Goal: Task Accomplishment & Management: Complete application form

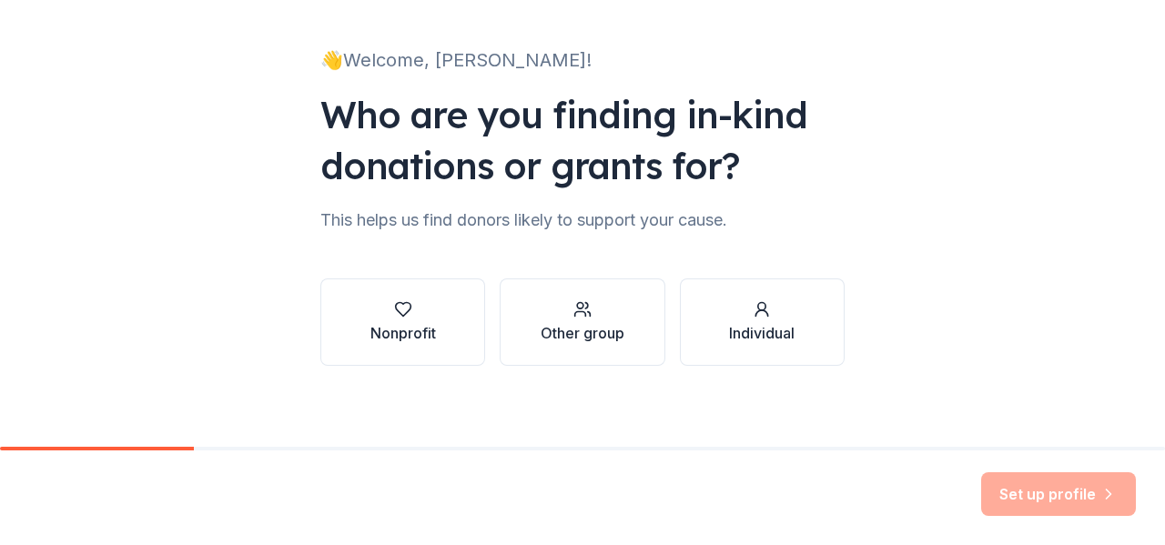
scroll to position [106, 0]
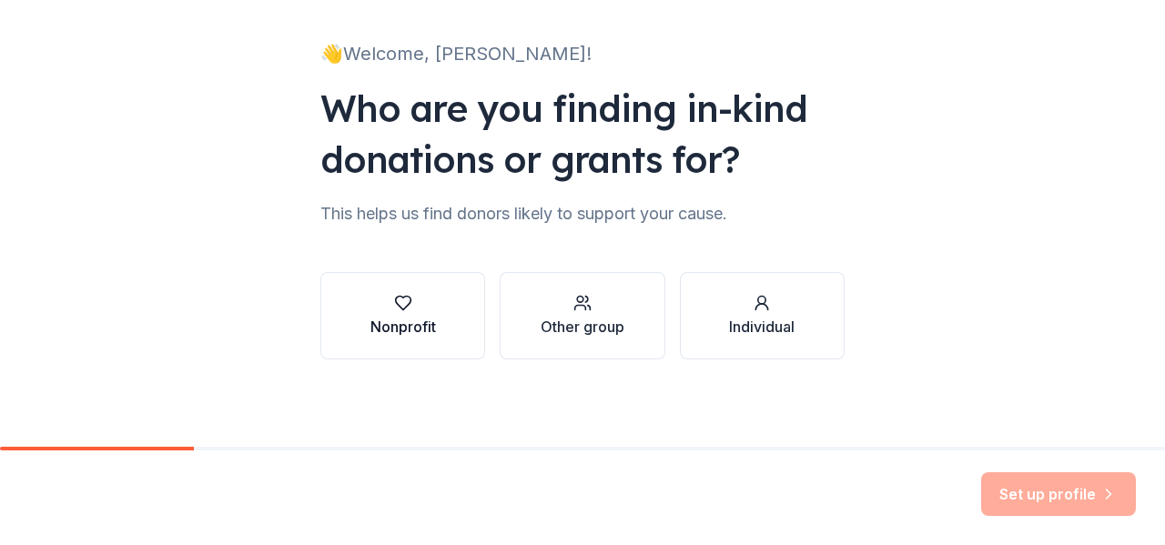
click at [402, 318] on div "Nonprofit" at bounding box center [403, 327] width 66 height 22
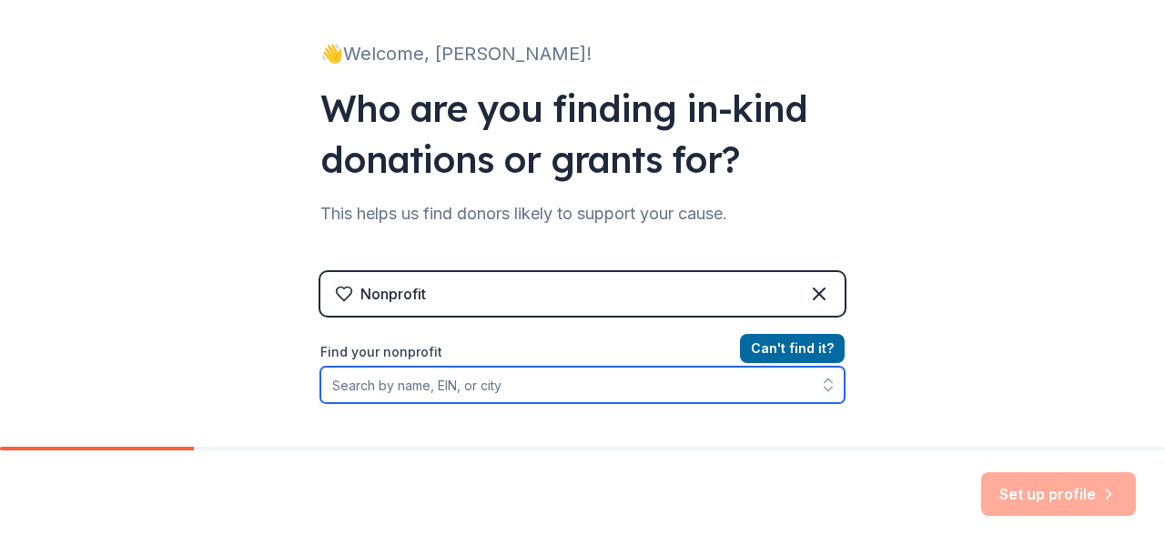
click at [504, 387] on input "Find your nonprofit" at bounding box center [582, 385] width 524 height 36
type input "362275598"
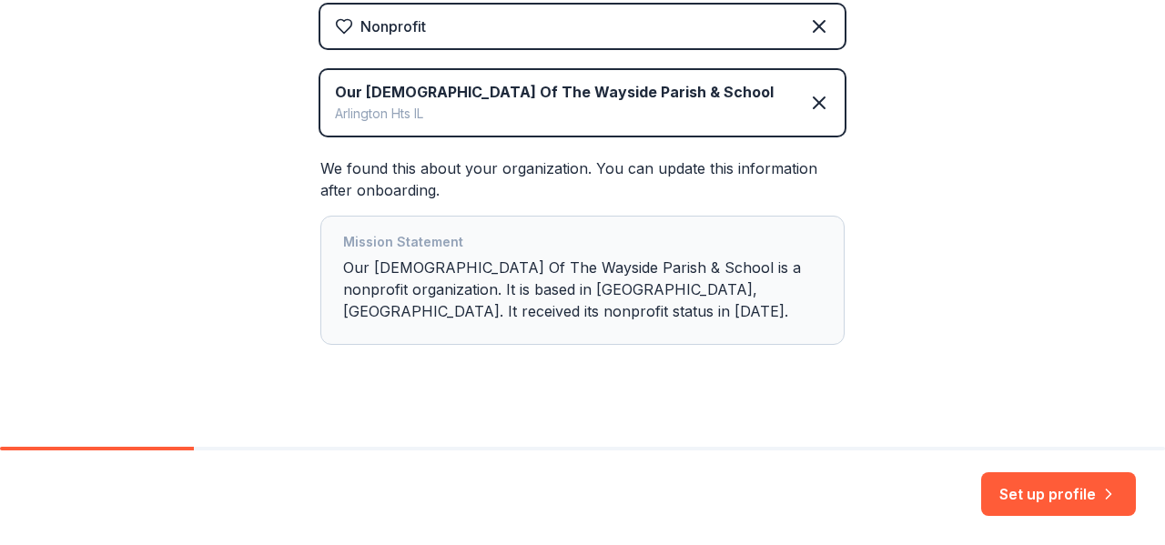
scroll to position [282, 0]
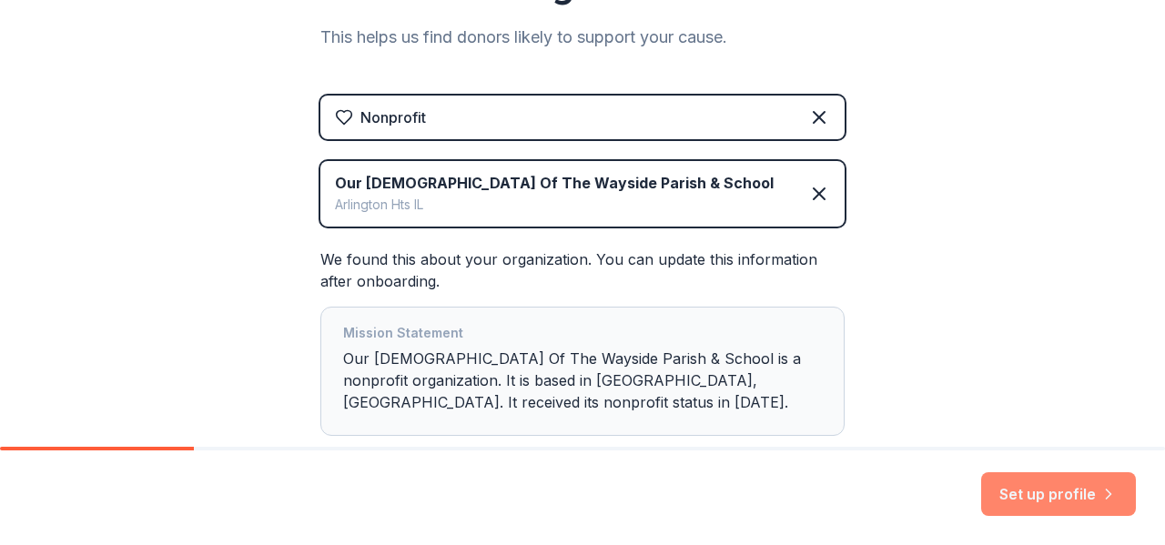
click at [1072, 501] on button "Set up profile" at bounding box center [1058, 494] width 155 height 44
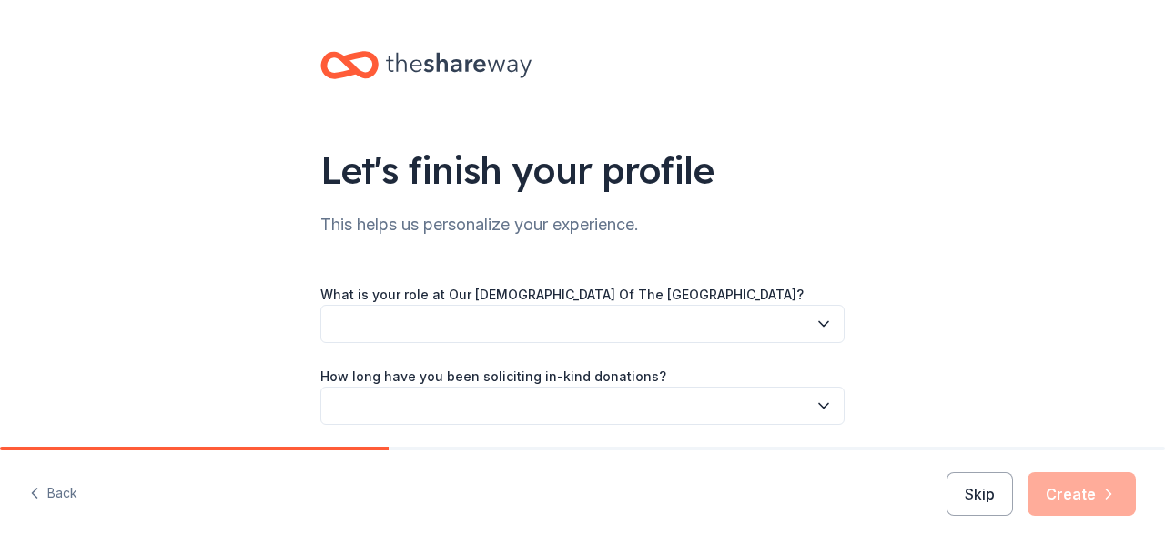
click at [726, 307] on button "button" at bounding box center [582, 324] width 524 height 38
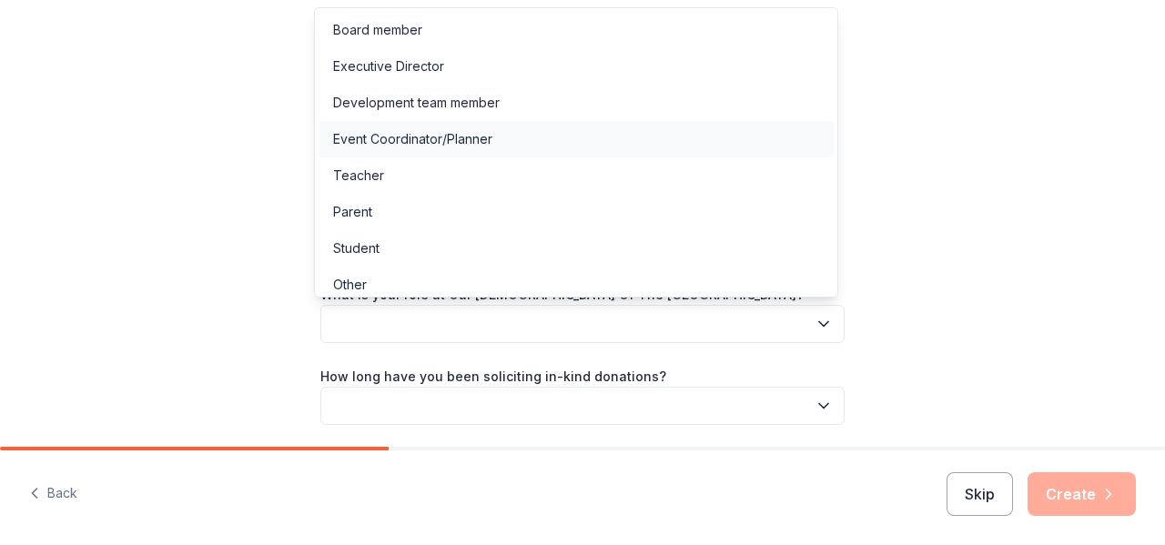
click at [620, 145] on div "Event Coordinator/Planner" at bounding box center [575, 139] width 515 height 36
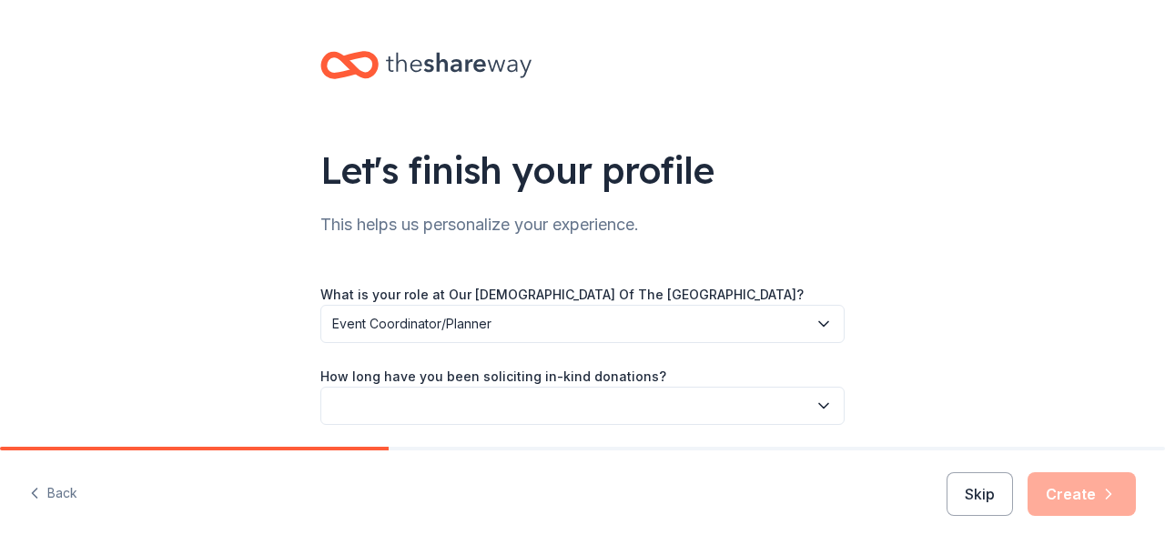
click at [605, 409] on button "button" at bounding box center [582, 406] width 524 height 38
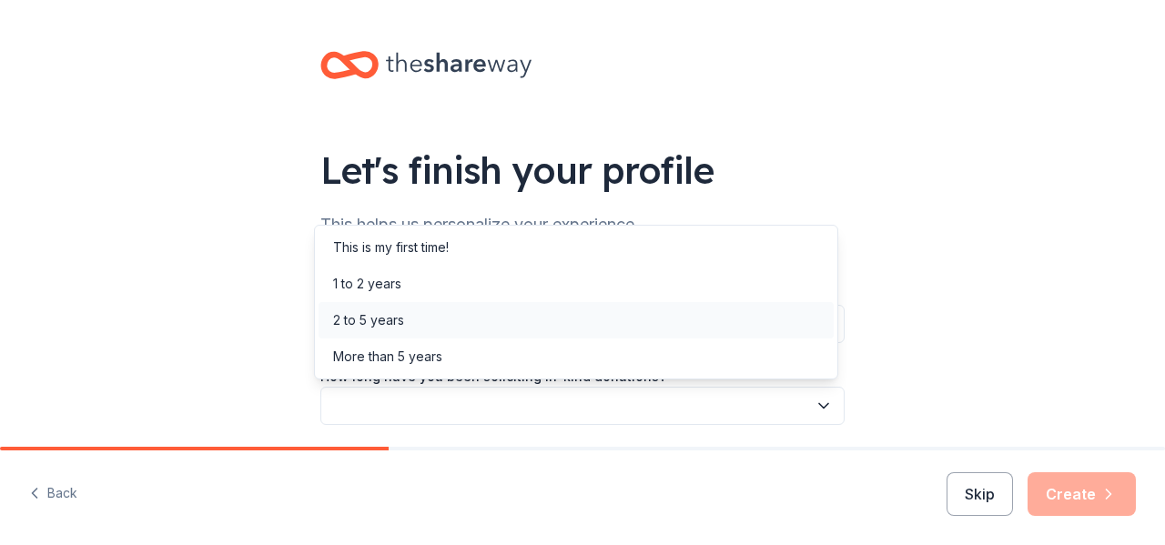
click at [540, 328] on div "2 to 5 years" at bounding box center [575, 320] width 515 height 36
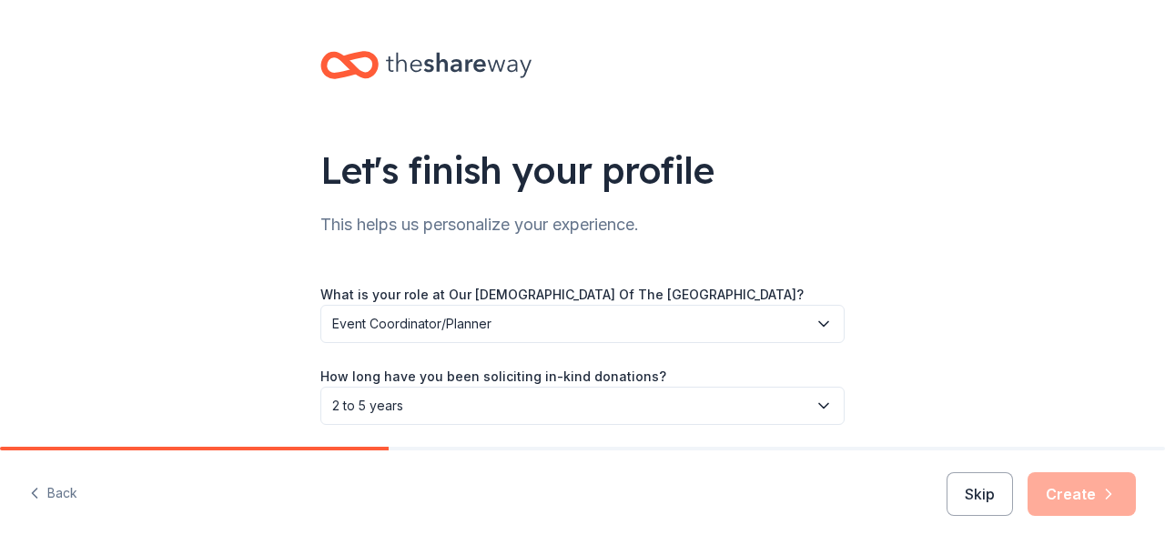
click at [816, 313] on button "Event Coordinator/Planner" at bounding box center [582, 324] width 524 height 38
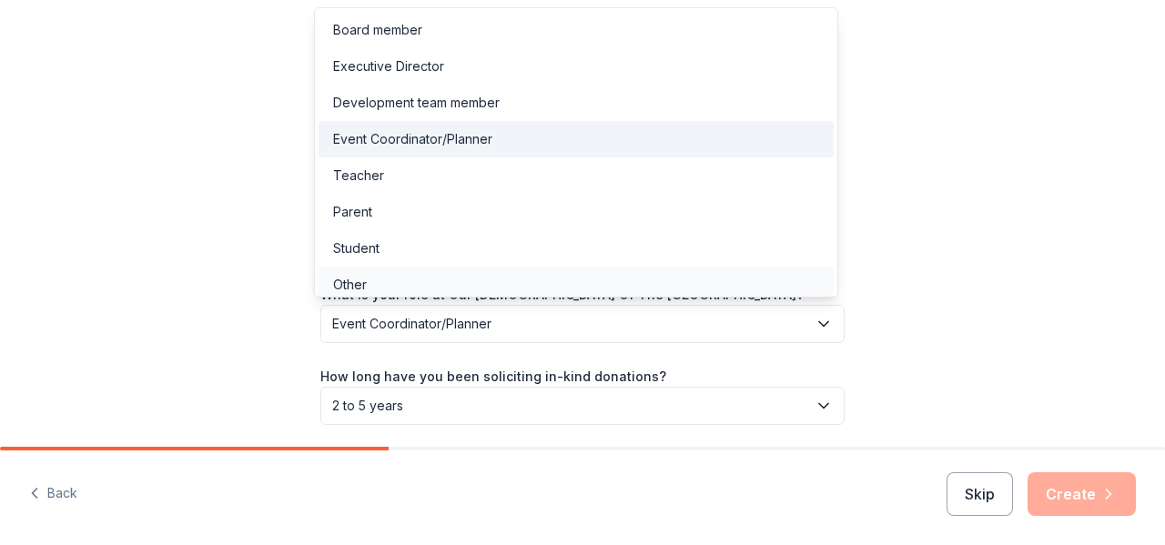
scroll to position [10, 0]
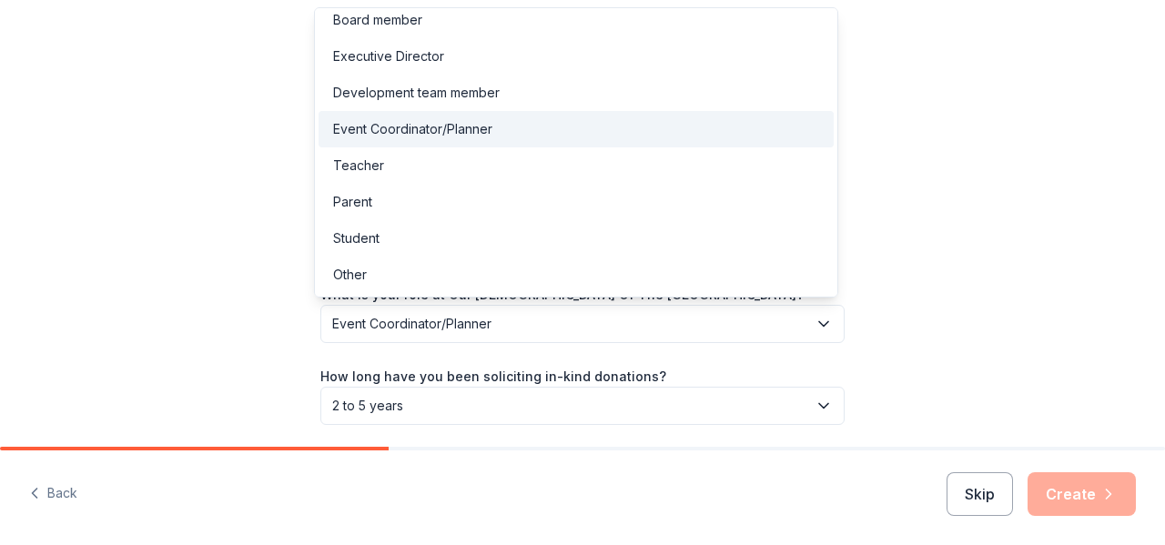
click at [464, 125] on div "Event Coordinator/Planner" at bounding box center [412, 129] width 159 height 22
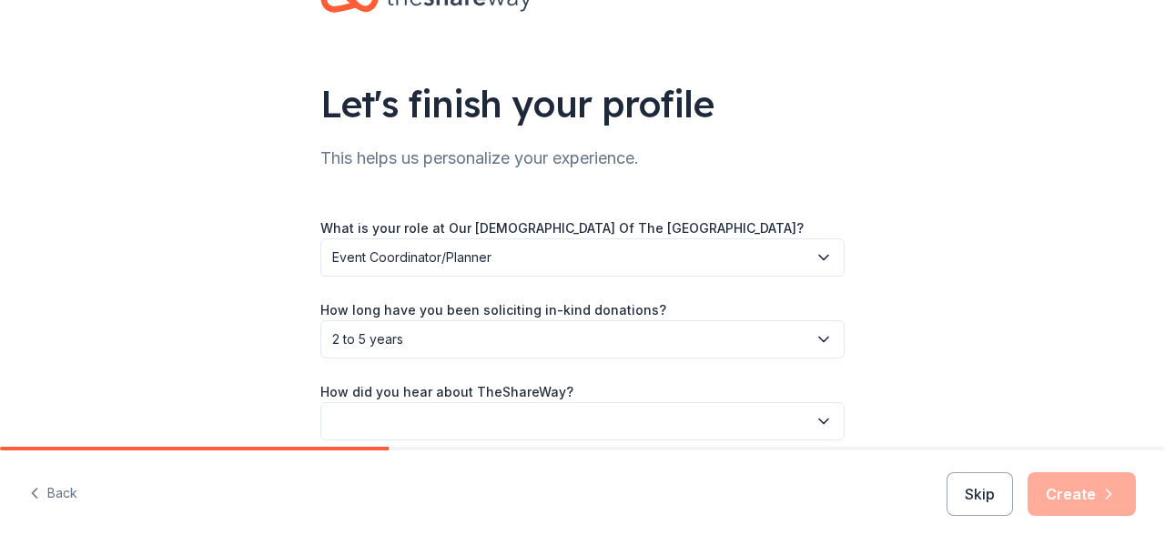
scroll to position [147, 0]
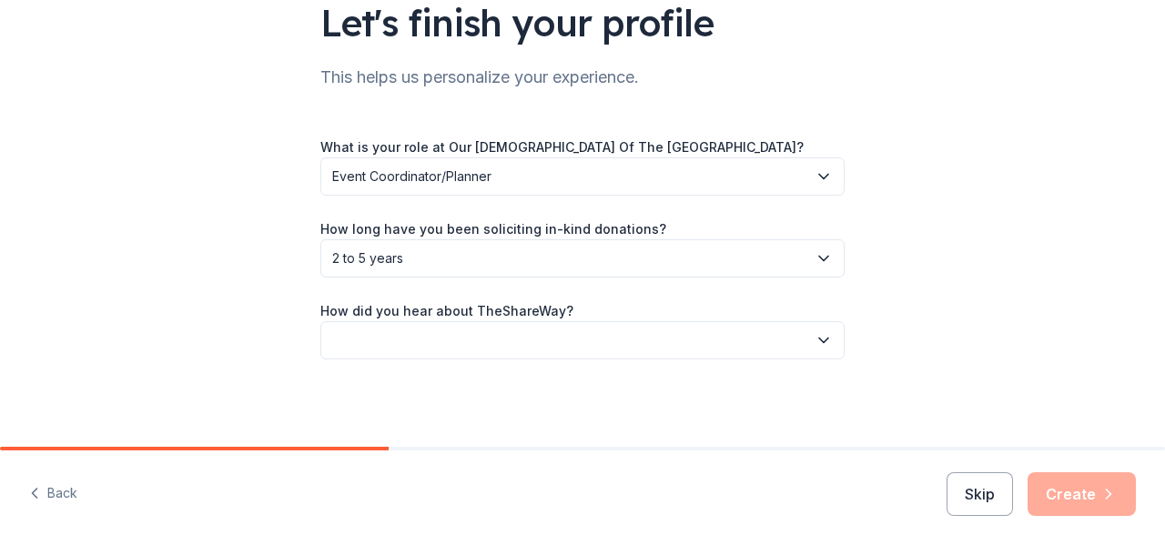
click at [818, 338] on icon "button" at bounding box center [823, 340] width 18 height 18
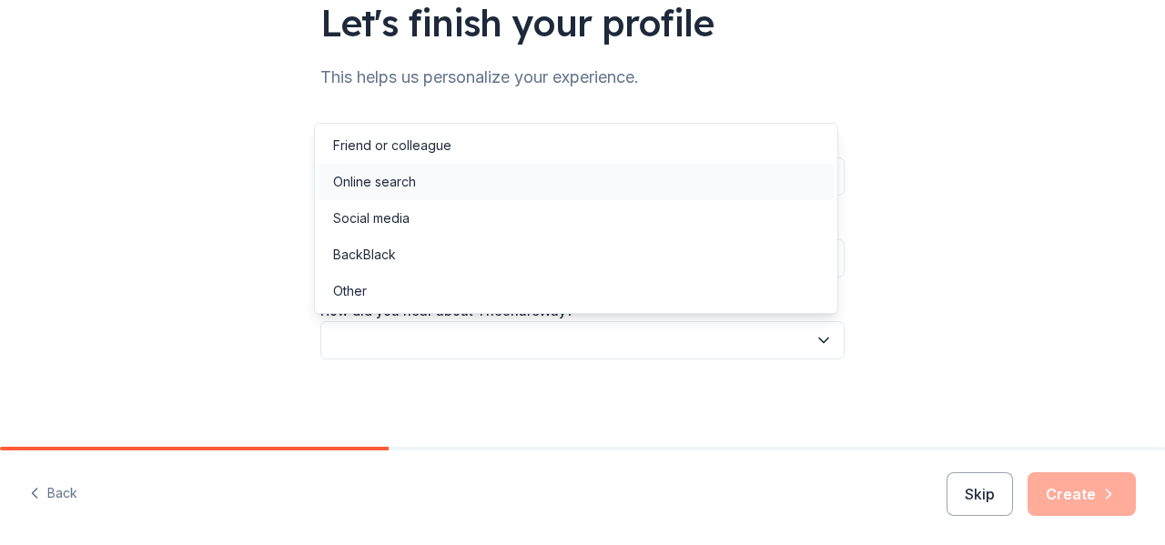
click at [673, 179] on div "Online search" at bounding box center [575, 182] width 515 height 36
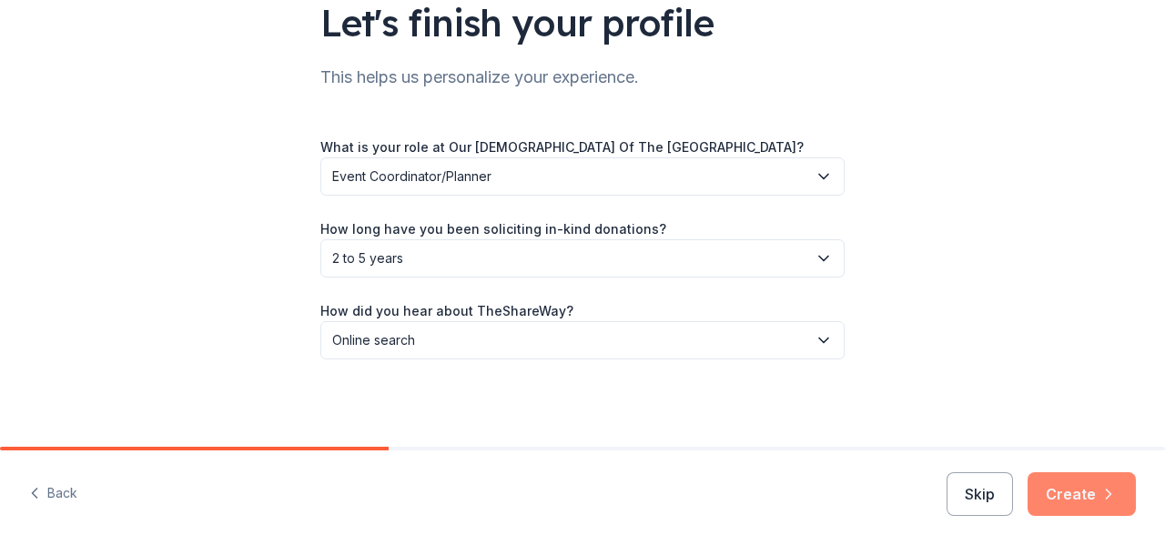
click at [1095, 490] on button "Create" at bounding box center [1081, 494] width 108 height 44
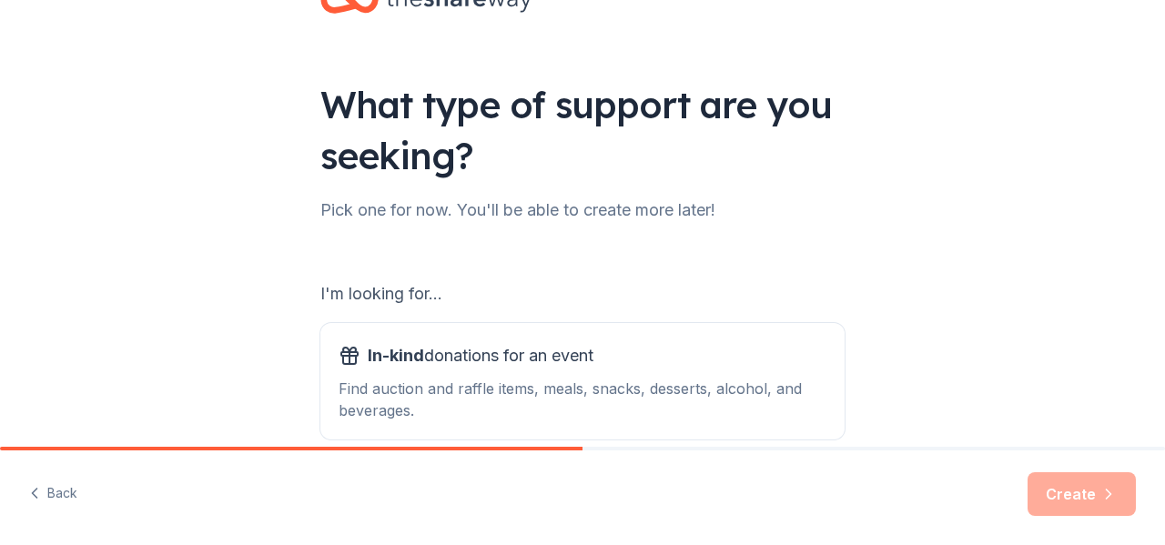
scroll to position [273, 0]
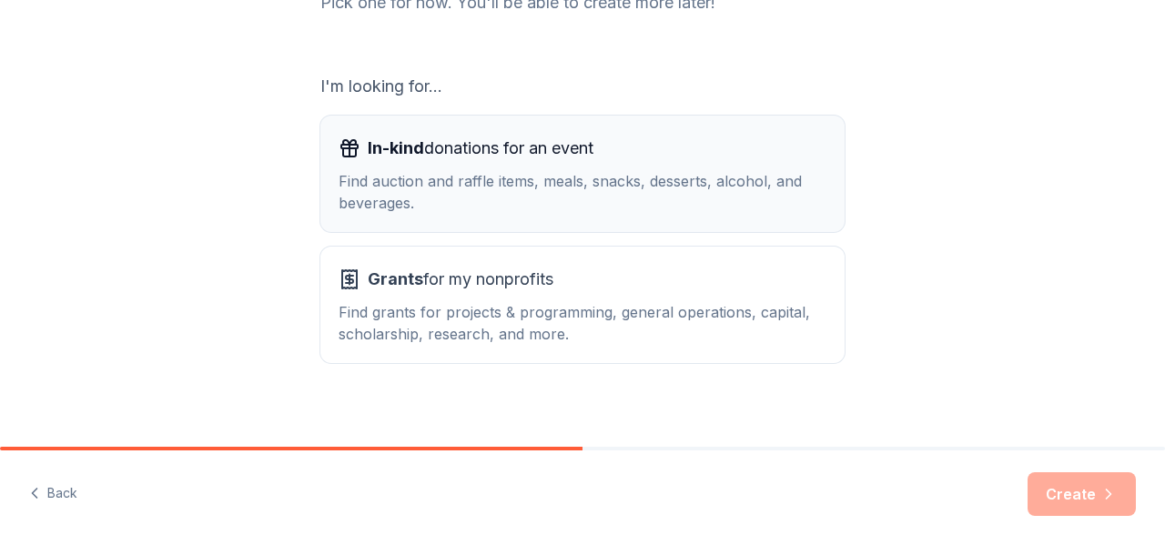
click at [429, 151] on span "In-kind donations for an event" at bounding box center [481, 148] width 226 height 29
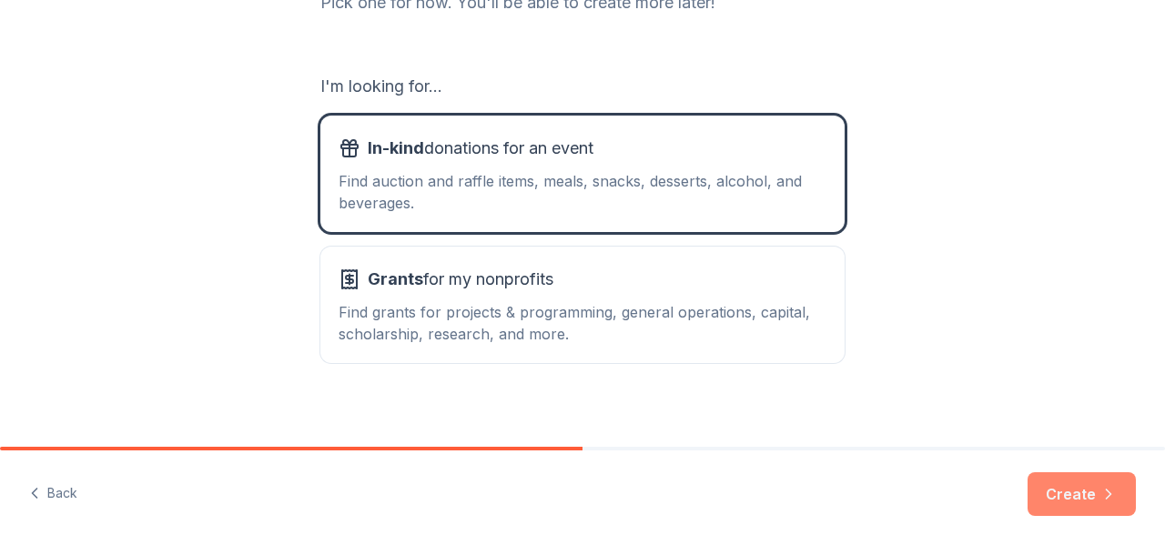
click at [1085, 491] on button "Create" at bounding box center [1081, 494] width 108 height 44
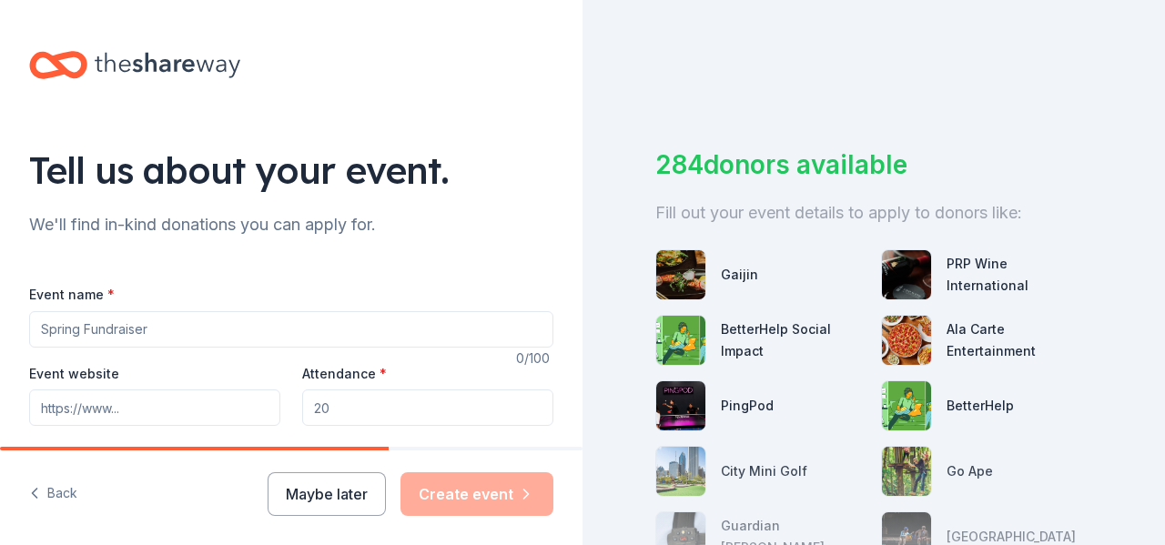
click at [187, 328] on input "Event name *" at bounding box center [291, 329] width 524 height 36
type input "Our [DEMOGRAPHIC_DATA] of the Wayside (OLW) Soiree"
click at [149, 412] on input "Event website" at bounding box center [154, 407] width 251 height 36
click at [380, 389] on input "Attendance *" at bounding box center [427, 407] width 251 height 36
drag, startPoint x: 307, startPoint y: 411, endPoint x: 395, endPoint y: 400, distance: 88.9
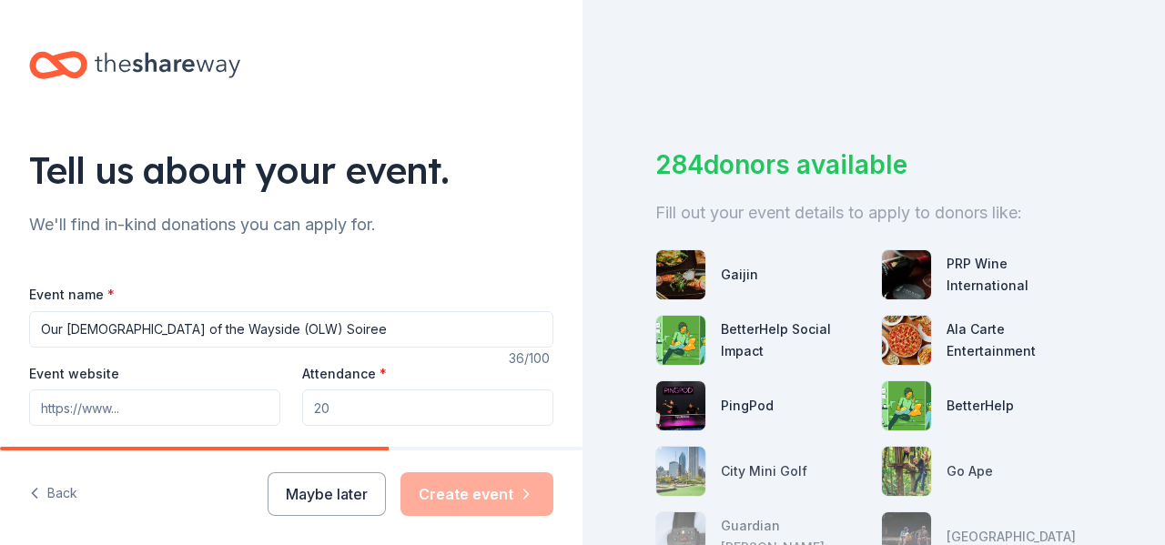
click at [386, 400] on input "Attendance *" at bounding box center [427, 407] width 251 height 36
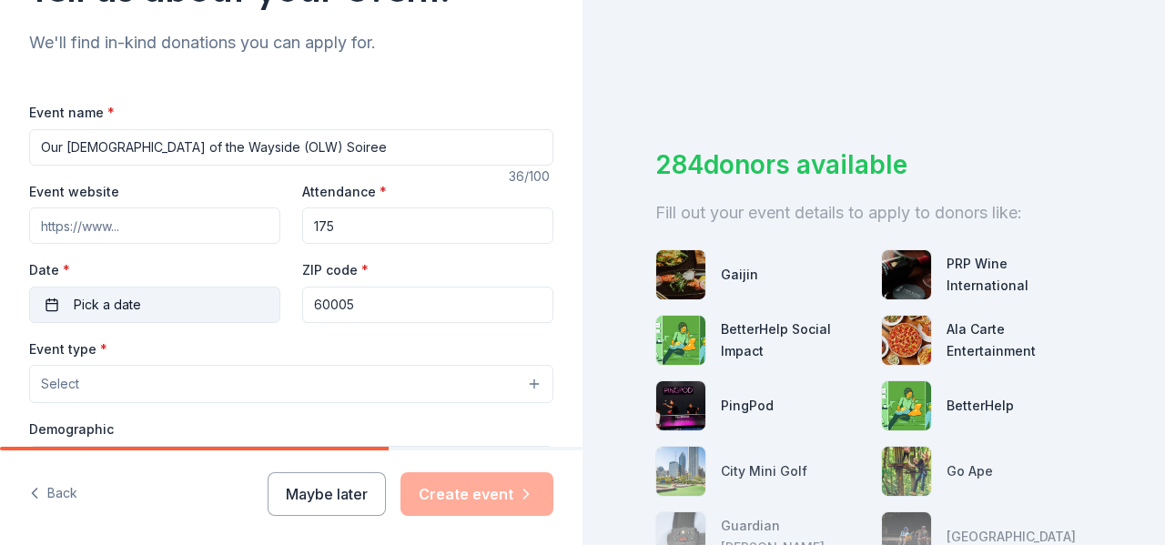
type input "175"
click at [167, 314] on button "Pick a date" at bounding box center [154, 305] width 251 height 36
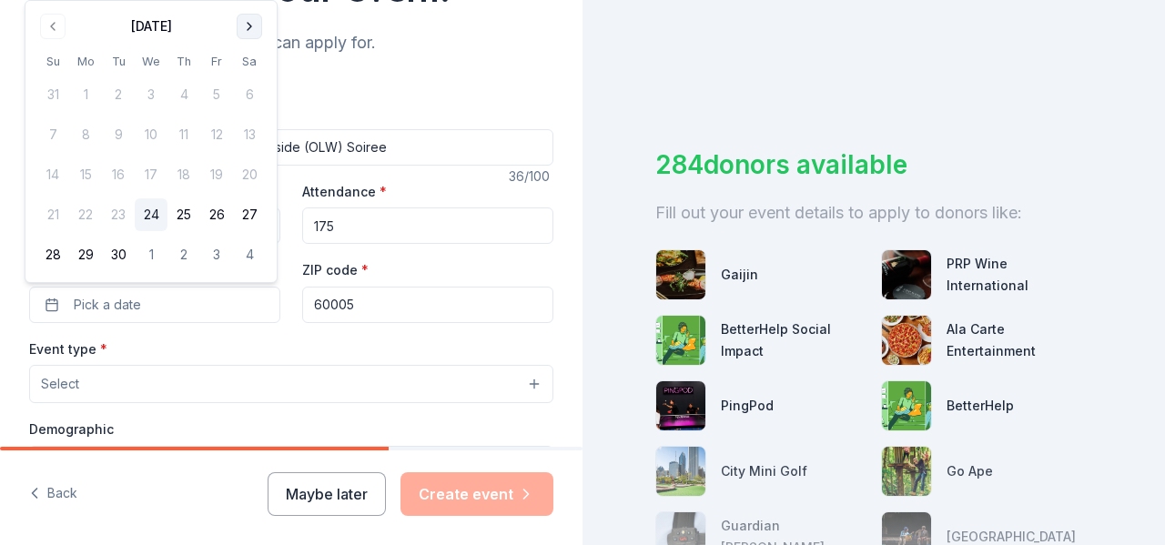
click at [249, 25] on button "Go to next month" at bounding box center [249, 26] width 25 height 25
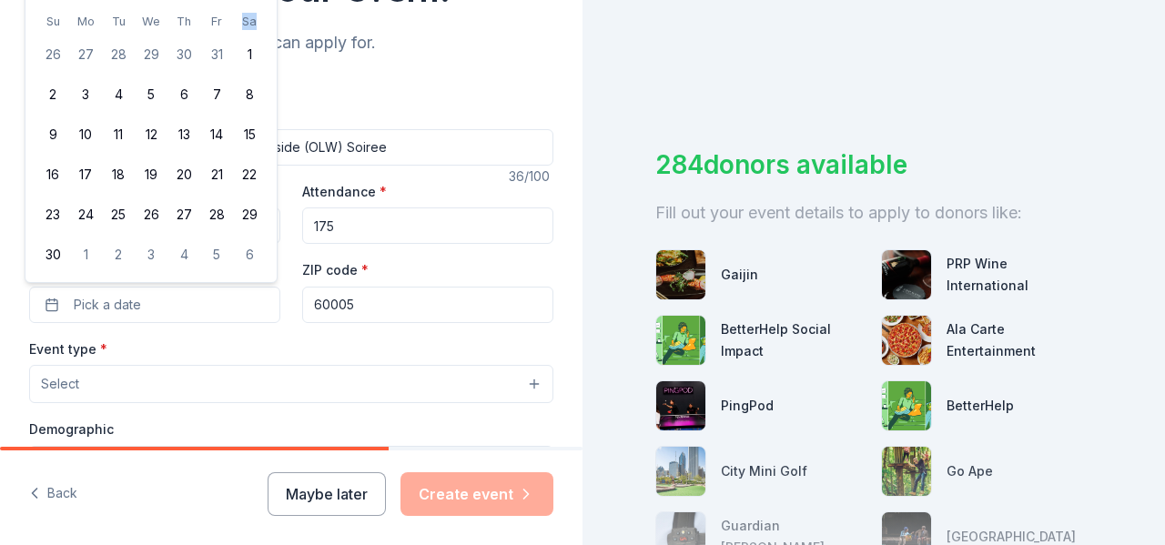
click at [249, 25] on th "Sa" at bounding box center [249, 21] width 33 height 19
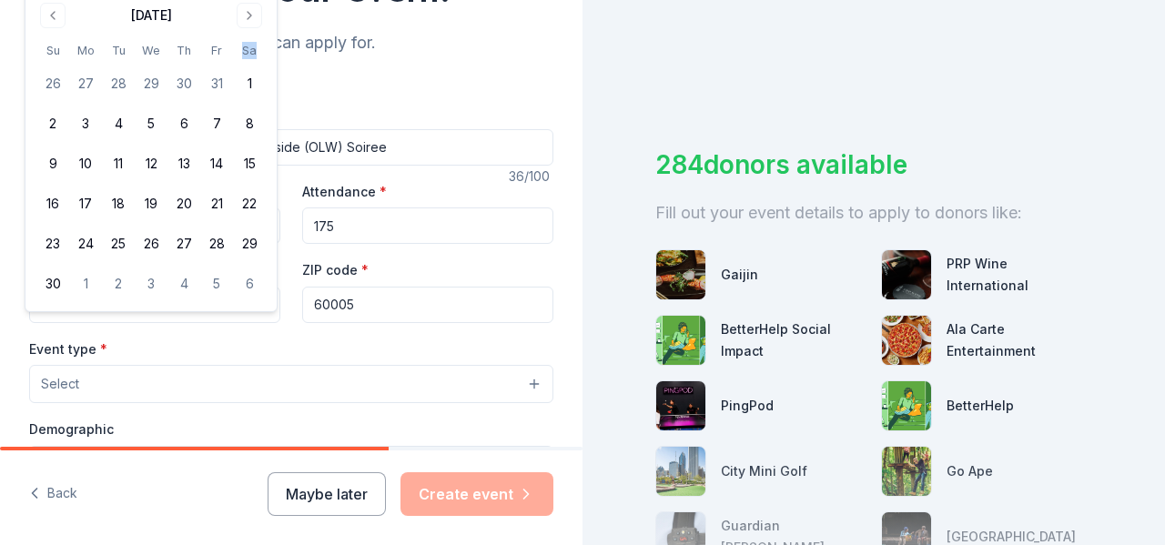
scroll to position [0, 0]
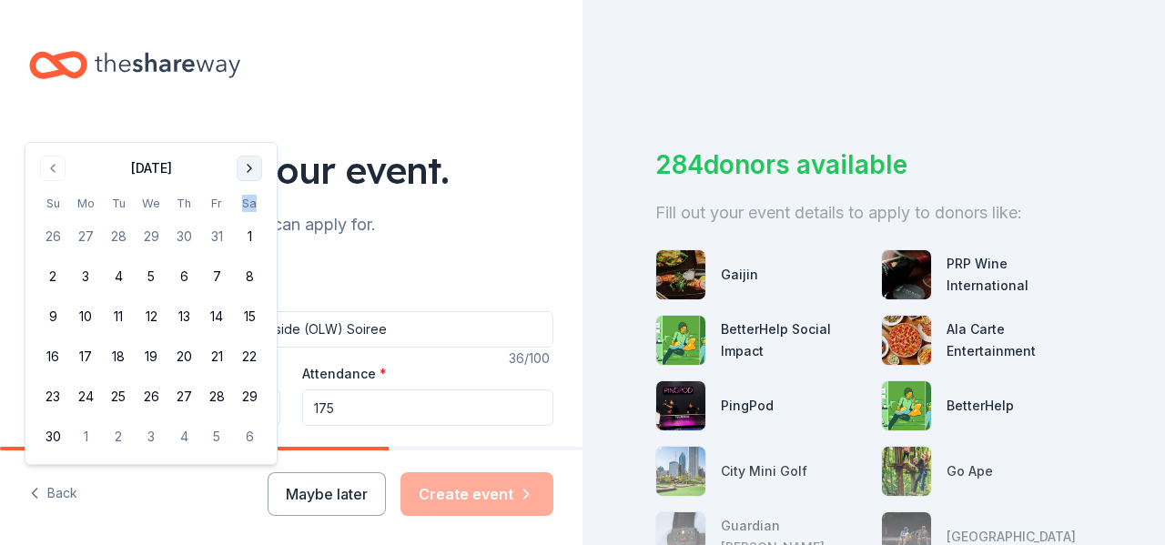
click at [252, 163] on button "Go to next month" at bounding box center [249, 168] width 25 height 25
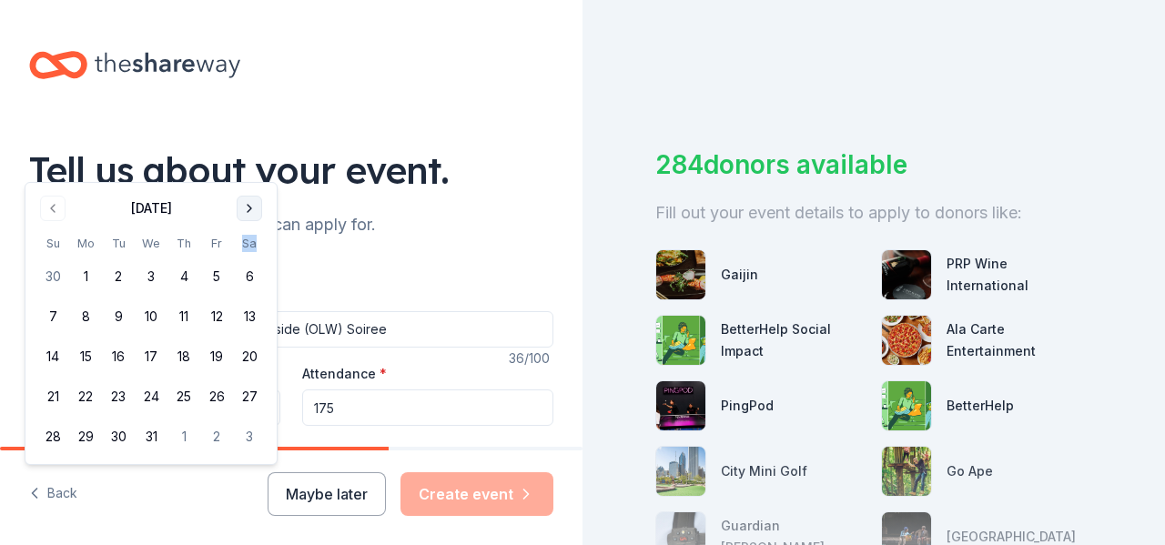
click at [248, 206] on button "Go to next month" at bounding box center [249, 208] width 25 height 25
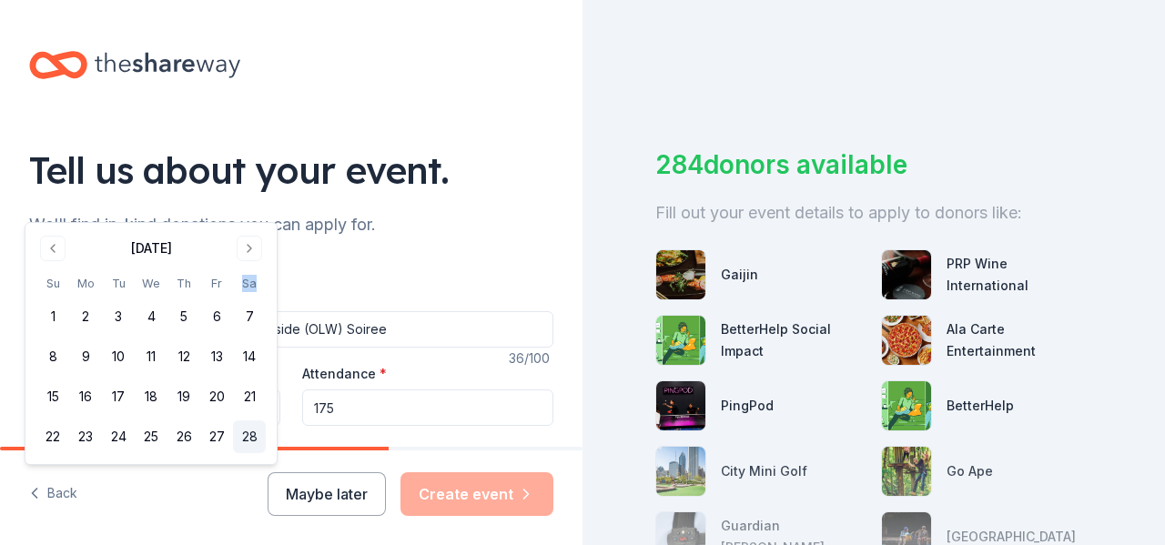
click at [249, 436] on button "28" at bounding box center [249, 436] width 33 height 33
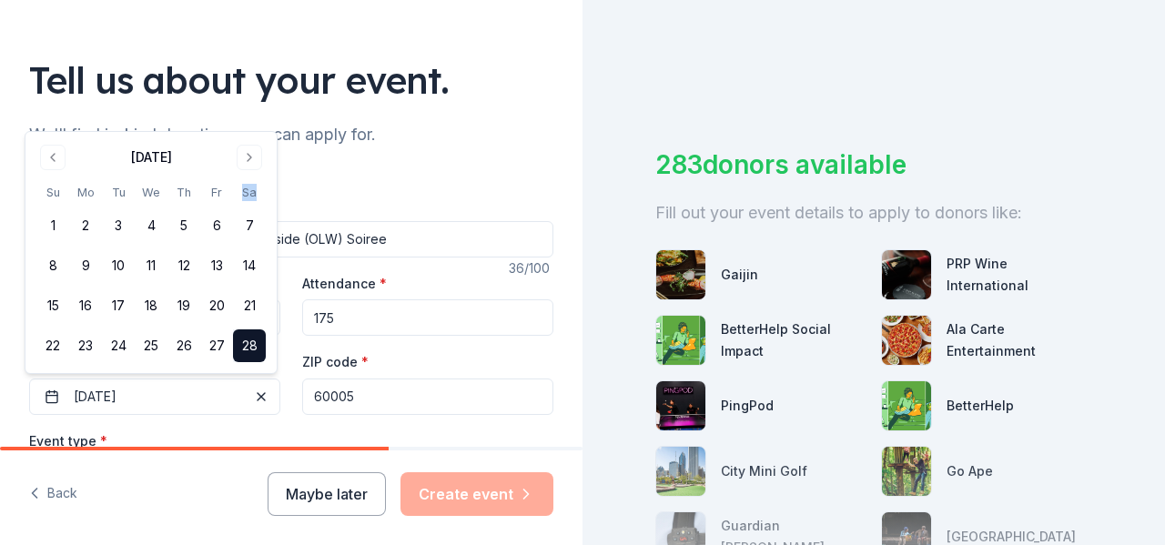
scroll to position [91, 0]
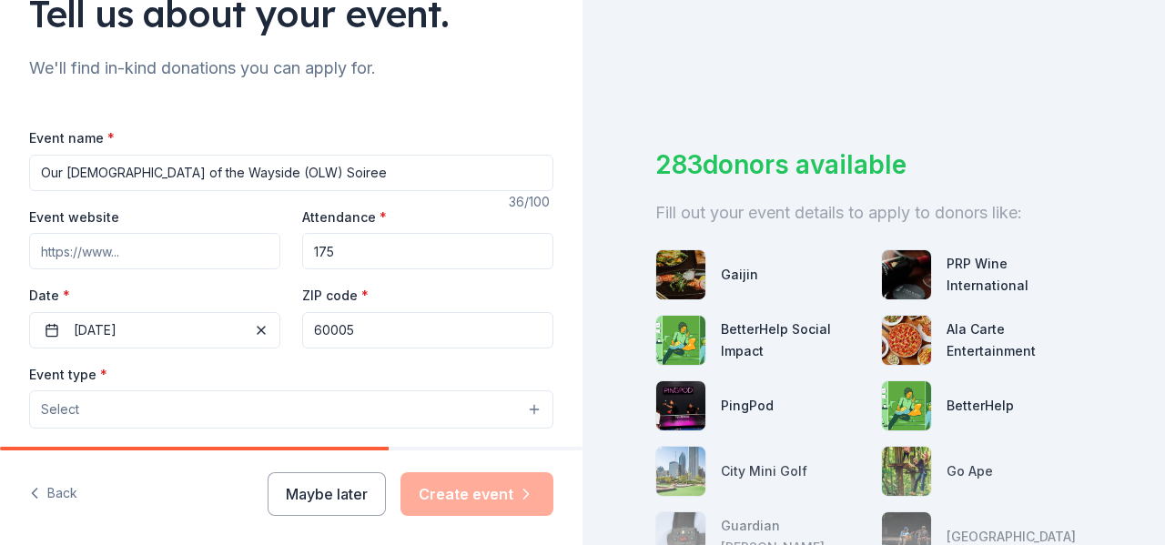
scroll to position [182, 0]
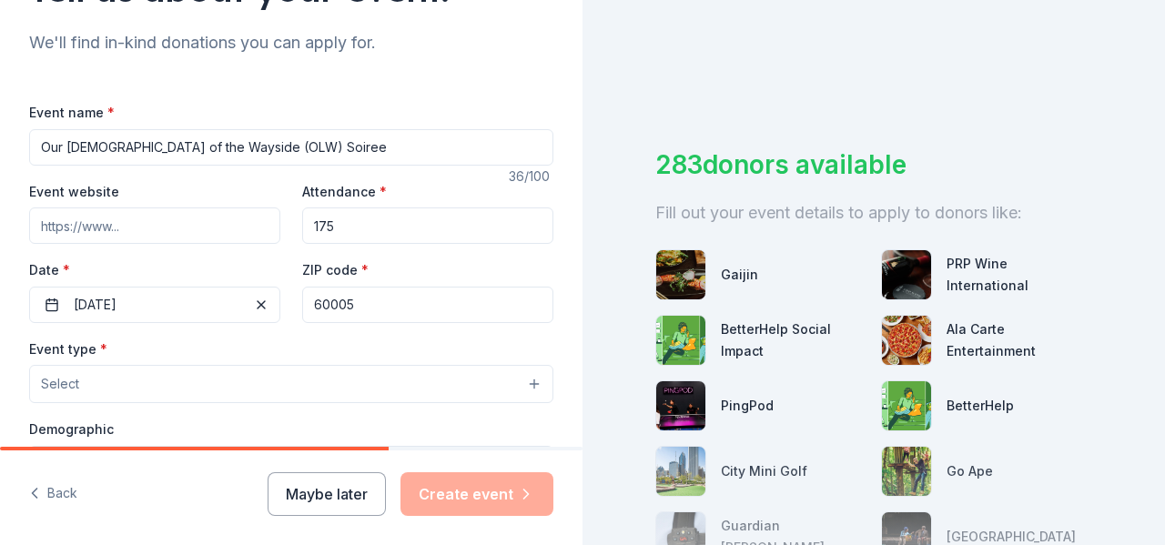
click at [192, 379] on button "Select" at bounding box center [291, 384] width 524 height 38
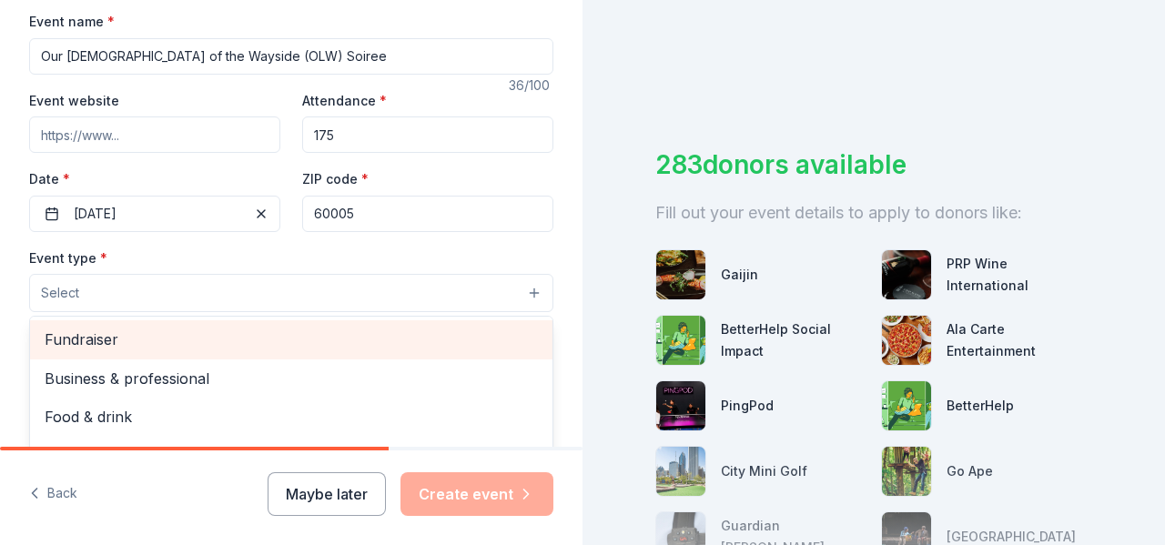
click at [96, 346] on span "Fundraiser" at bounding box center [291, 340] width 493 height 24
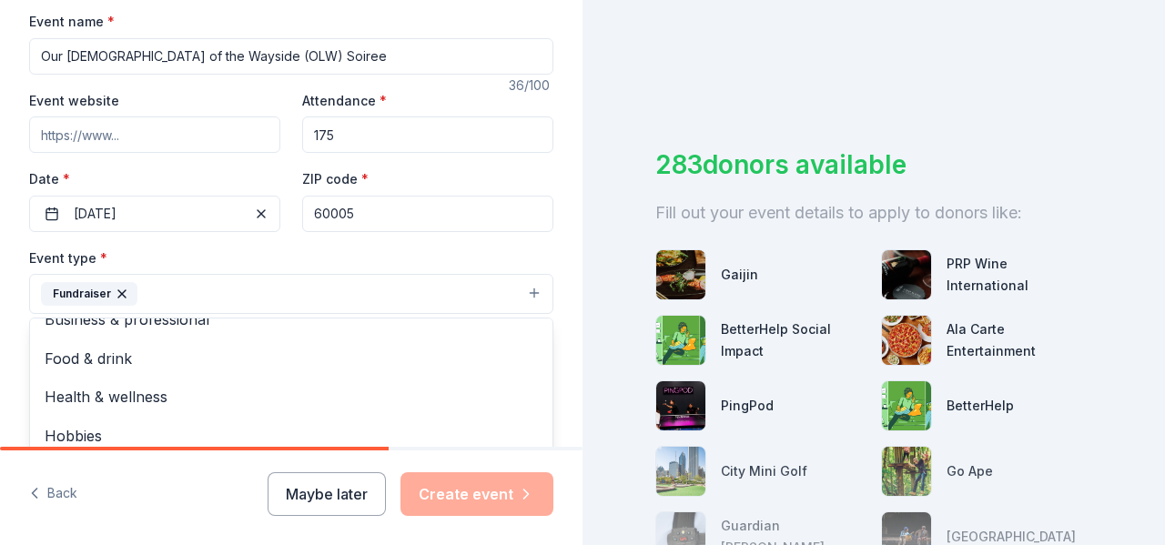
scroll to position [455, 0]
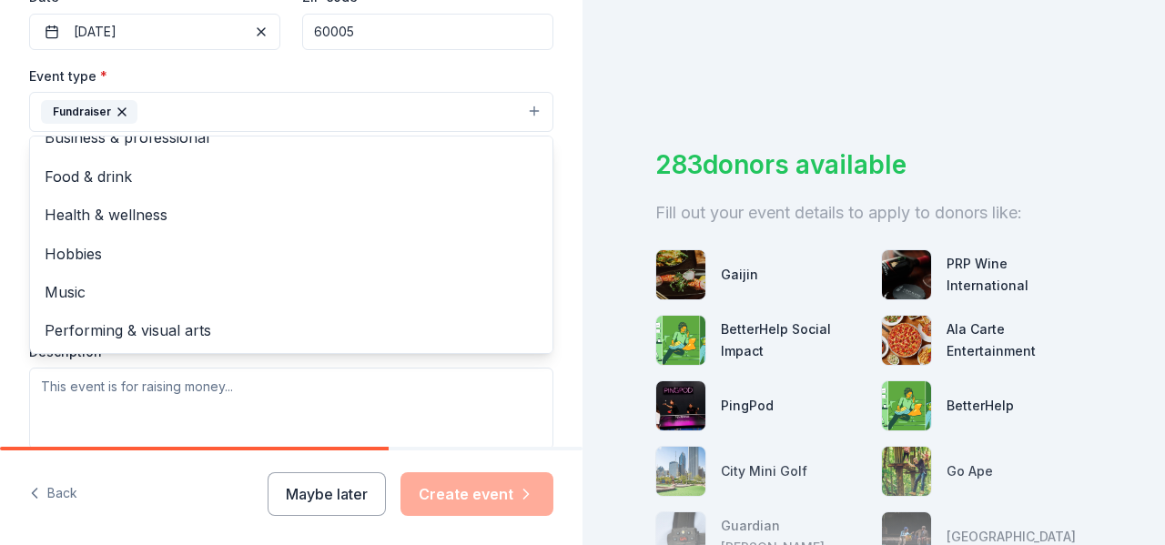
click at [563, 120] on div "Tell us about your event. We'll find in-kind donations you can apply for. Event…" at bounding box center [291, 151] width 582 height 1213
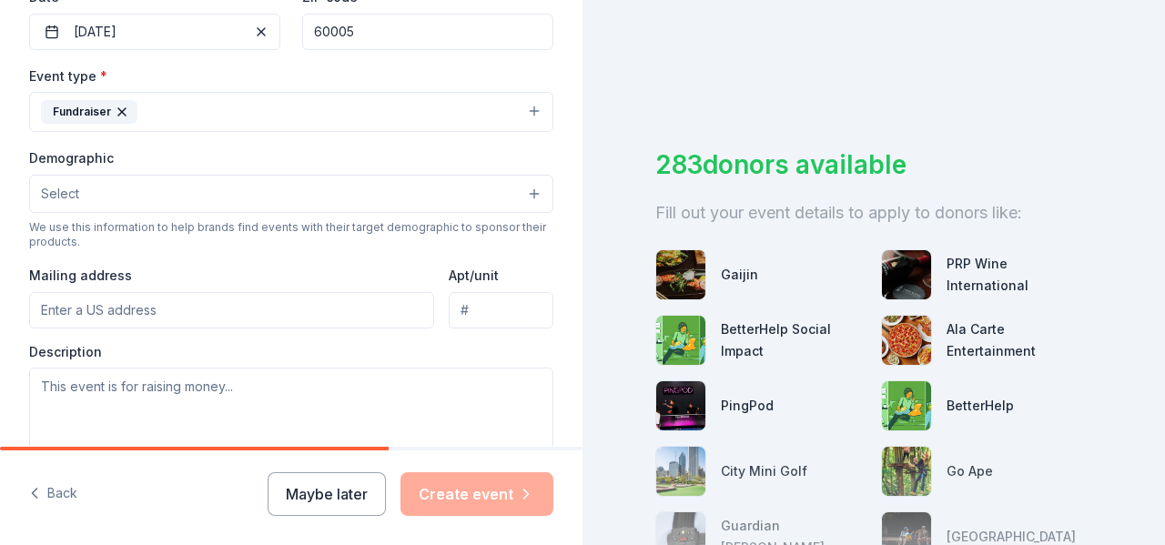
click at [523, 189] on button "Select" at bounding box center [291, 194] width 524 height 38
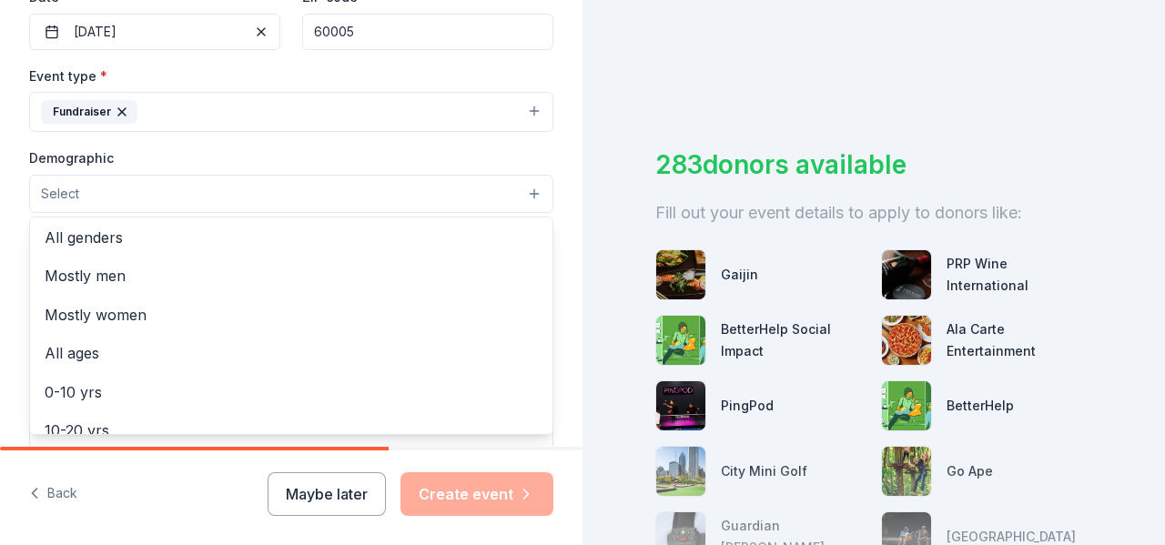
scroll to position [0, 0]
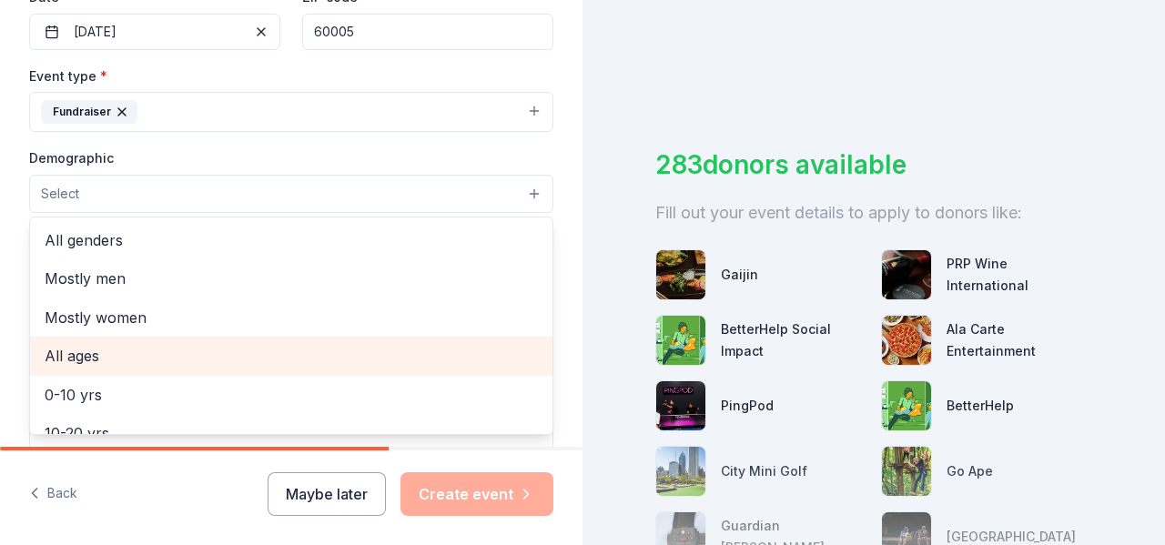
click at [140, 359] on span "All ages" at bounding box center [291, 356] width 493 height 24
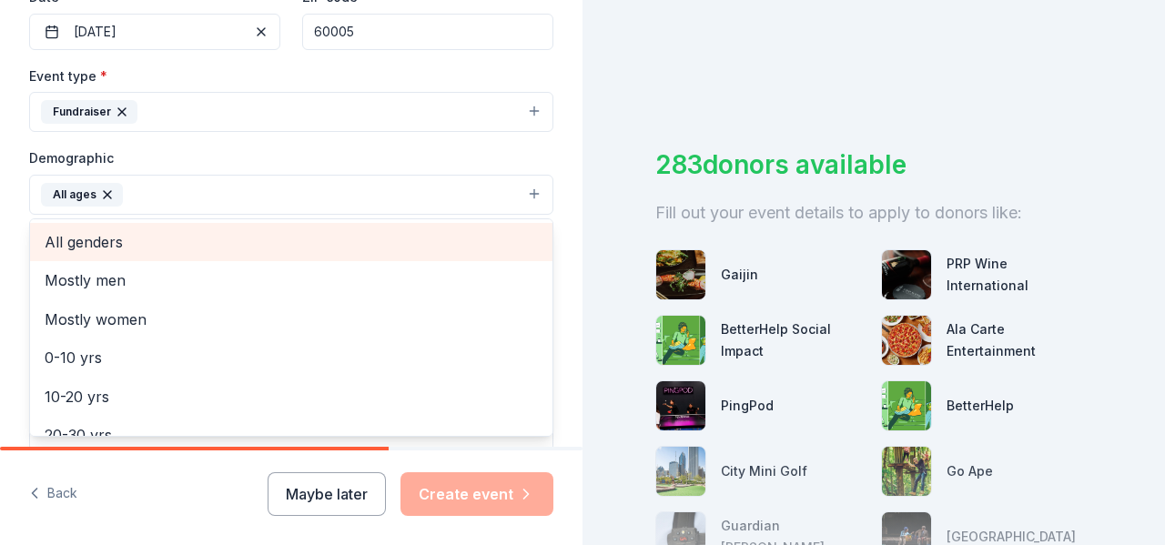
click at [117, 242] on span "All genders" at bounding box center [291, 242] width 493 height 24
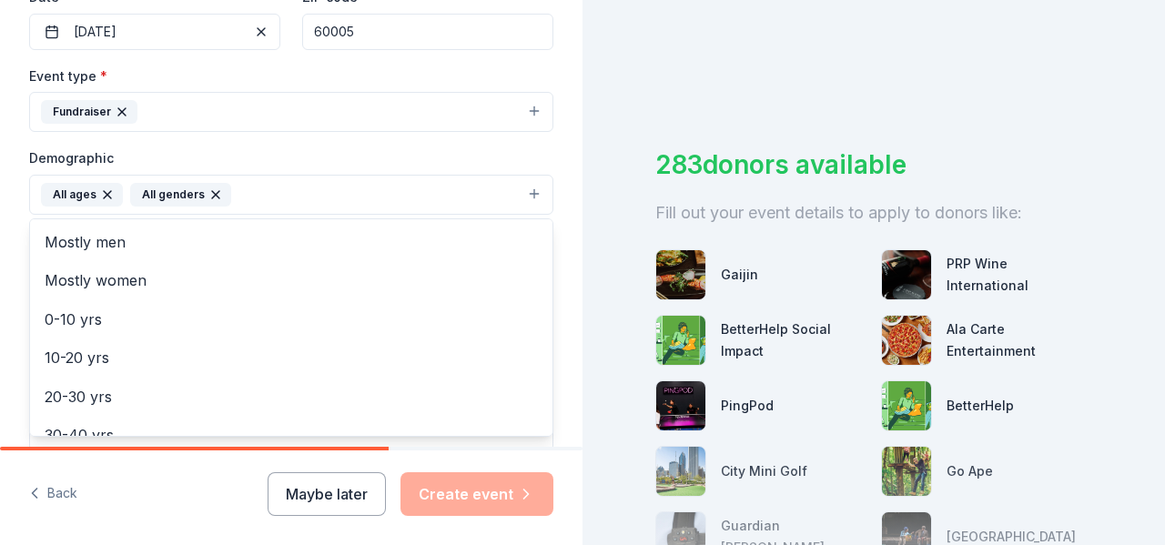
click at [354, 110] on div "Event type * Fundraiser Demographic All ages All genders Mostly men Mostly wome…" at bounding box center [291, 258] width 524 height 387
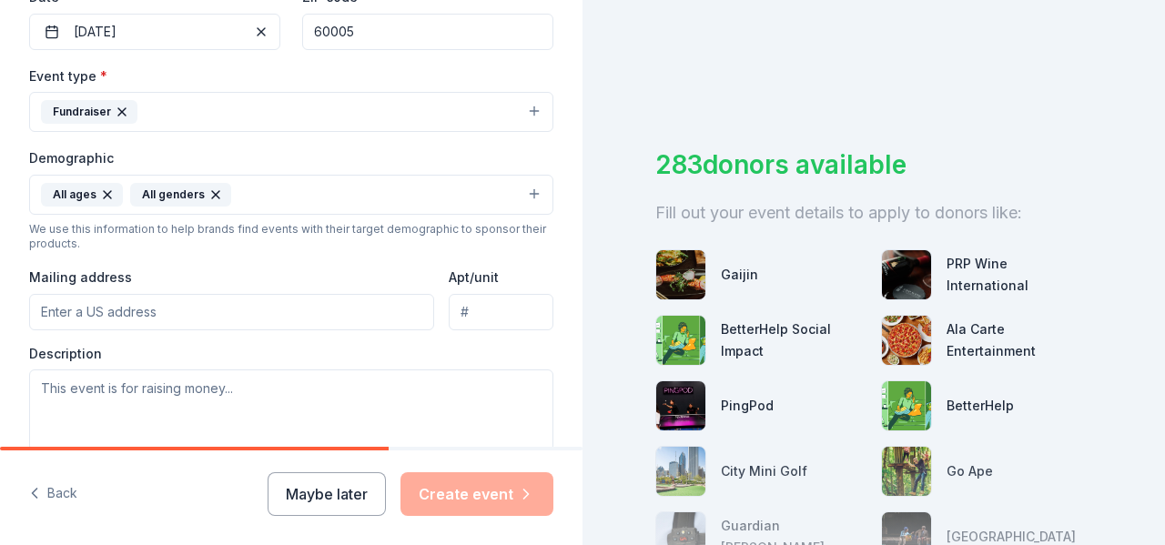
click at [524, 111] on button "Fundraiser" at bounding box center [291, 112] width 524 height 40
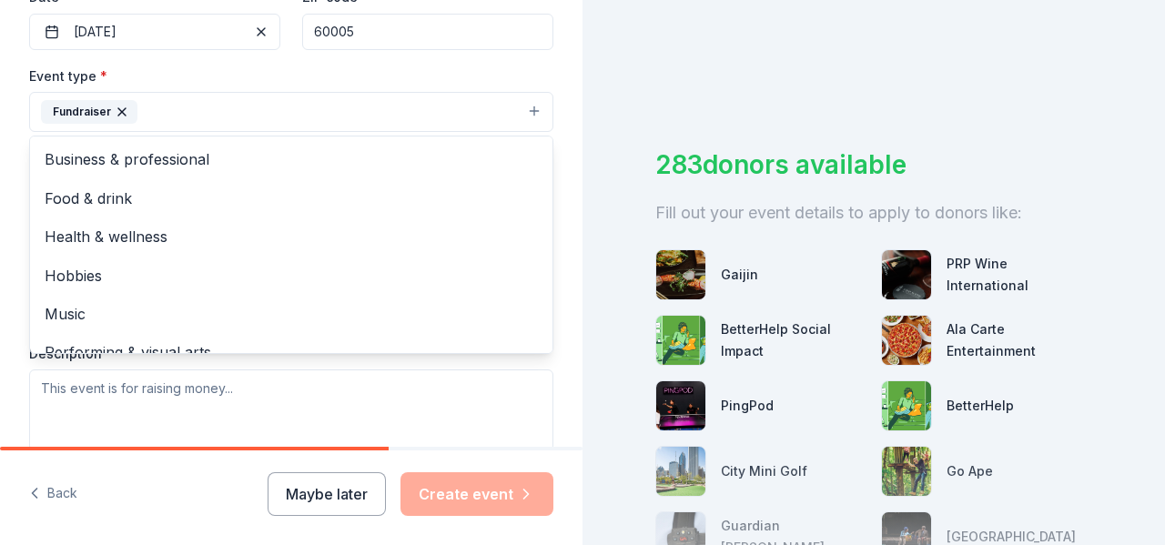
click at [558, 103] on div "Tell us about your event. We'll find in-kind donations you can apply for. Event…" at bounding box center [291, 152] width 582 height 1215
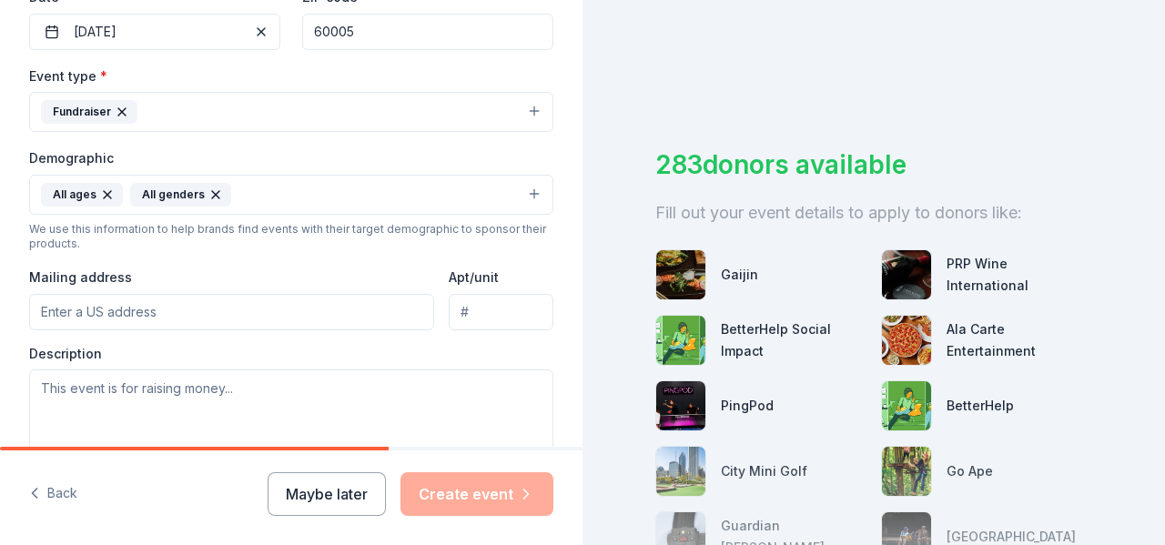
click at [284, 304] on input "Mailing address" at bounding box center [231, 312] width 405 height 36
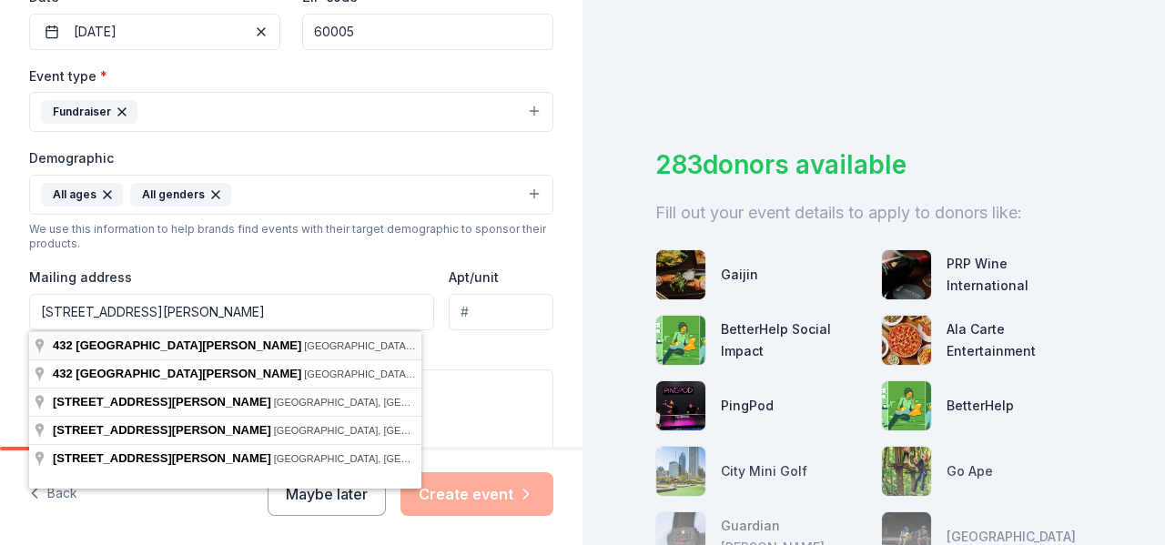
type input "432 South Mitchell Avenue, Arlington Heights, IL, 60005"
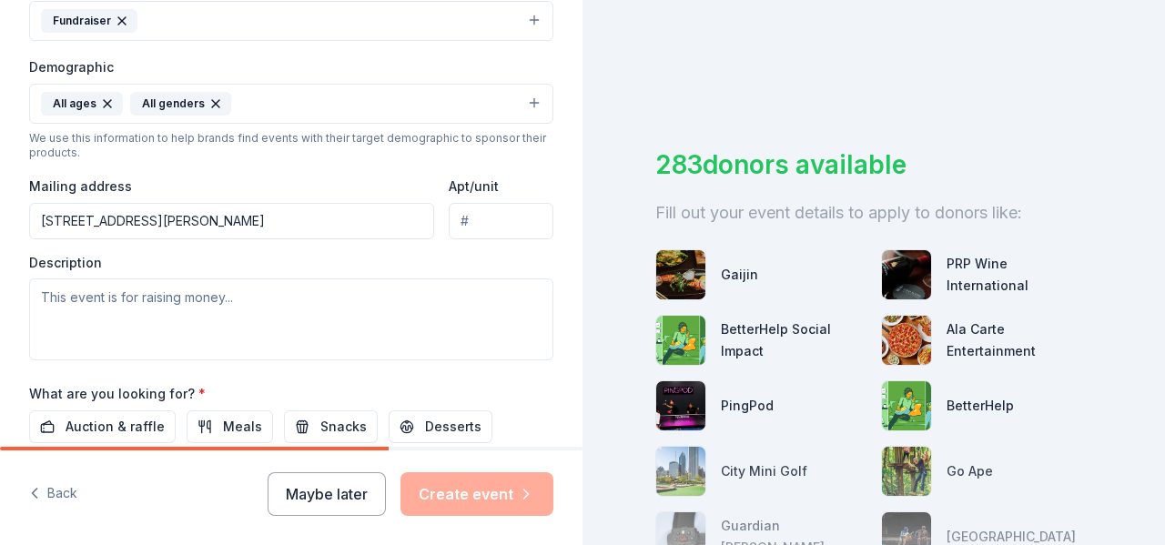
scroll to position [637, 0]
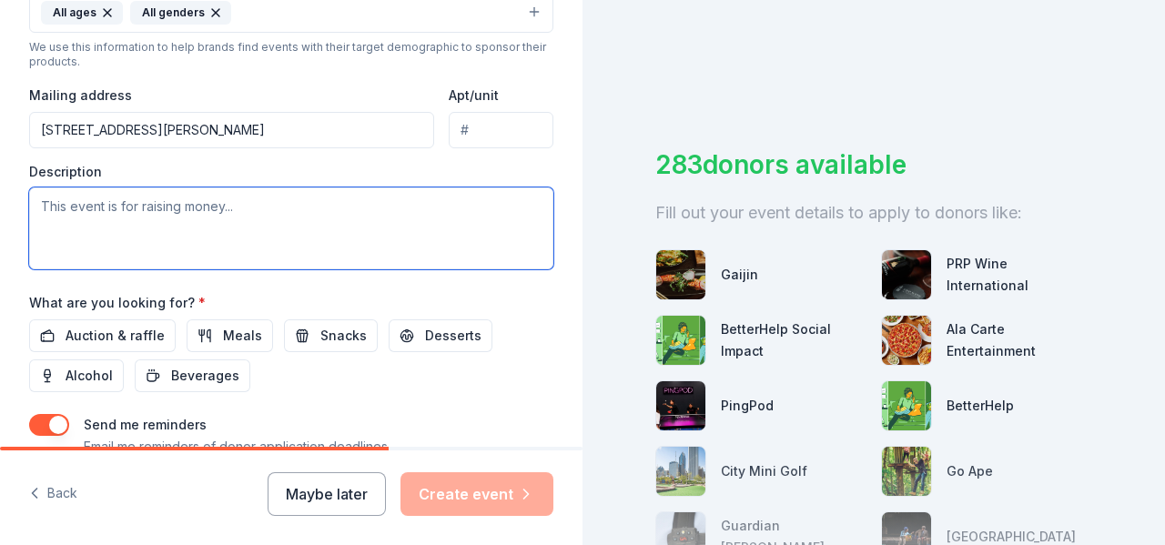
click at [105, 209] on textarea at bounding box center [291, 228] width 524 height 82
paste textarea "OLW Soiree is an annual fundraising celebration/GALA (KEITH) in support of Cath…"
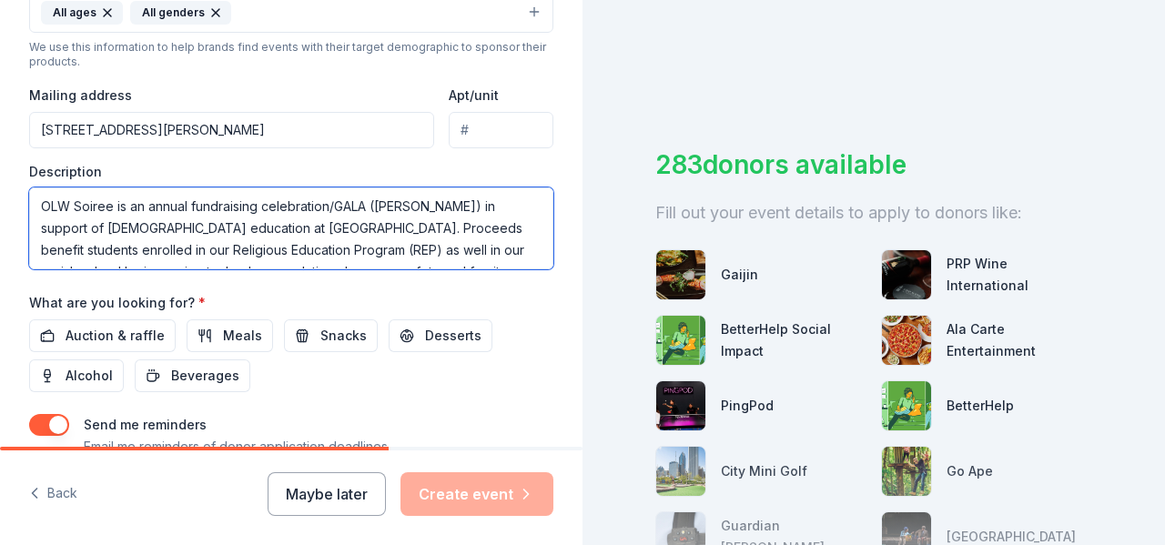
scroll to position [99, 0]
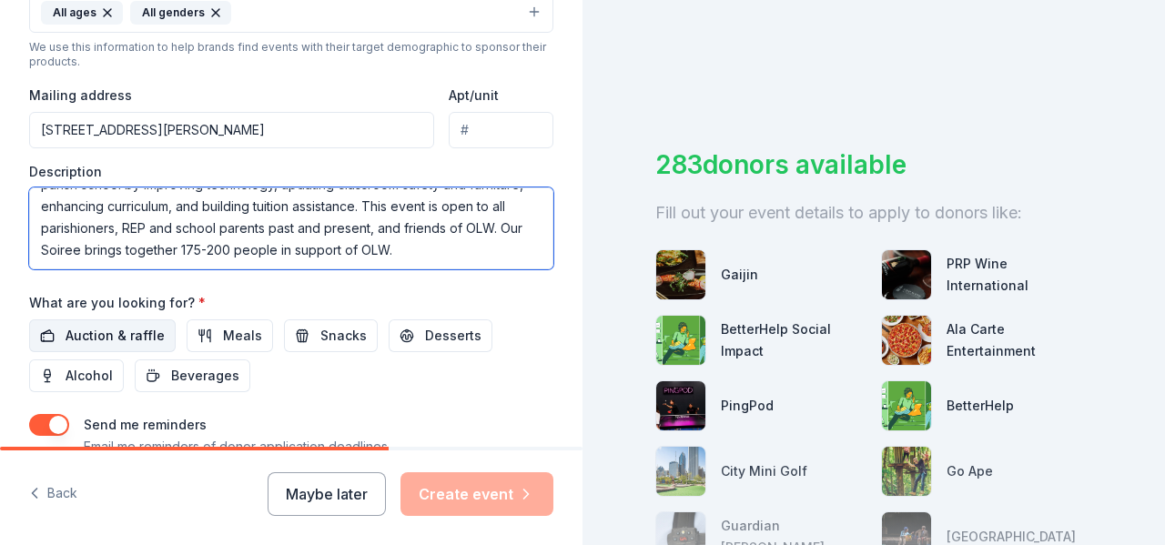
type textarea "OLW Soiree is an annual fundraising celebration/GALA (KEITH) in support of Cath…"
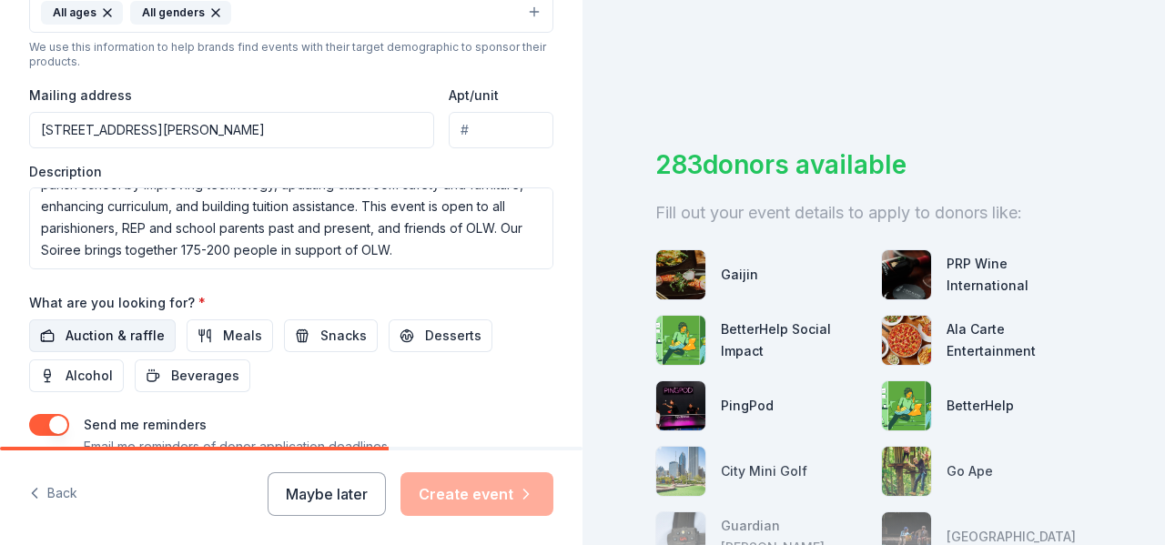
click at [119, 329] on span "Auction & raffle" at bounding box center [115, 336] width 99 height 22
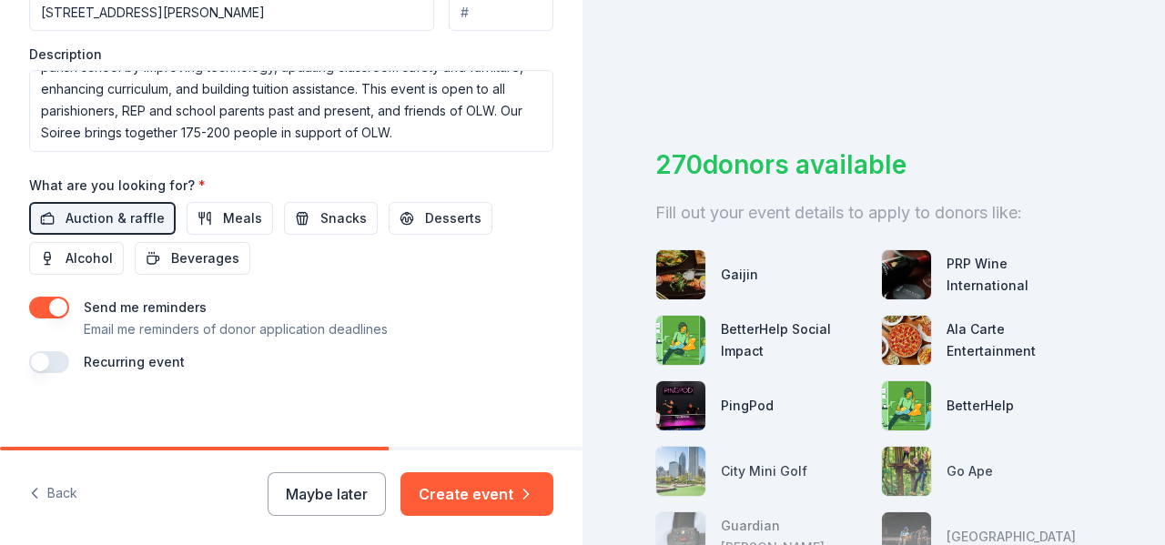
scroll to position [768, 0]
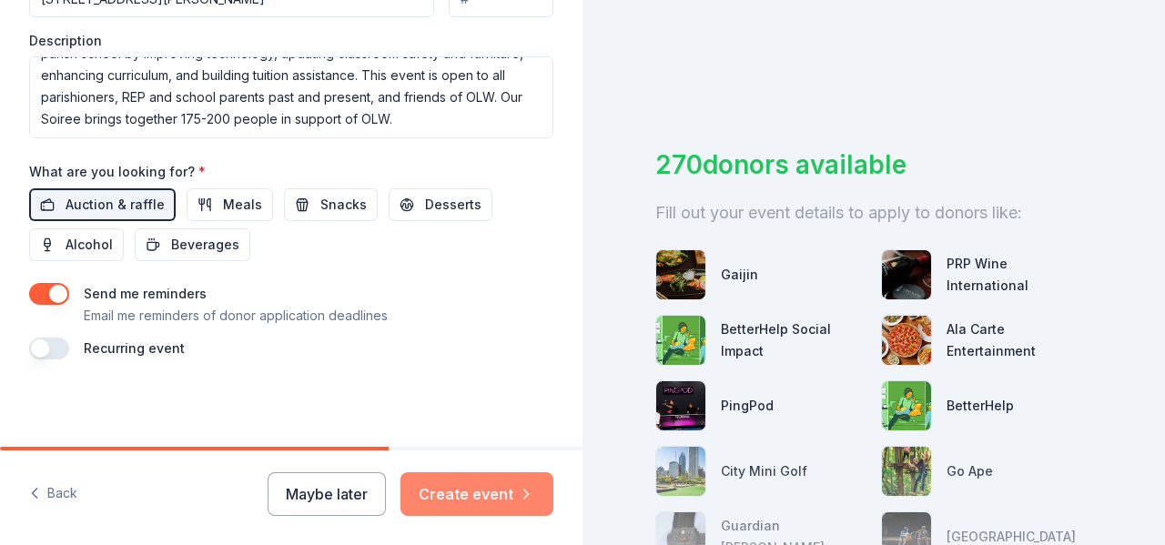
click at [485, 498] on button "Create event" at bounding box center [476, 494] width 153 height 44
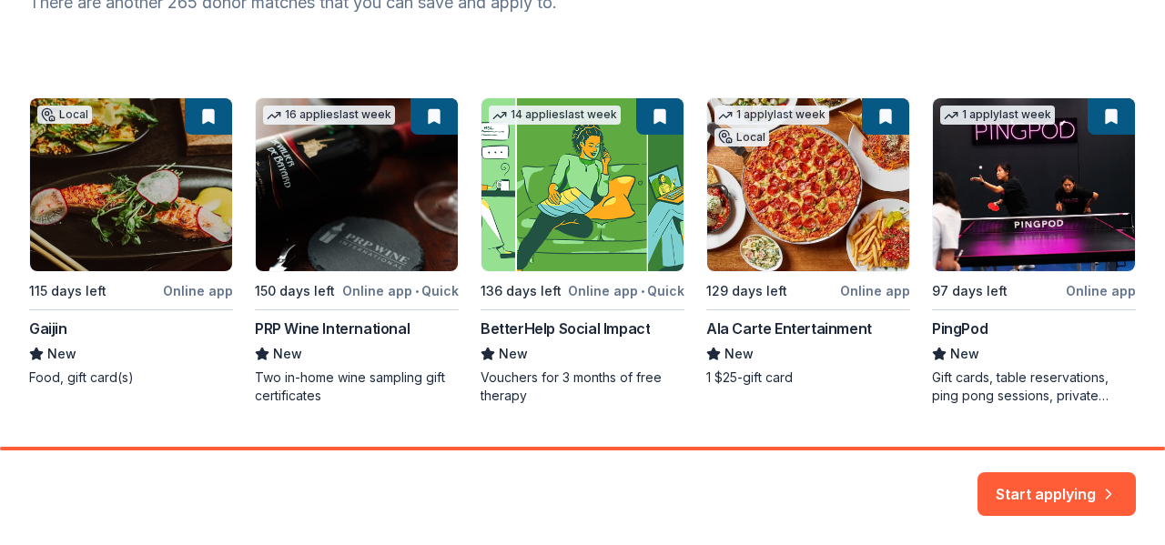
scroll to position [318, 0]
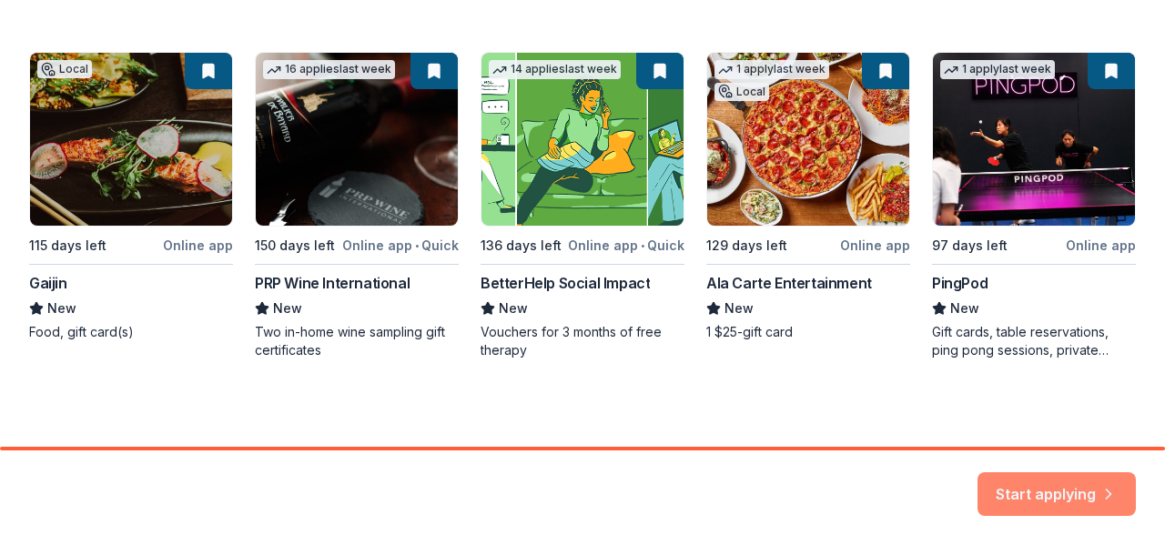
click at [1055, 477] on button "Start applying" at bounding box center [1056, 483] width 158 height 44
click at [152, 132] on div "Local 115 days left Online app Gaijin New Food, gift card(s) 16 applies last we…" at bounding box center [582, 206] width 1106 height 308
click at [198, 71] on div "Local 115 days left Online app Gaijin New Food, gift card(s) 16 applies last we…" at bounding box center [582, 206] width 1106 height 308
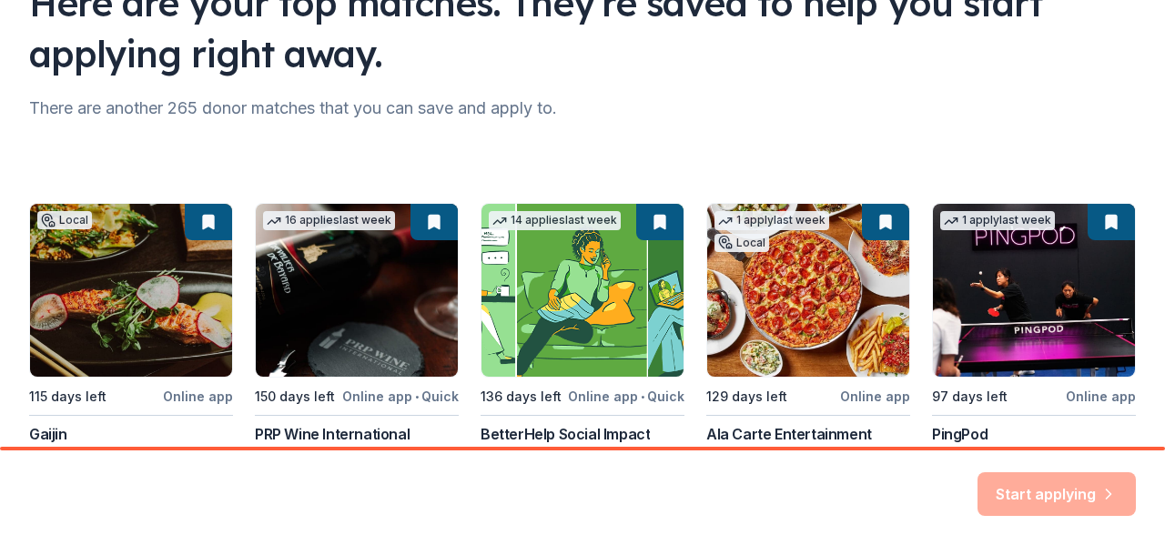
scroll to position [0, 0]
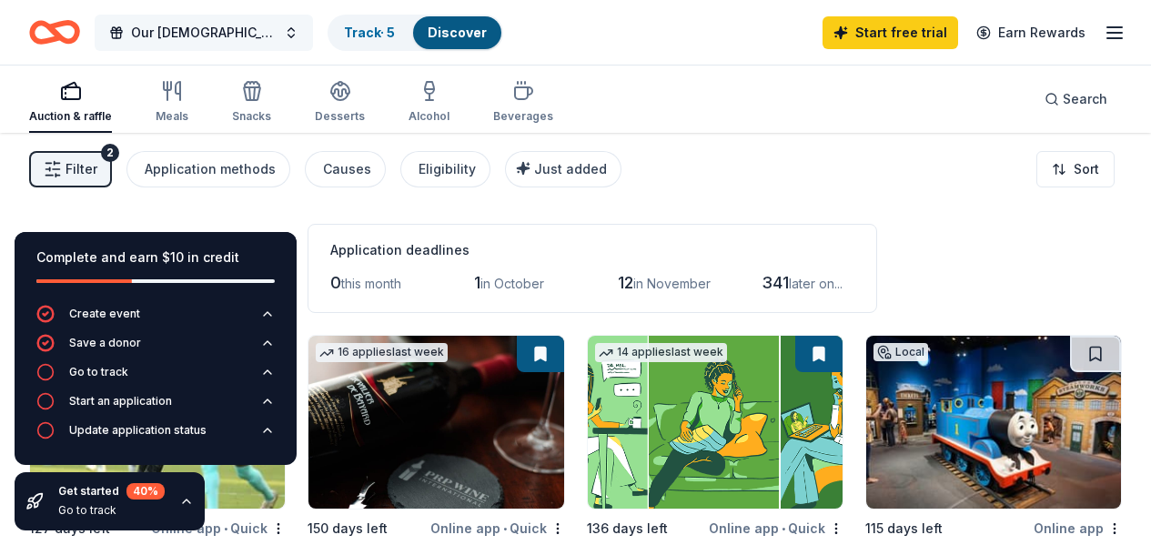
click at [236, 33] on span "Our [DEMOGRAPHIC_DATA] of the Wayside (OLW) Soiree" at bounding box center [204, 33] width 146 height 22
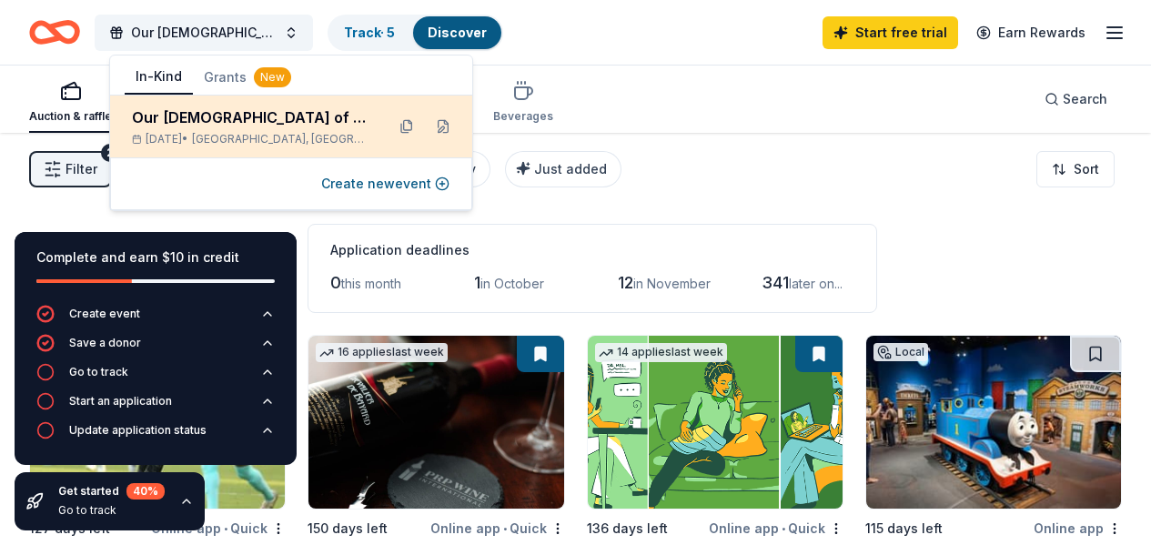
click at [251, 123] on div "Our [DEMOGRAPHIC_DATA] of the Wayside (OLW) Soiree" at bounding box center [251, 117] width 238 height 22
click at [445, 125] on button at bounding box center [443, 126] width 29 height 29
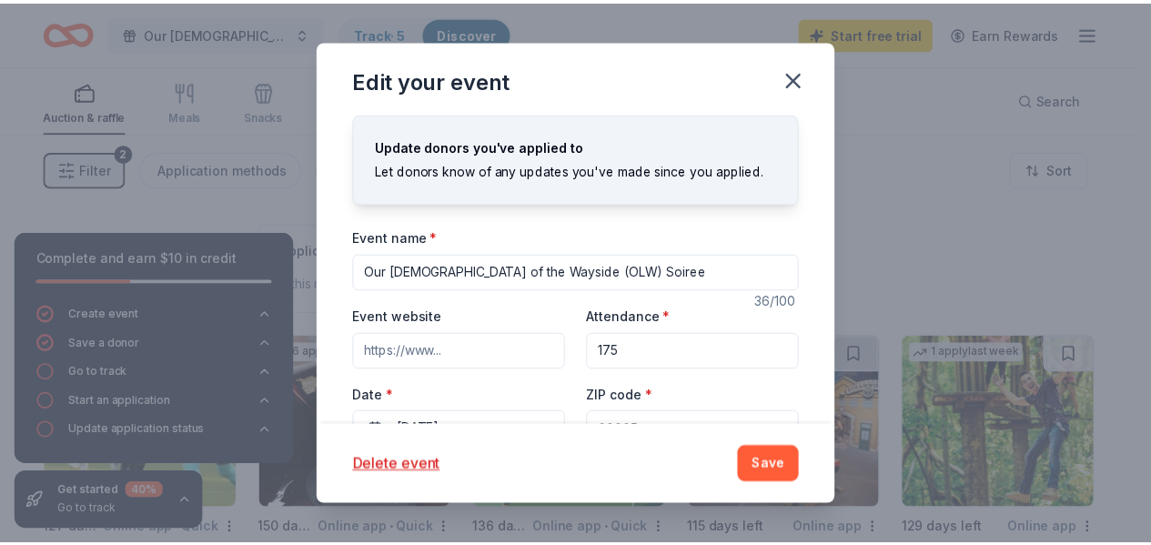
scroll to position [182, 0]
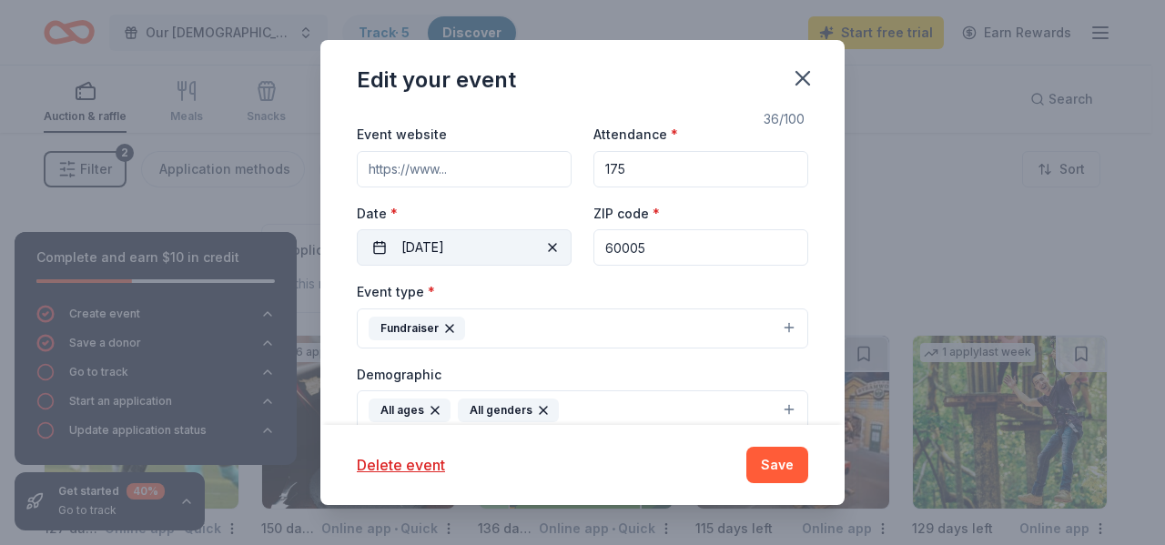
click at [374, 249] on button "02/28/2026" at bounding box center [464, 247] width 215 height 36
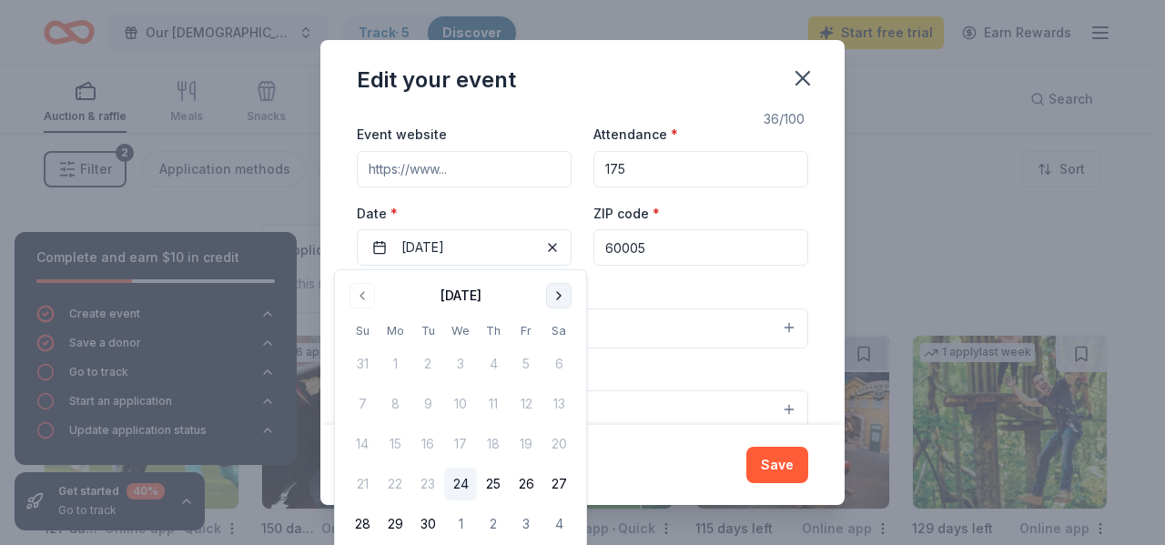
click at [564, 296] on button "Go to next month" at bounding box center [558, 295] width 25 height 25
click at [563, 296] on button "Go to next month" at bounding box center [558, 295] width 25 height 25
click at [562, 296] on button "Go to next month" at bounding box center [558, 295] width 25 height 25
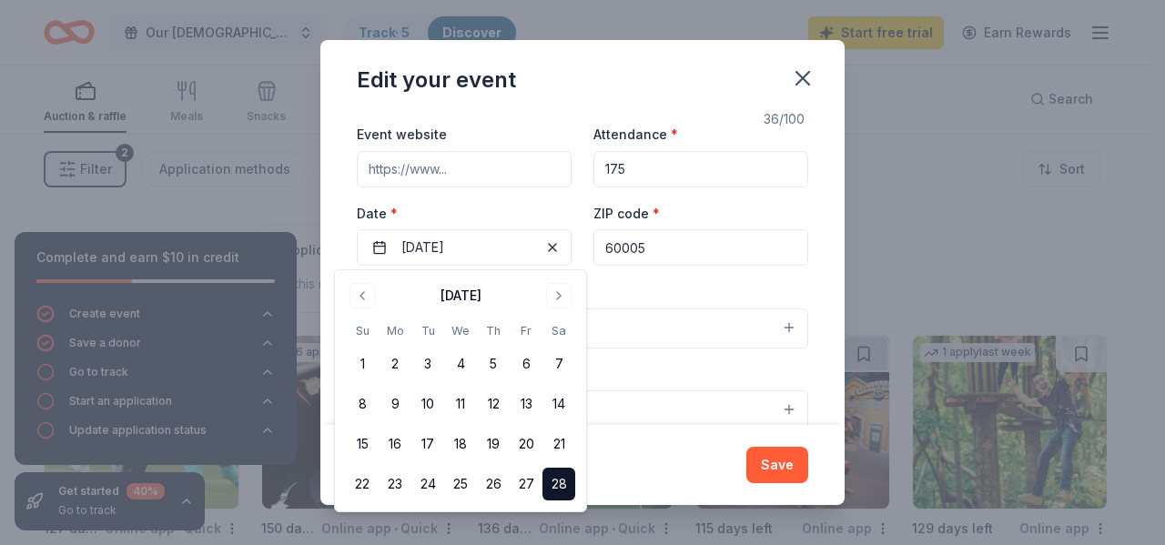
click at [556, 486] on button "28" at bounding box center [558, 484] width 33 height 33
click at [558, 480] on button "28" at bounding box center [558, 484] width 33 height 33
click at [771, 465] on button "Save" at bounding box center [777, 465] width 62 height 36
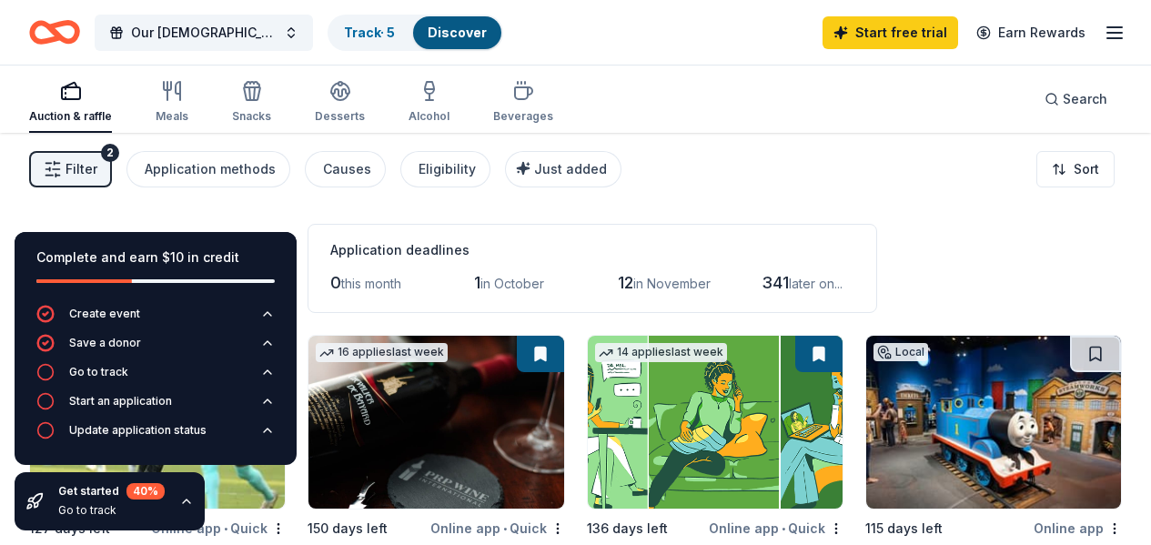
click at [132, 197] on div "Filter 2 Application methods Causes Eligibility Just added Sort" at bounding box center [575, 169] width 1151 height 73
click at [265, 398] on icon "button" at bounding box center [267, 401] width 15 height 15
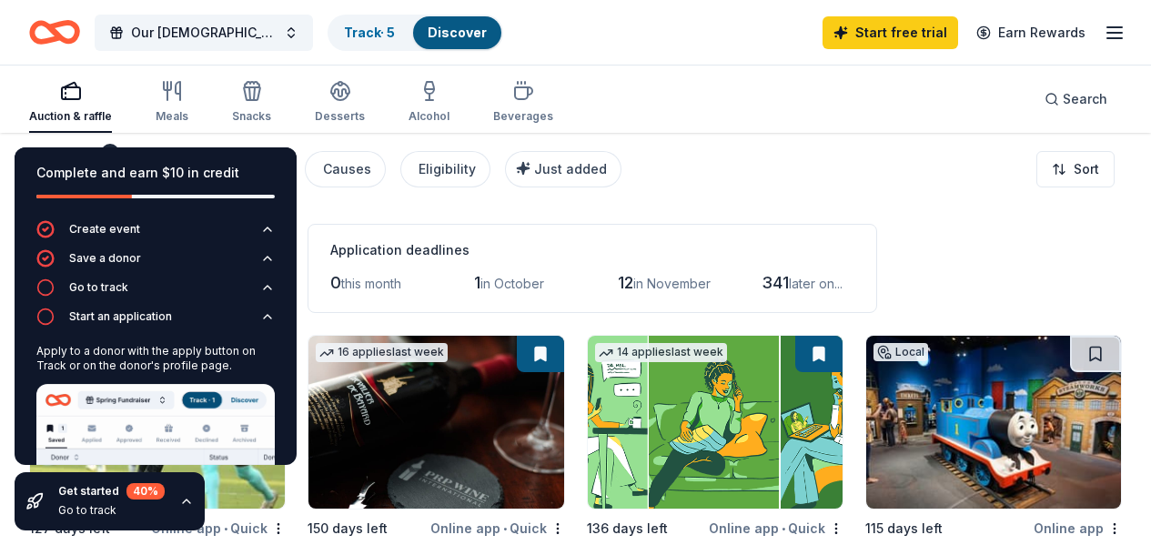
click at [125, 144] on div "Complete and earn $10 in credit Create event Save a donor Go to track Start an …" at bounding box center [155, 339] width 311 height 412
click at [123, 142] on div "Complete and earn $10 in credit Create event Save a donor Go to track Start an …" at bounding box center [155, 339] width 311 height 412
click at [182, 500] on icon "button" at bounding box center [186, 501] width 15 height 15
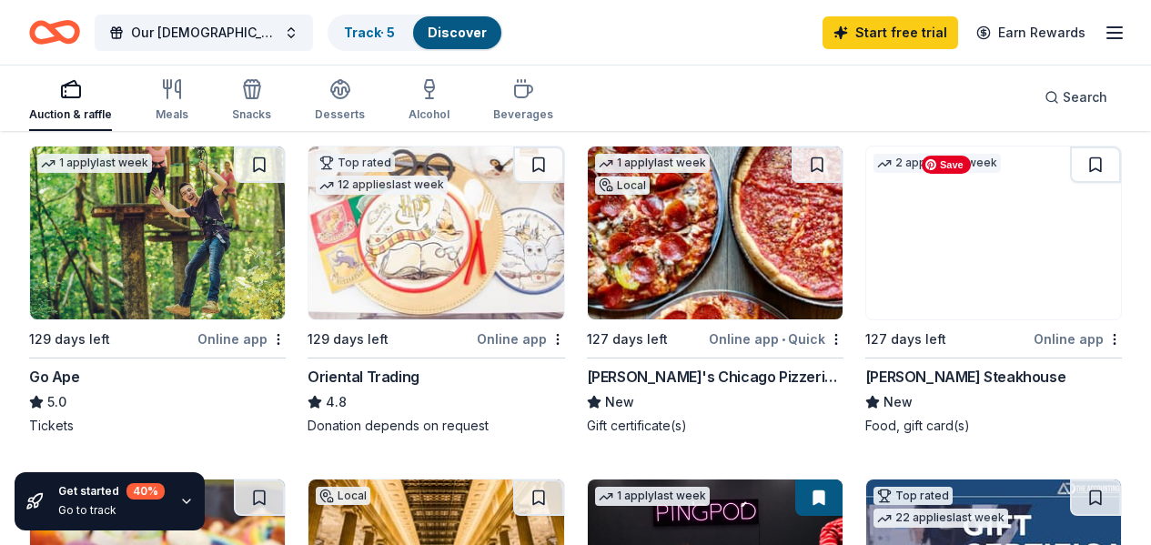
scroll to position [546, 0]
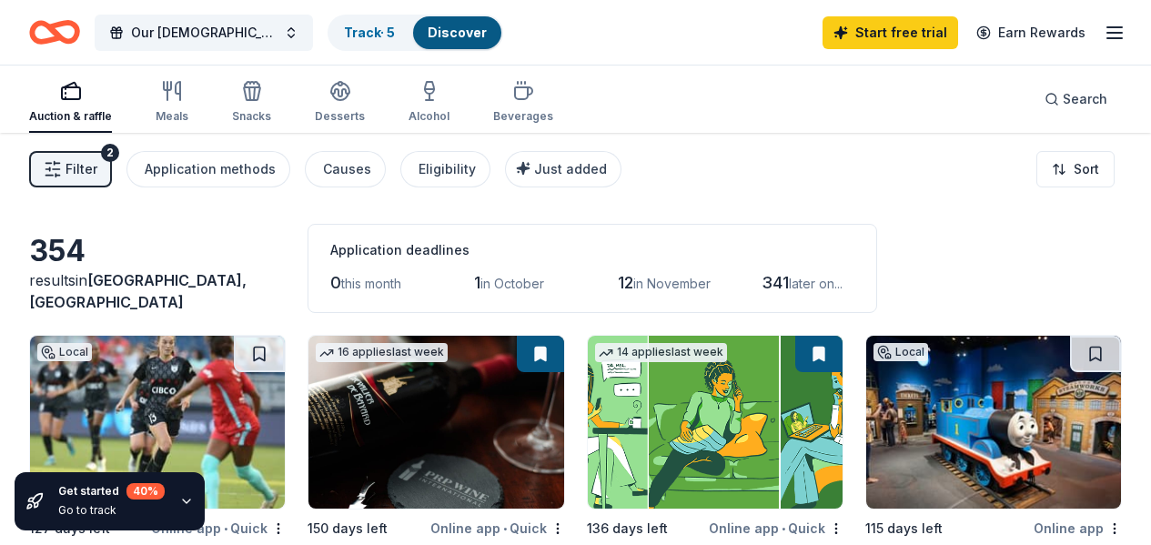
scroll to position [91, 0]
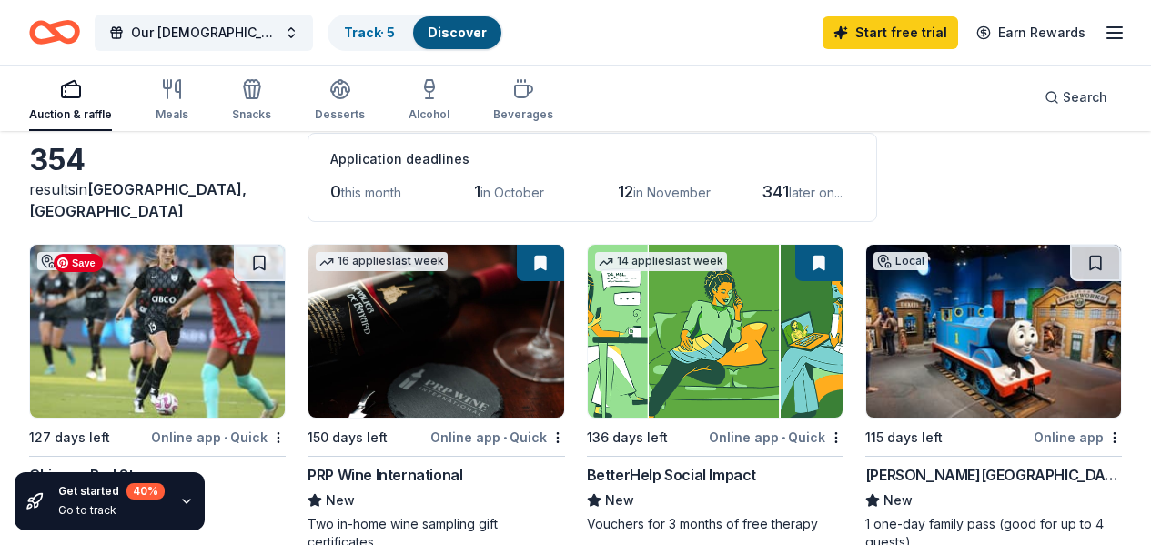
click at [169, 328] on img at bounding box center [157, 331] width 255 height 173
click at [180, 335] on img at bounding box center [157, 331] width 255 height 173
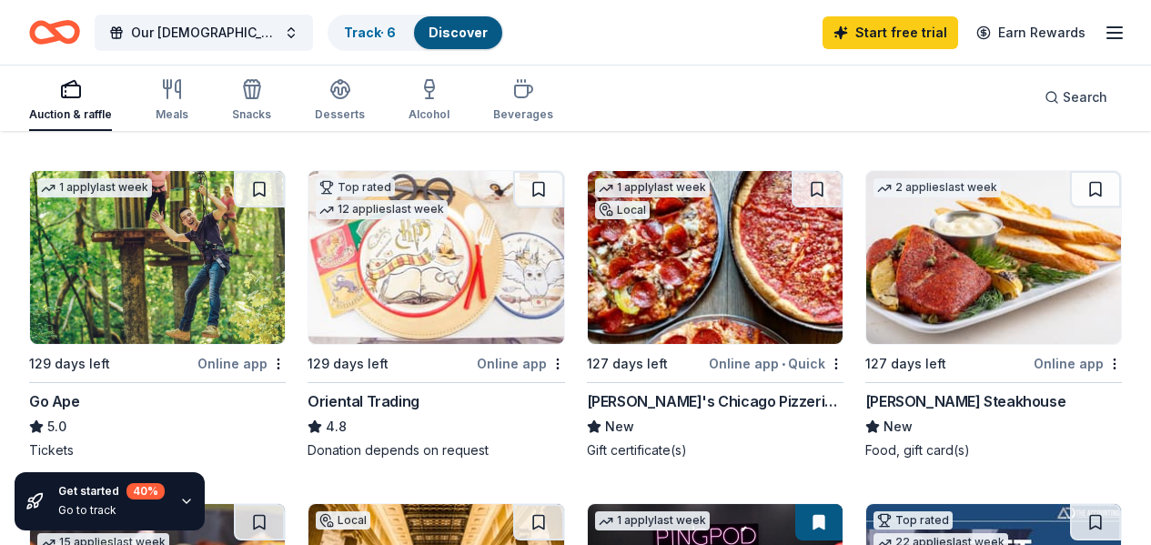
scroll to position [546, 0]
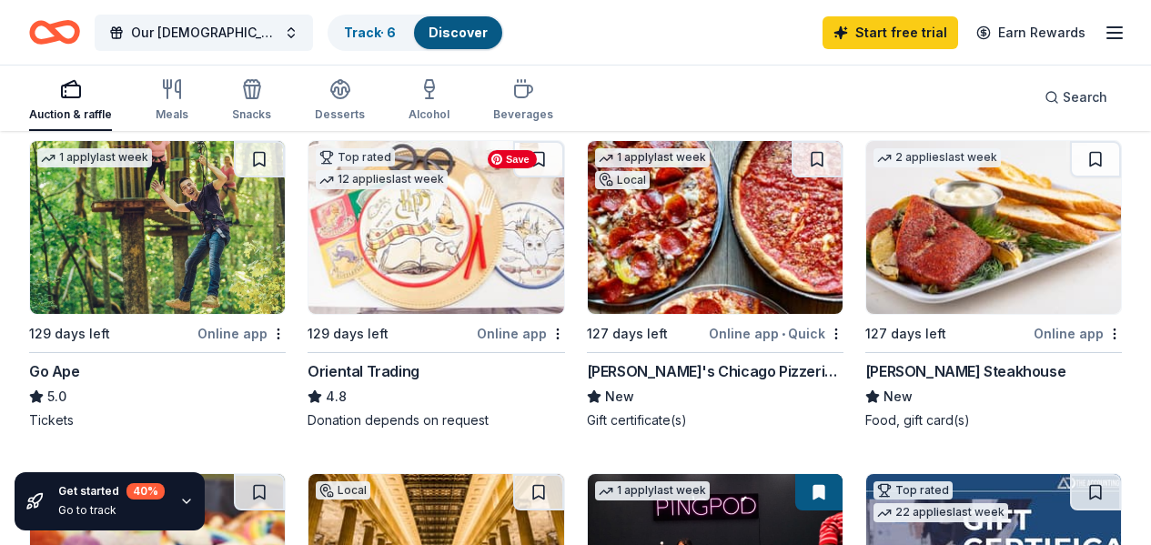
click at [866, 214] on img at bounding box center [993, 227] width 255 height 173
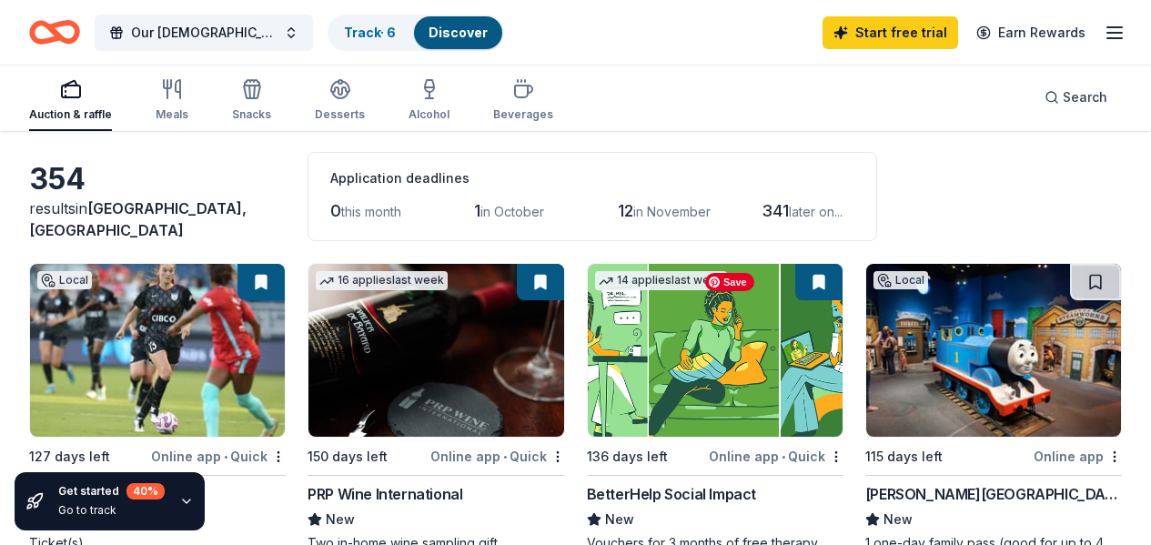
scroll to position [0, 0]
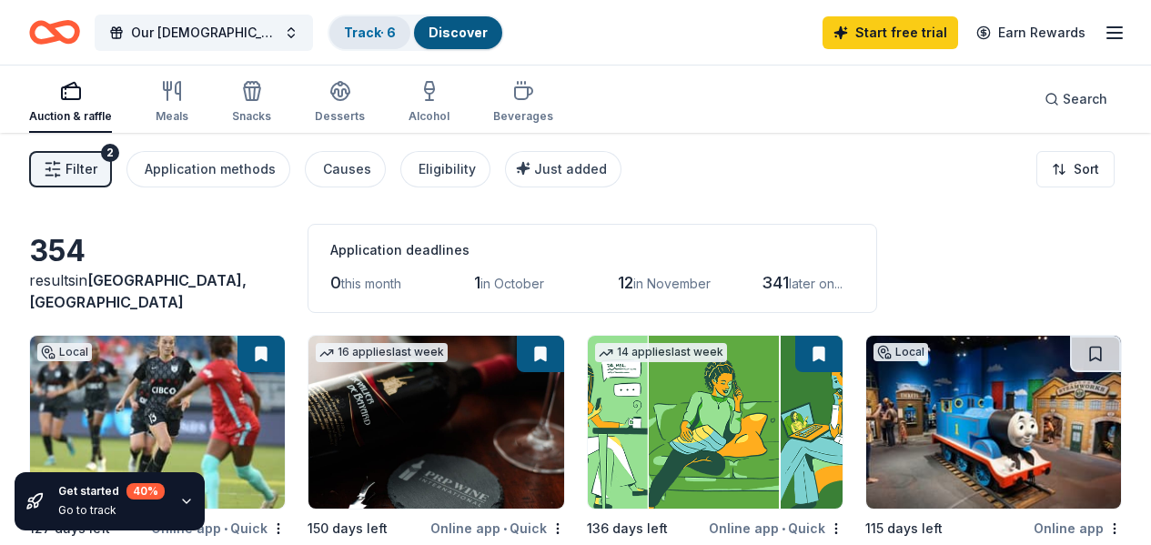
click at [382, 31] on link "Track · 6" at bounding box center [370, 32] width 52 height 15
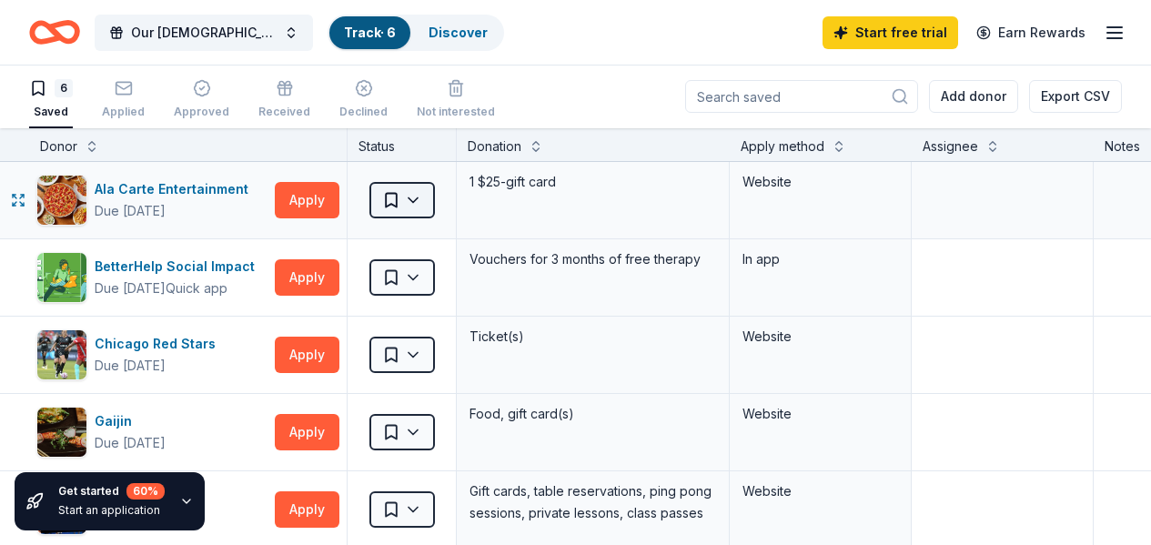
click at [428, 206] on html "Our Lady of the Wayside (OLW) Soiree Track · 6 Discover Start free trial Earn R…" at bounding box center [575, 271] width 1151 height 545
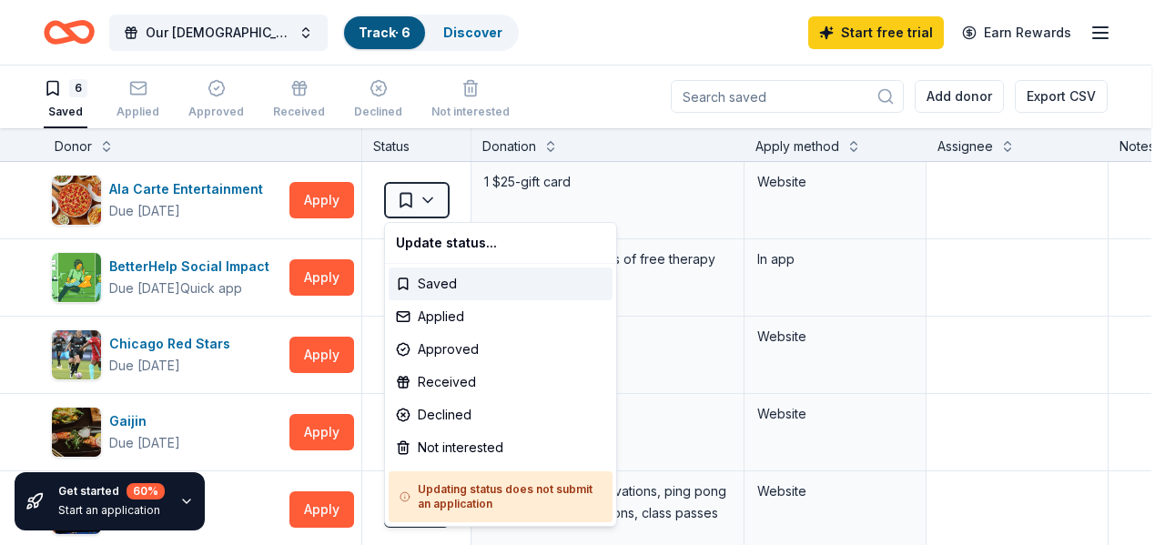
click at [429, 203] on html "Our Lady of the Wayside (OLW) Soiree Track · 6 Discover Start free trial Earn R…" at bounding box center [582, 271] width 1165 height 545
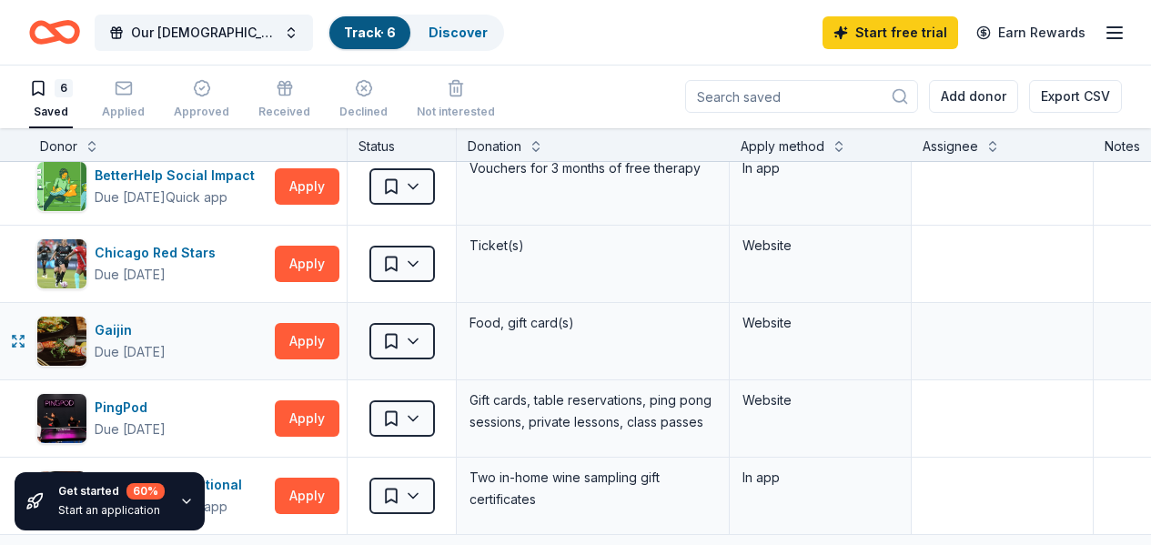
scroll to position [0, 0]
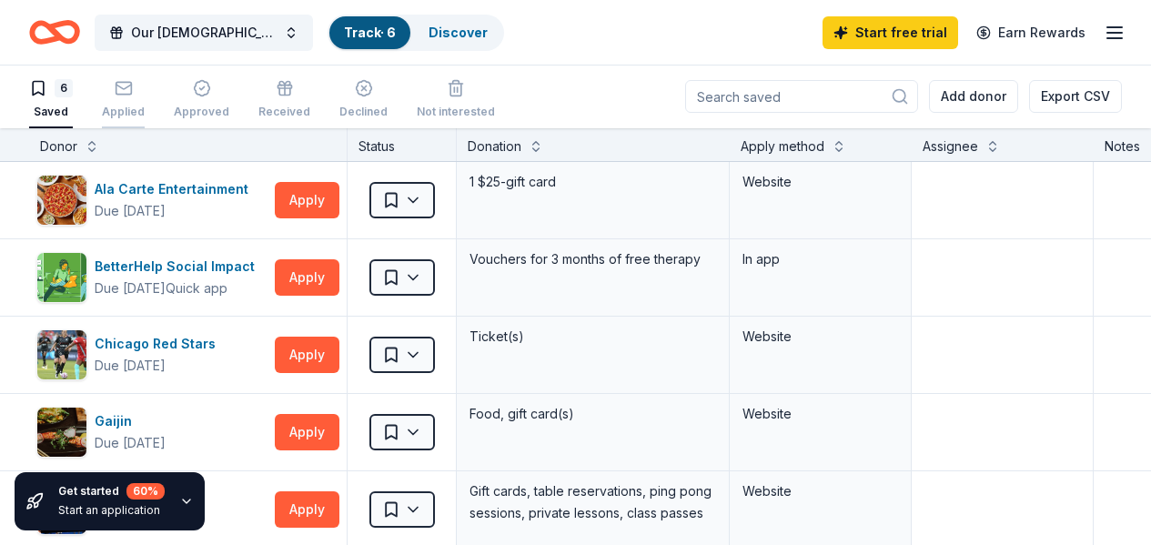
click at [133, 92] on icon "button" at bounding box center [124, 88] width 18 height 18
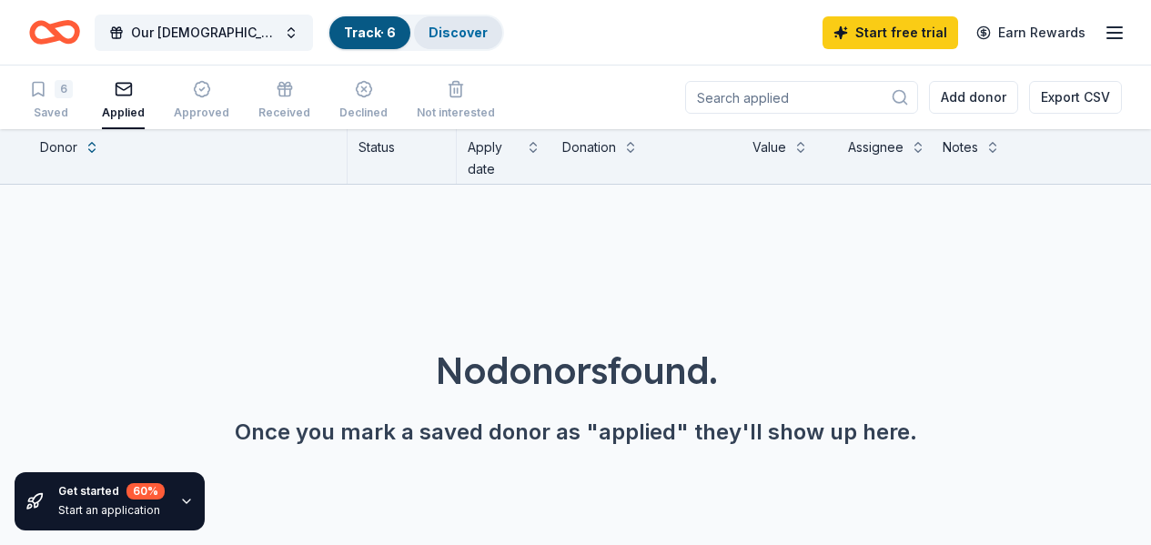
click at [463, 31] on link "Discover" at bounding box center [458, 32] width 59 height 15
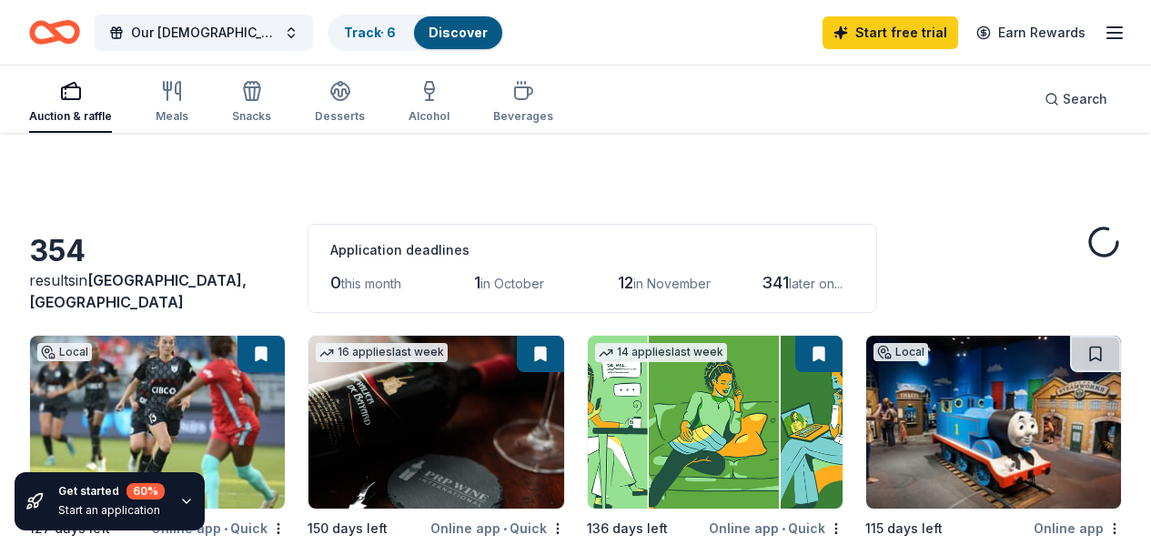
scroll to position [91, 0]
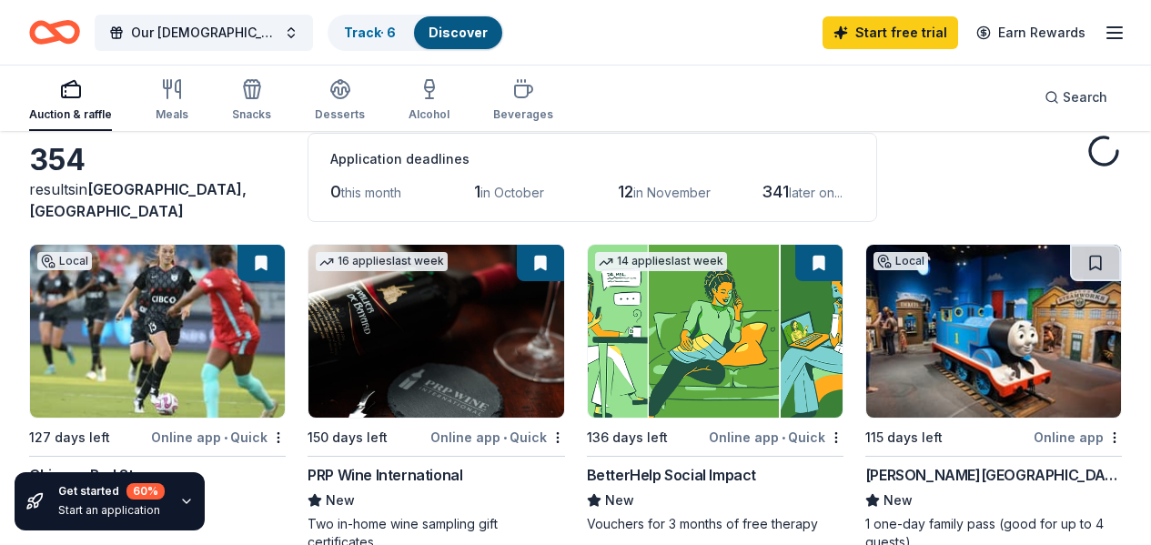
drag, startPoint x: 210, startPoint y: 257, endPoint x: 222, endPoint y: 265, distance: 14.4
click at [237, 258] on button at bounding box center [260, 263] width 47 height 36
click at [517, 265] on button at bounding box center [540, 263] width 47 height 36
click at [1070, 264] on button at bounding box center [1095, 263] width 51 height 36
click at [1074, 260] on button at bounding box center [1097, 263] width 47 height 36
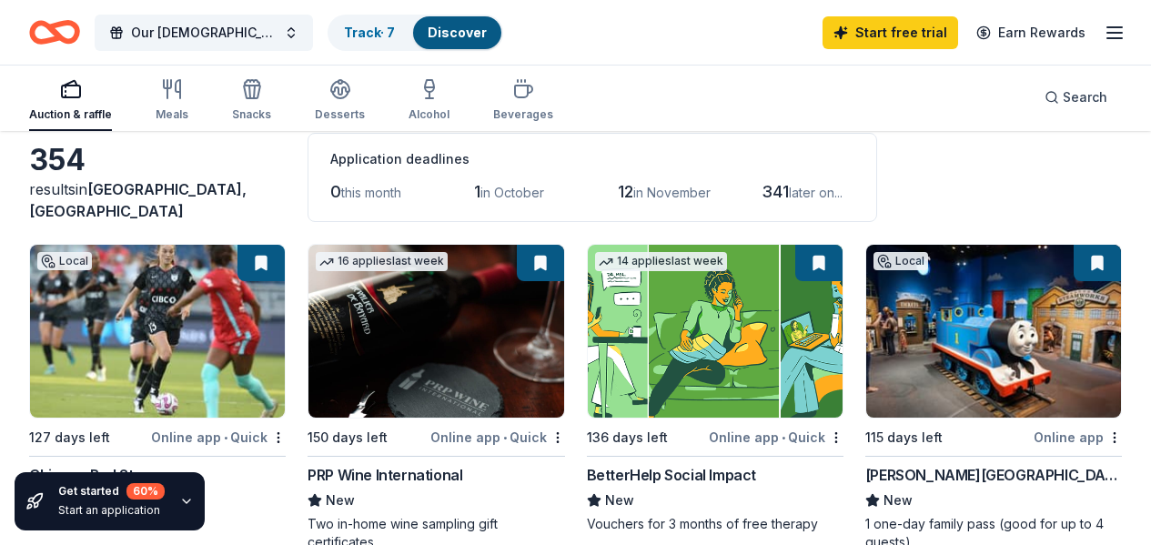
click at [1074, 265] on button at bounding box center [1097, 263] width 47 height 36
click at [795, 265] on button at bounding box center [818, 263] width 47 height 36
click at [389, 30] on link "Track · 7" at bounding box center [369, 32] width 51 height 15
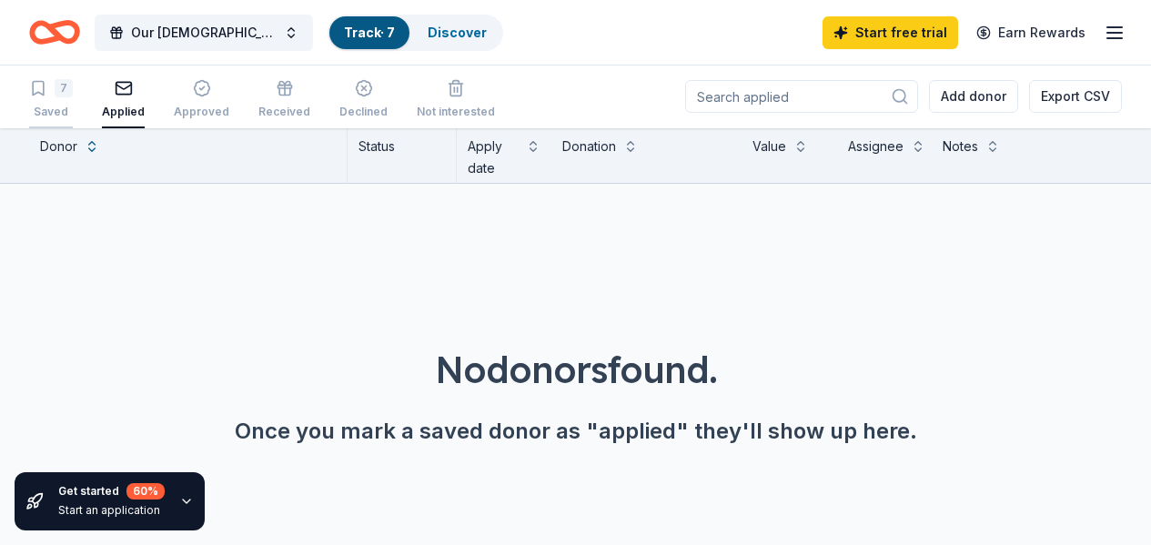
click at [60, 102] on div "7 Saved" at bounding box center [51, 99] width 44 height 40
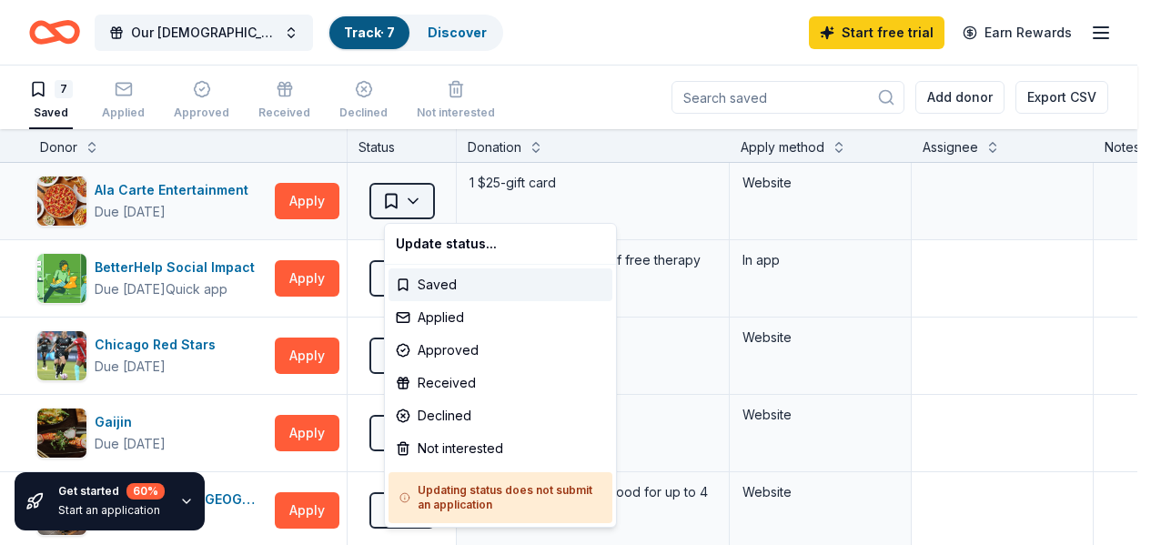
click at [430, 197] on html "Our Lady of the Wayside (OLW) Soiree Track · 7 Discover Start free trial Earn R…" at bounding box center [575, 272] width 1151 height 545
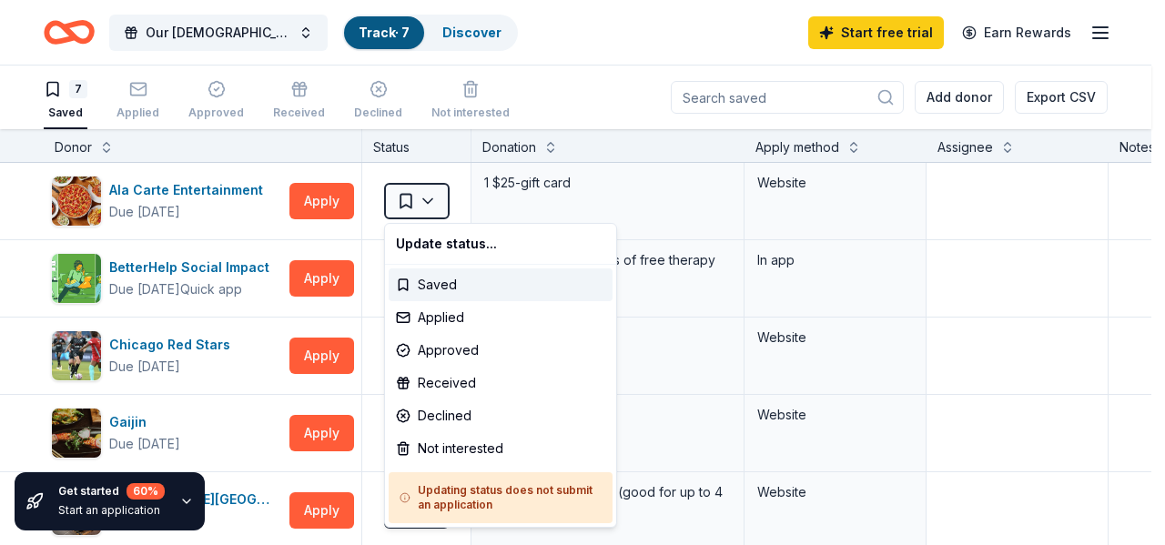
click at [207, 186] on html "Our Lady of the Wayside (OLW) Soiree Track · 7 Discover Start free trial Earn R…" at bounding box center [582, 272] width 1165 height 545
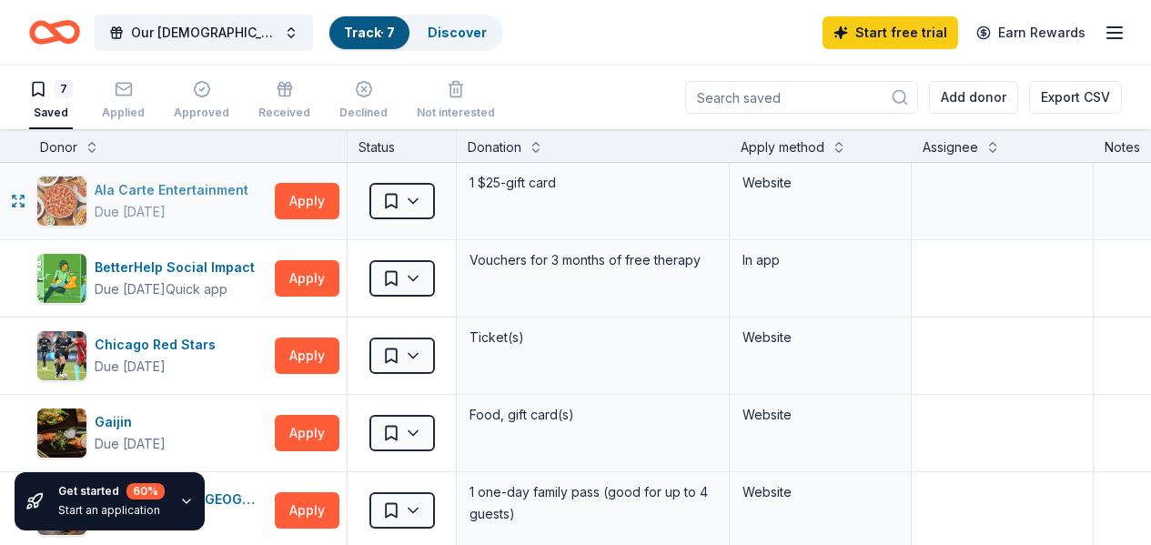
click at [208, 186] on div "Ala Carte Entertainment" at bounding box center [175, 190] width 161 height 22
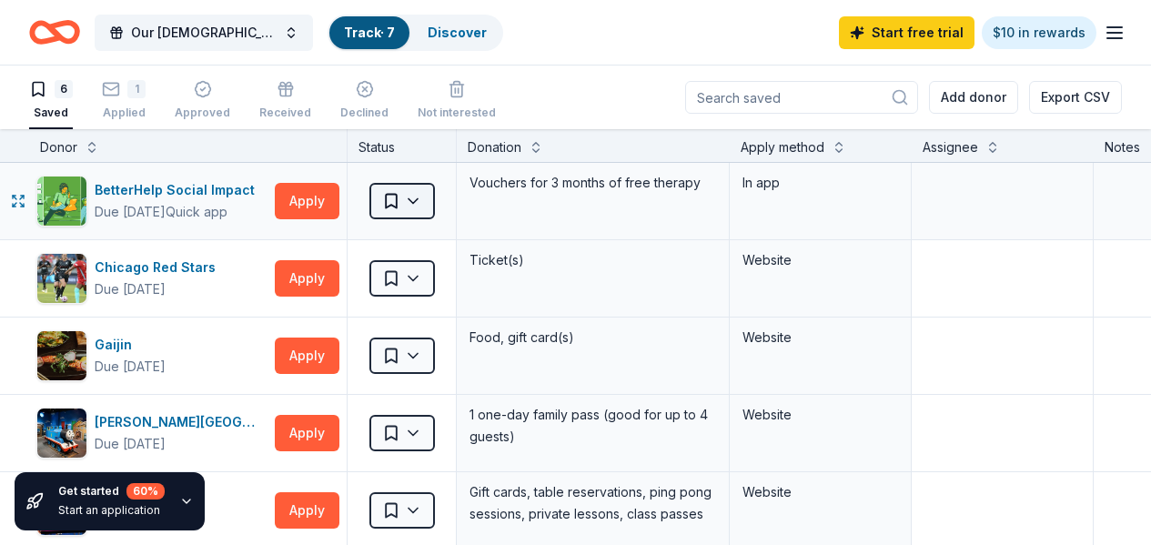
click at [431, 201] on html "Our Lady of the Wayside (OLW) Soiree Track · 7 Discover Start free trial $10 in…" at bounding box center [575, 272] width 1151 height 545
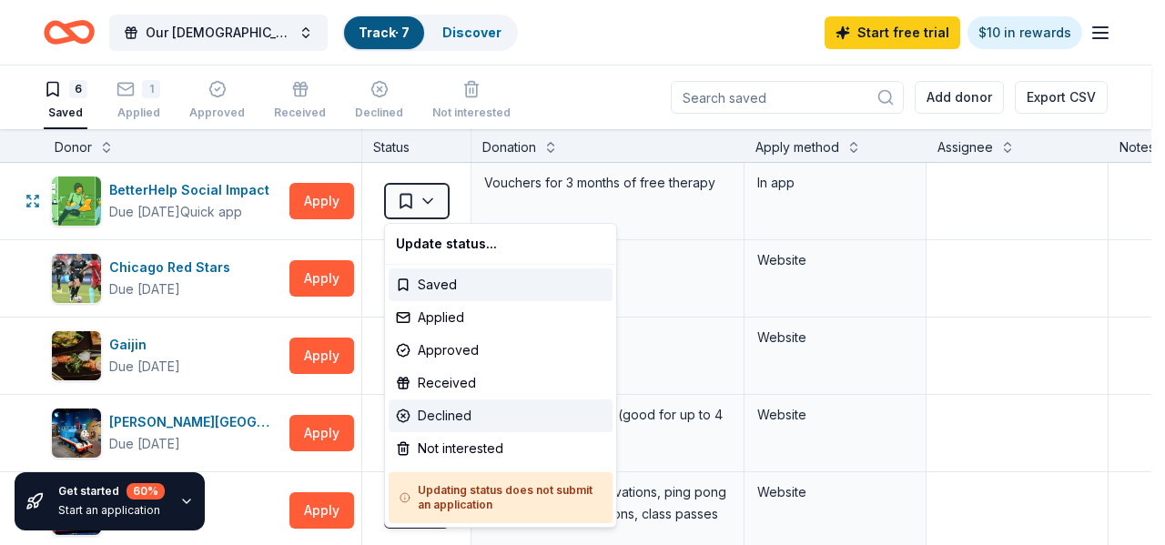
click at [459, 414] on div "Declined" at bounding box center [501, 415] width 224 height 33
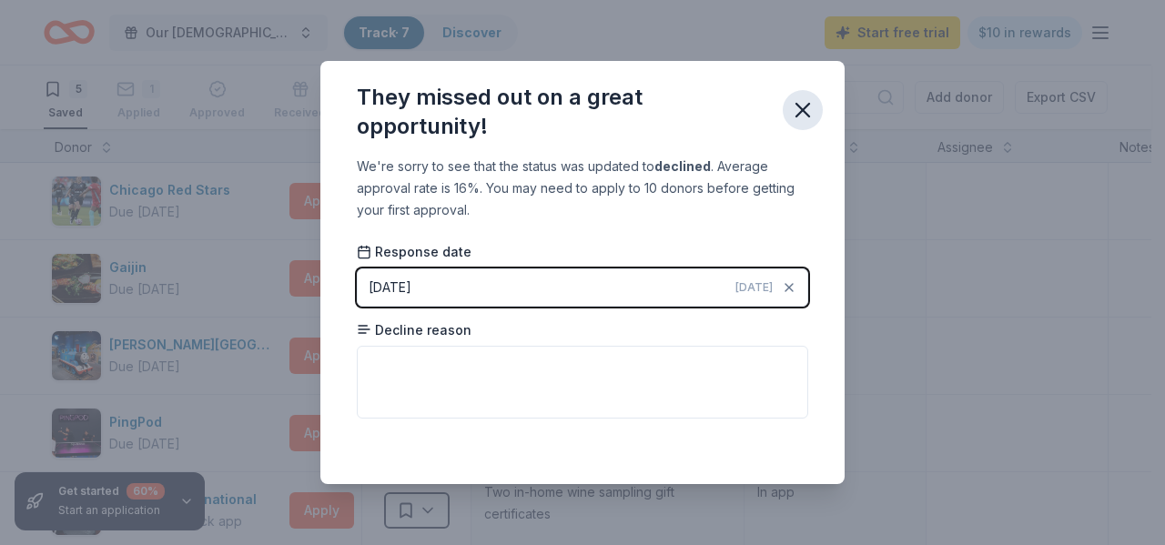
click at [813, 108] on icon "button" at bounding box center [802, 109] width 25 height 25
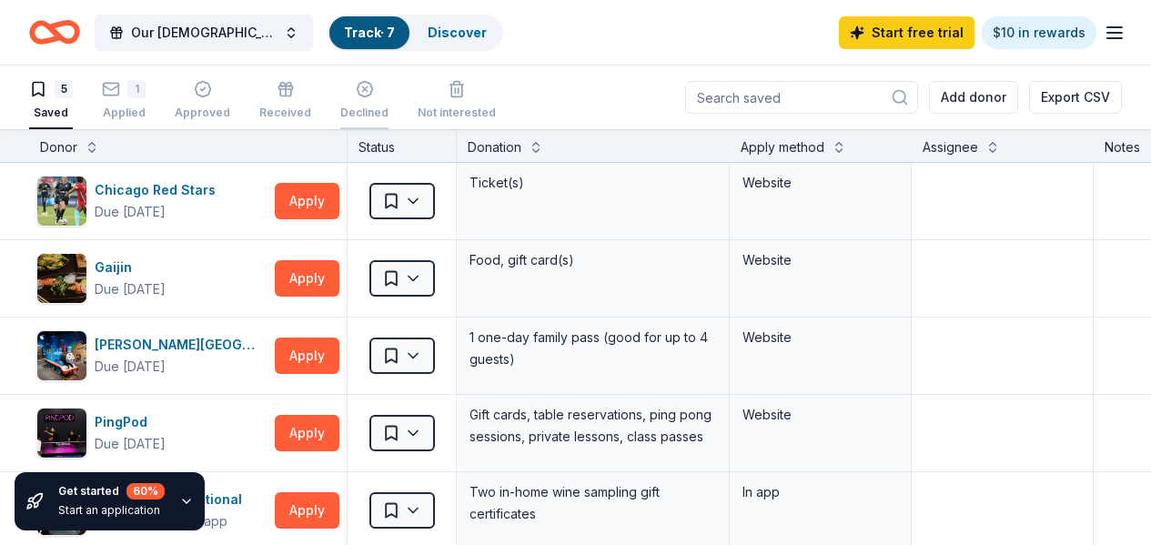
click at [367, 87] on line "button" at bounding box center [364, 89] width 5 height 5
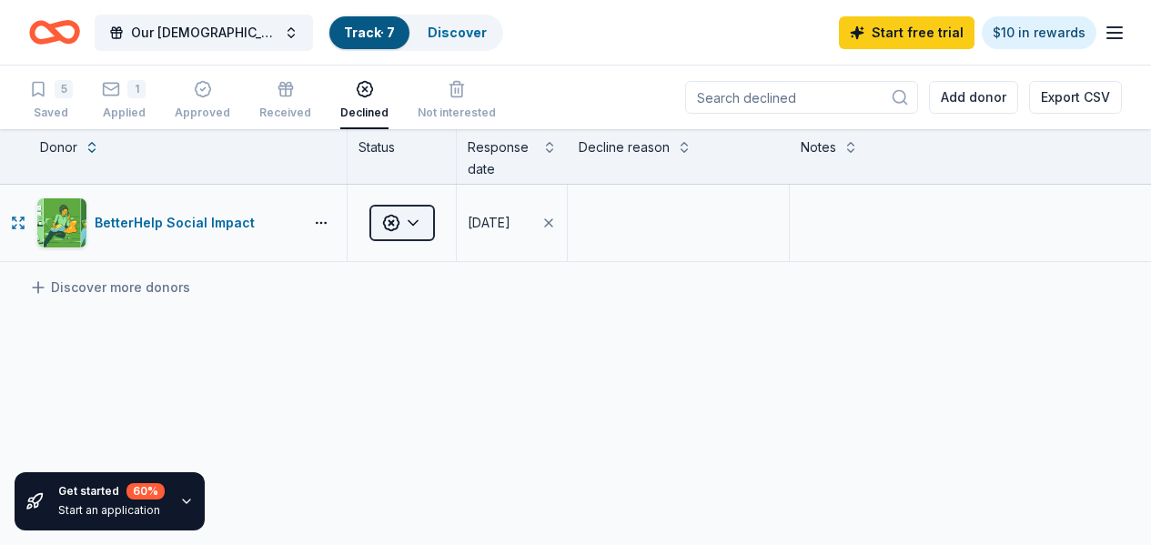
click at [431, 233] on html "Our Lady of the Wayside (OLW) Soiree Track · 7 Discover Start free trial $10 in…" at bounding box center [575, 272] width 1151 height 545
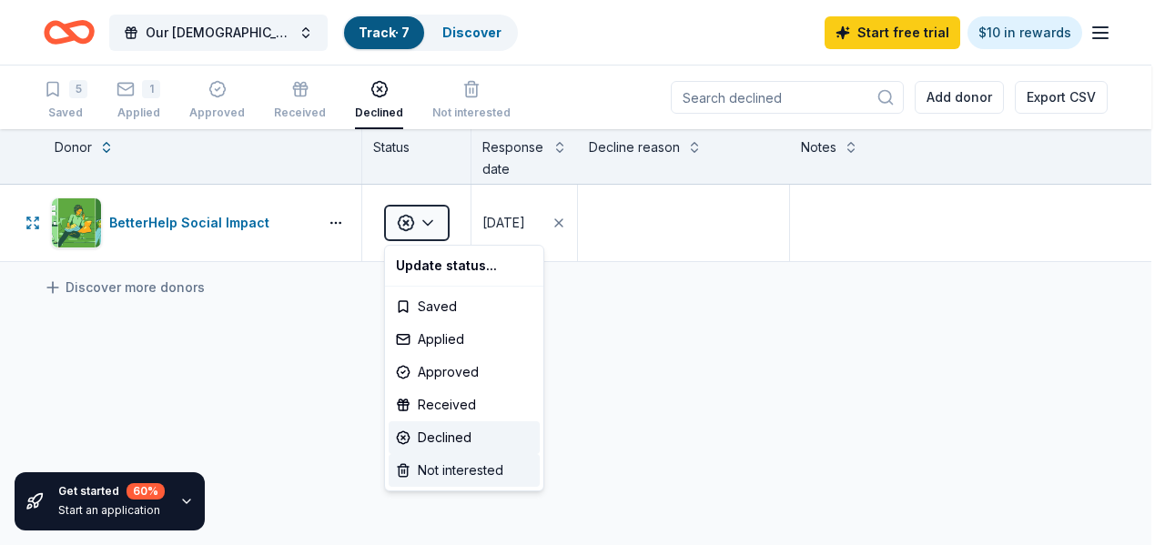
click at [445, 464] on div "Not interested" at bounding box center [464, 470] width 151 height 33
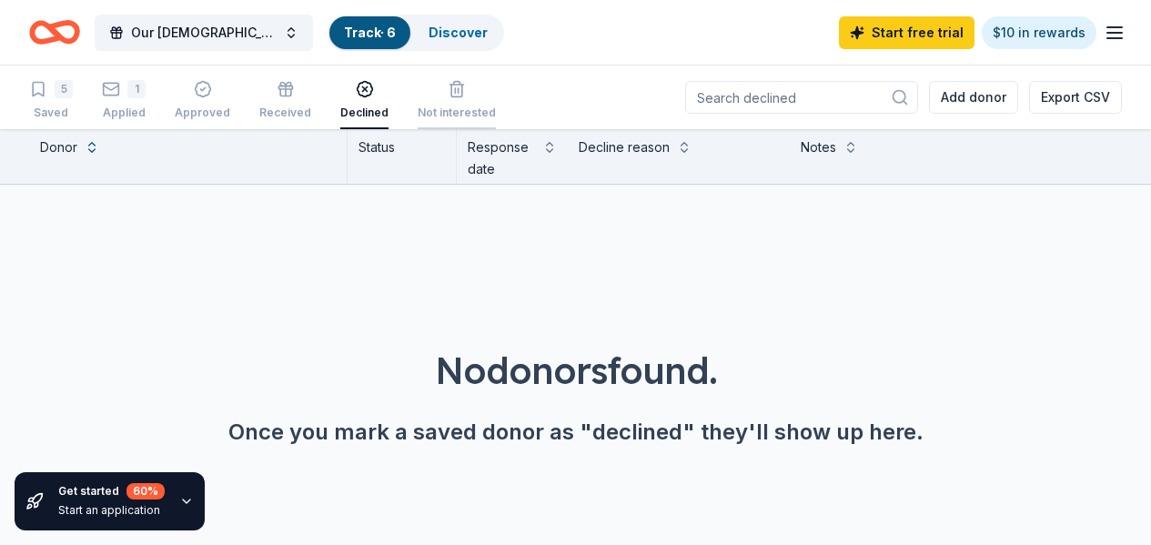
click at [460, 86] on icon "button" at bounding box center [457, 79] width 18 height 18
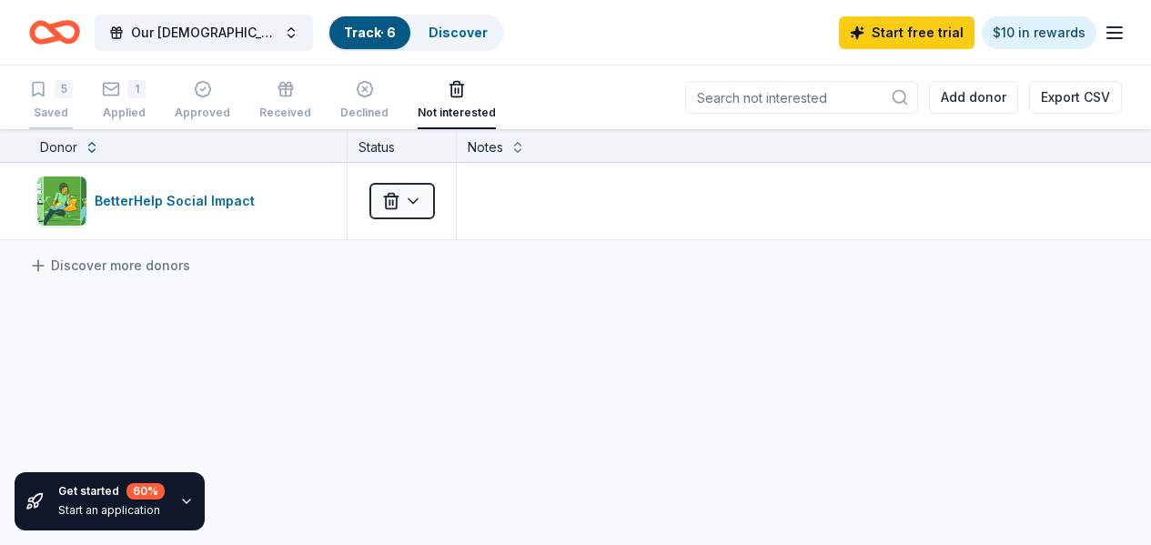
click at [67, 94] on div "5" at bounding box center [51, 89] width 44 height 18
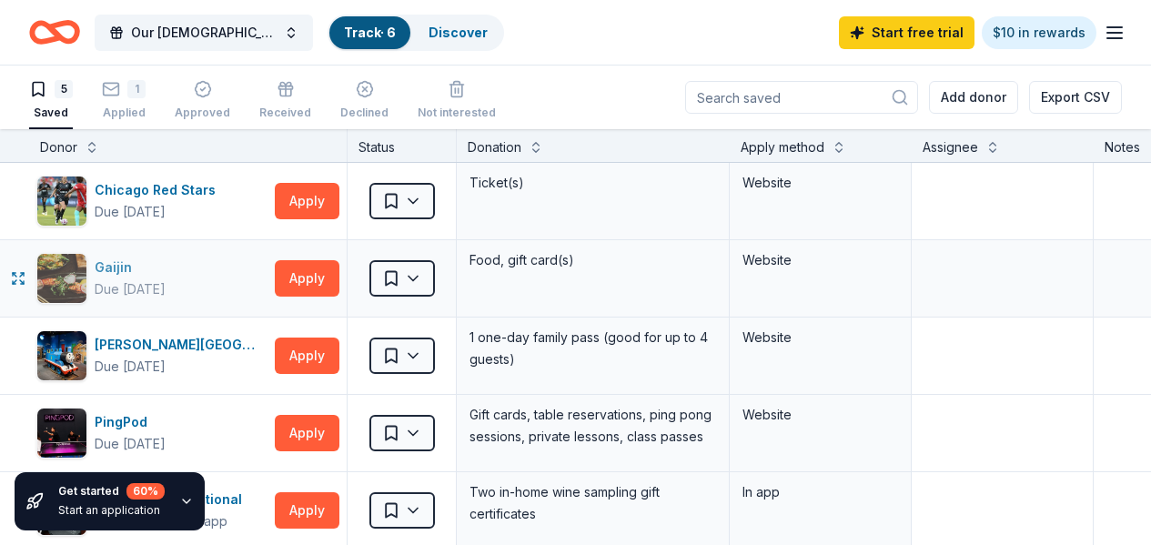
click at [127, 264] on div "Gaijin" at bounding box center [130, 268] width 71 height 22
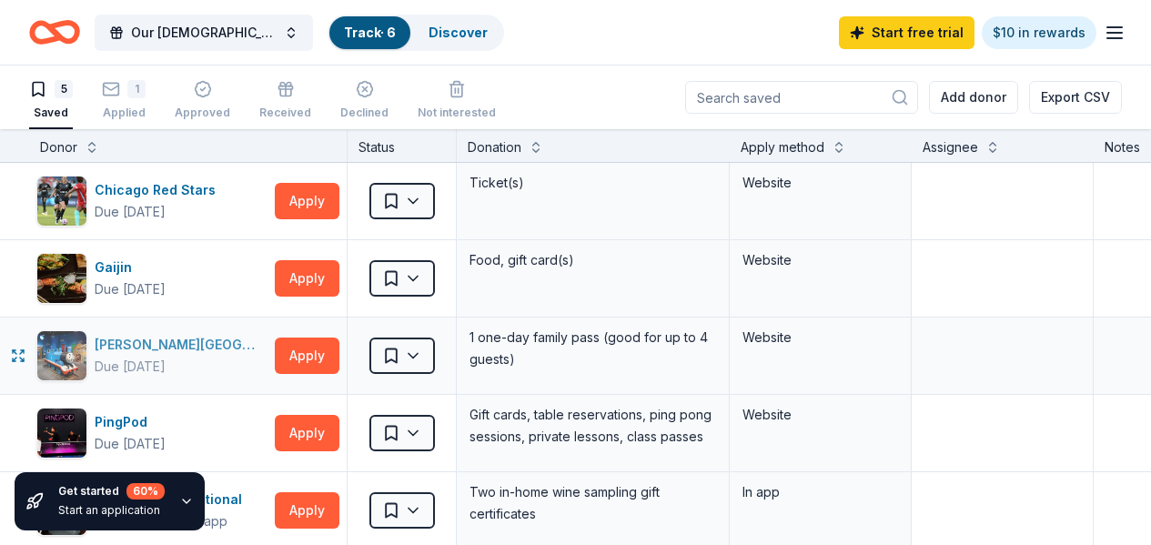
scroll to position [91, 0]
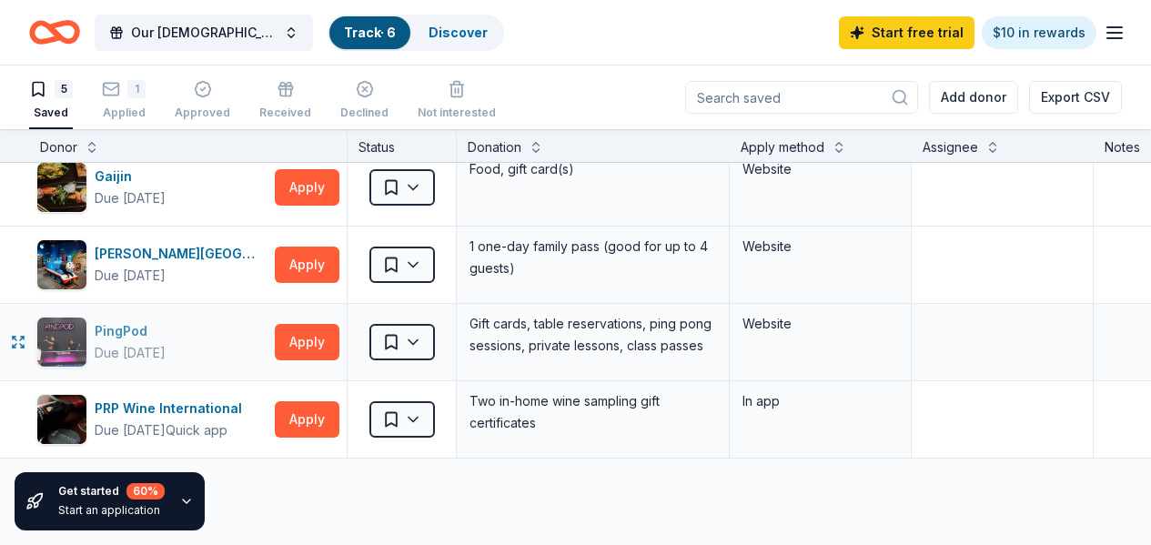
click at [133, 323] on div "PingPod" at bounding box center [130, 331] width 71 height 22
click at [1107, 33] on line "button" at bounding box center [1114, 33] width 15 height 0
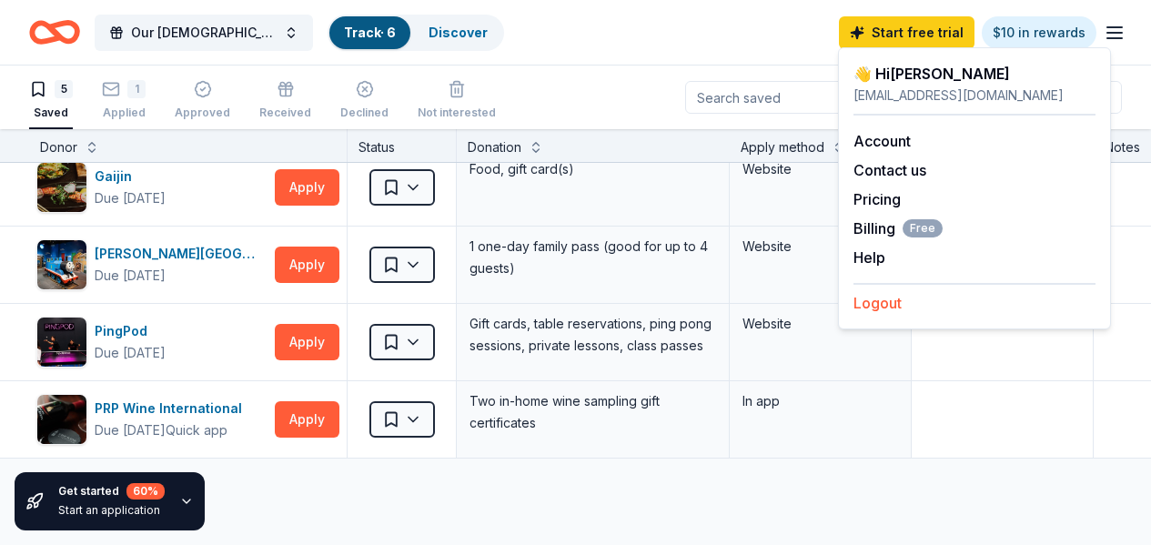
click at [880, 303] on button "Logout" at bounding box center [877, 303] width 48 height 22
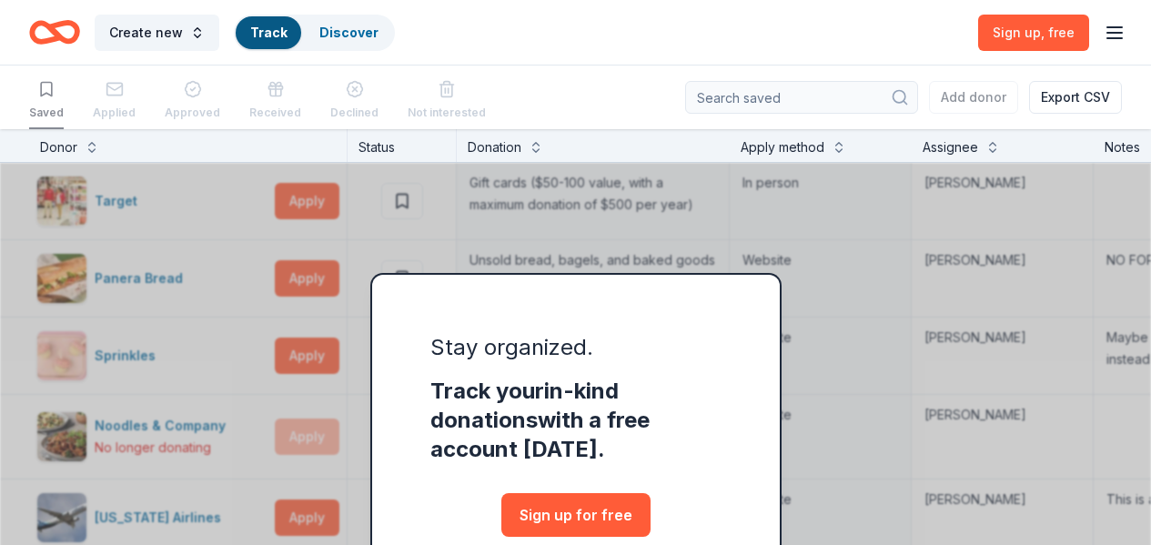
click at [65, 28] on icon "Home" at bounding box center [63, 32] width 28 height 18
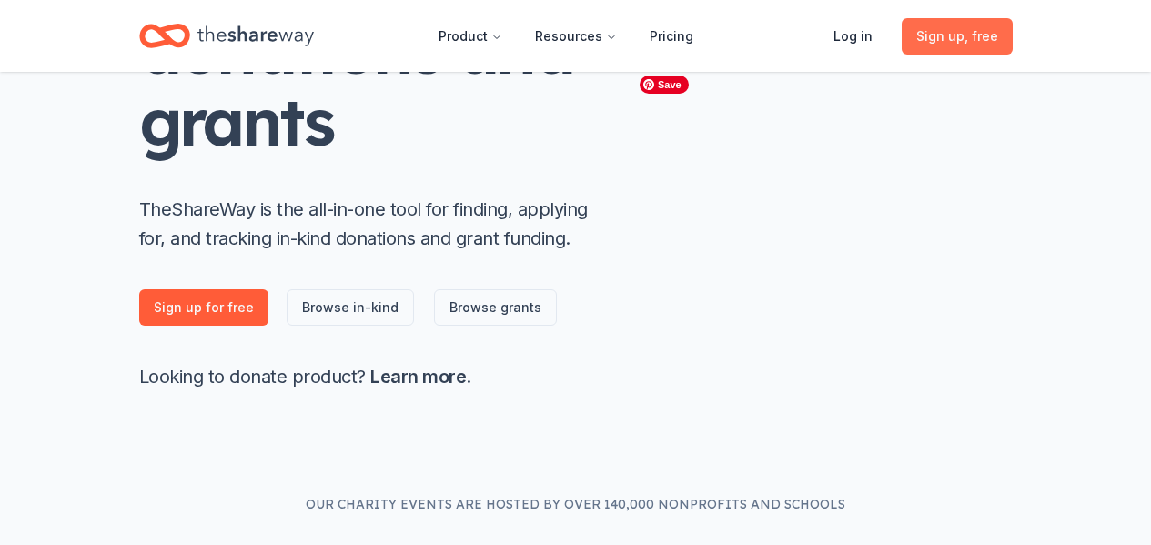
scroll to position [182, 0]
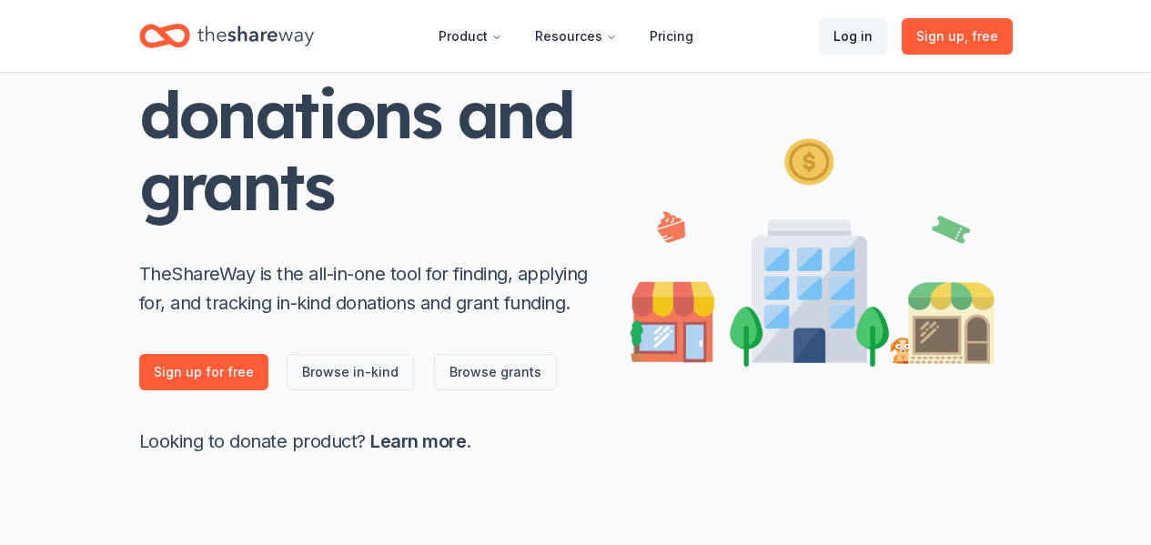
click at [867, 39] on link "Log in" at bounding box center [853, 36] width 68 height 36
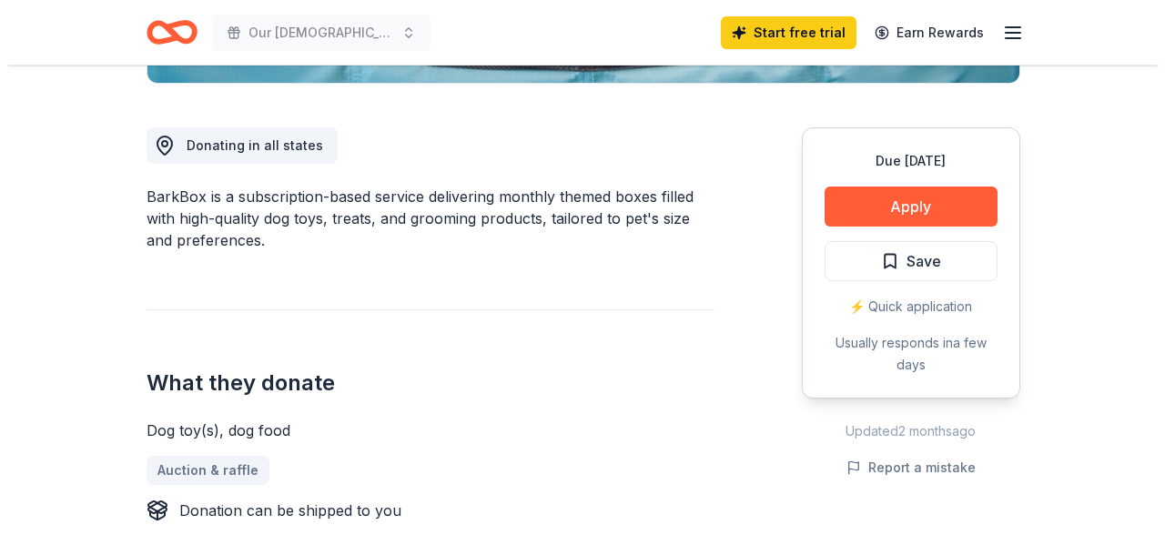
scroll to position [455, 0]
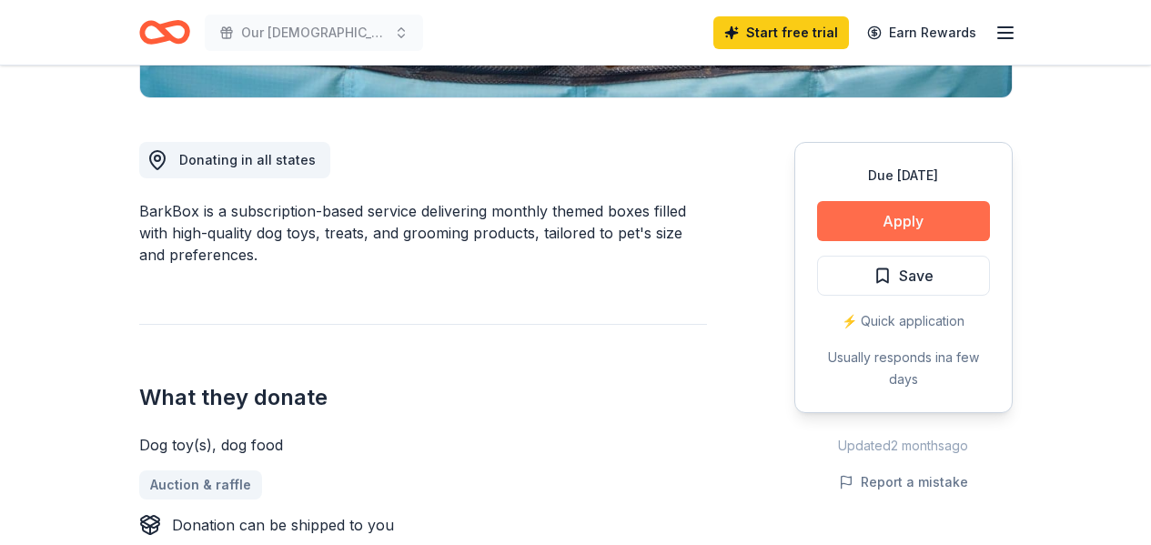
click at [911, 225] on button "Apply" at bounding box center [903, 221] width 173 height 40
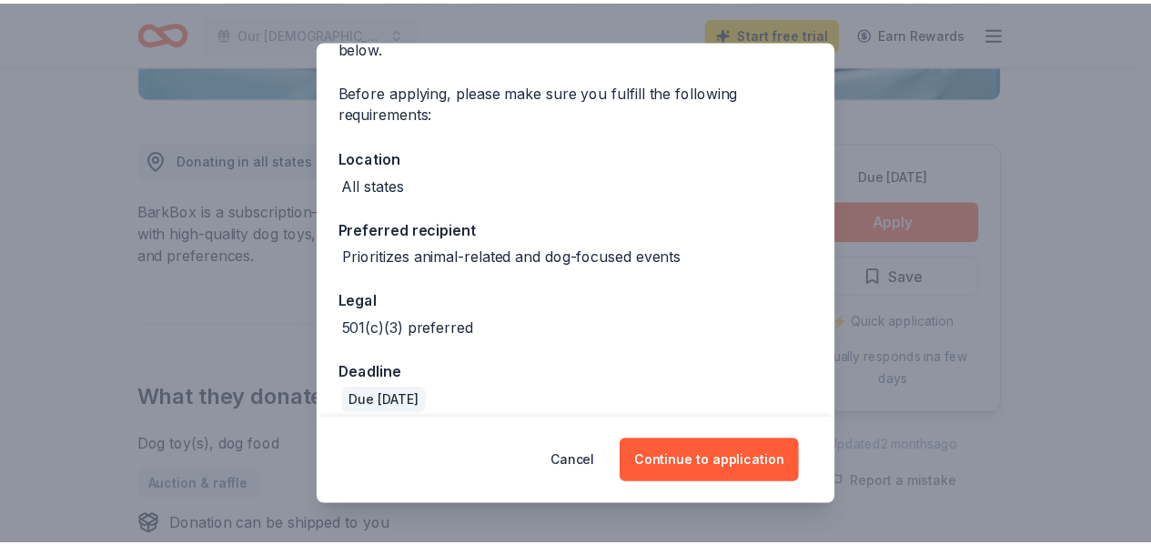
scroll to position [131, 0]
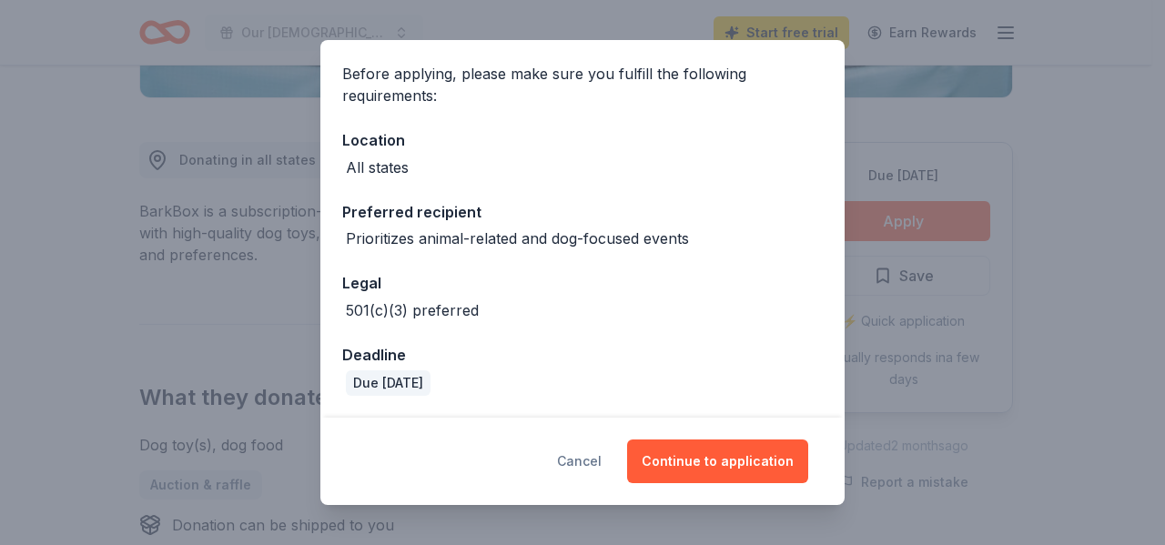
click at [593, 459] on button "Cancel" at bounding box center [579, 461] width 45 height 44
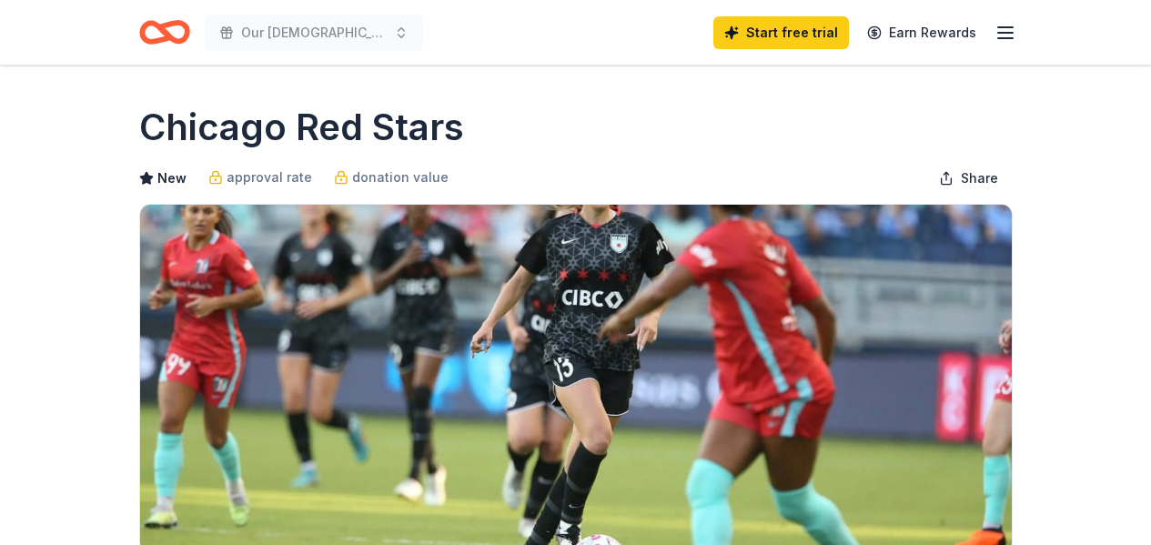
click at [1014, 34] on icon "button" at bounding box center [1005, 33] width 22 height 22
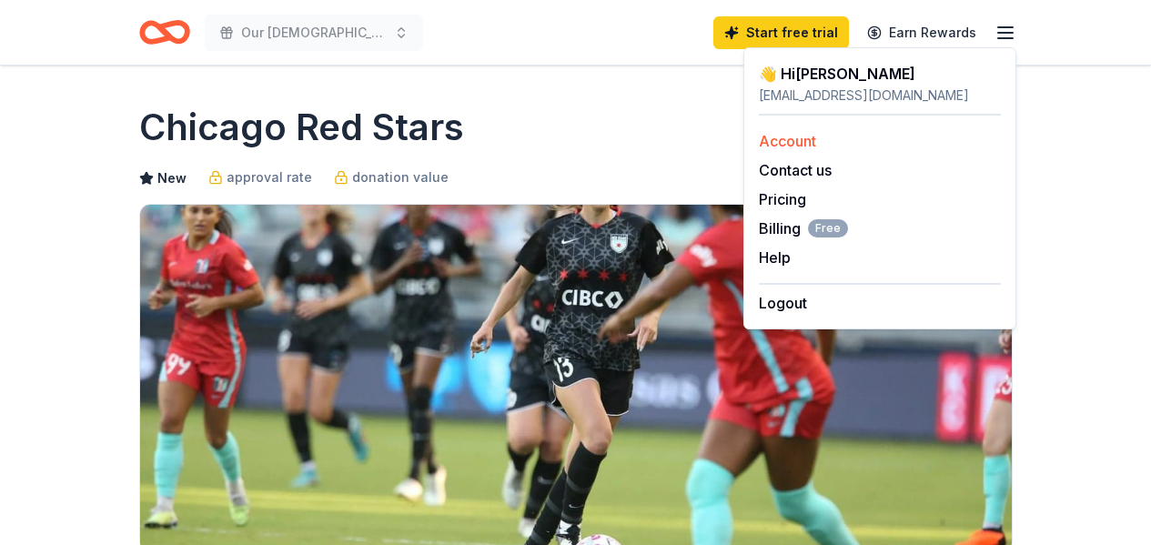
click at [778, 143] on link "Account" at bounding box center [787, 141] width 57 height 18
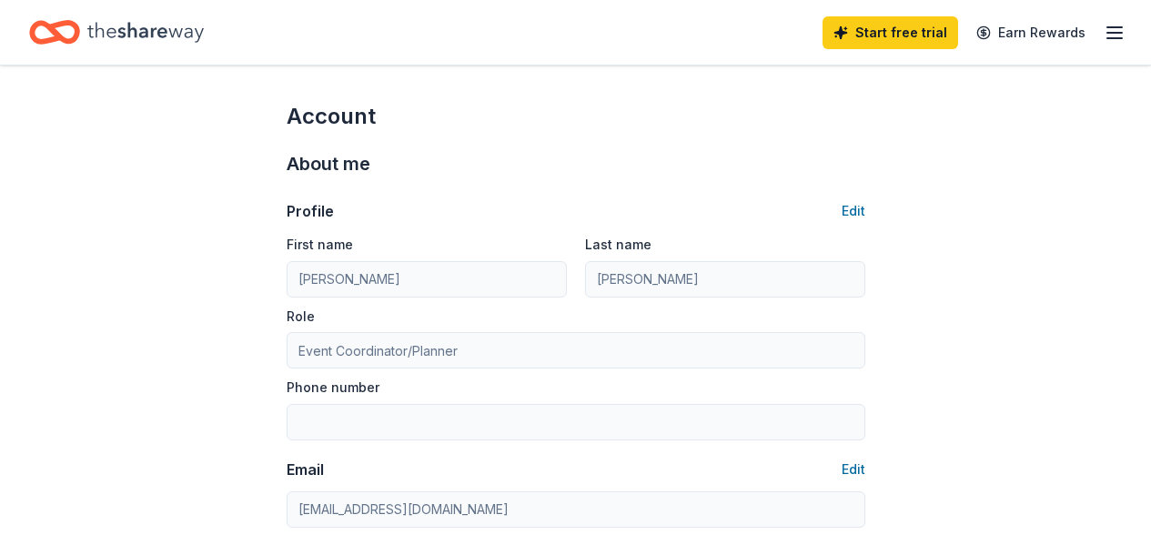
click at [1107, 27] on line "button" at bounding box center [1114, 27] width 15 height 0
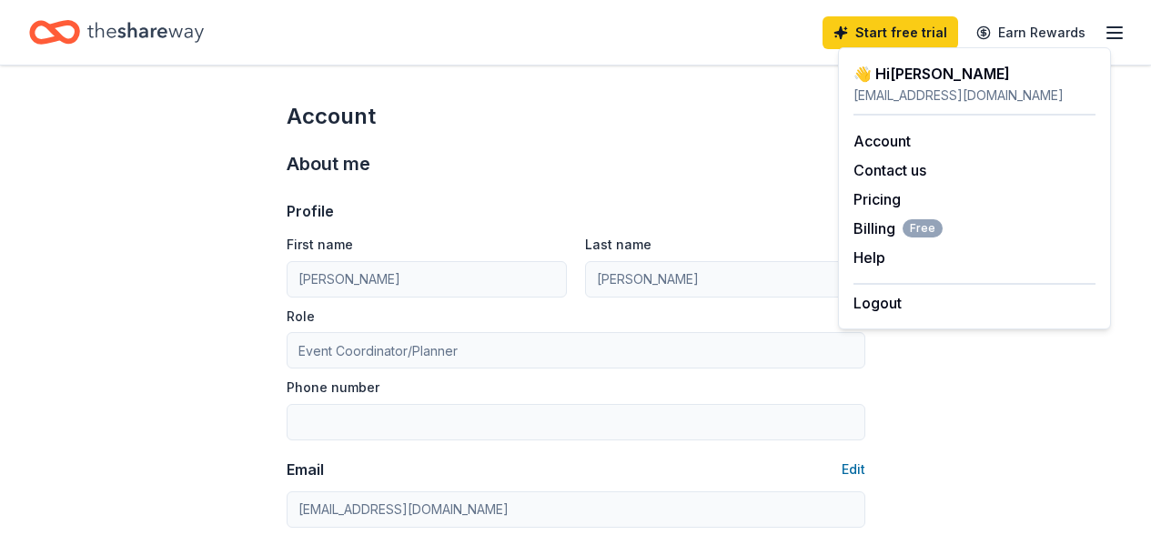
click at [105, 33] on icon "Home" at bounding box center [145, 32] width 116 height 37
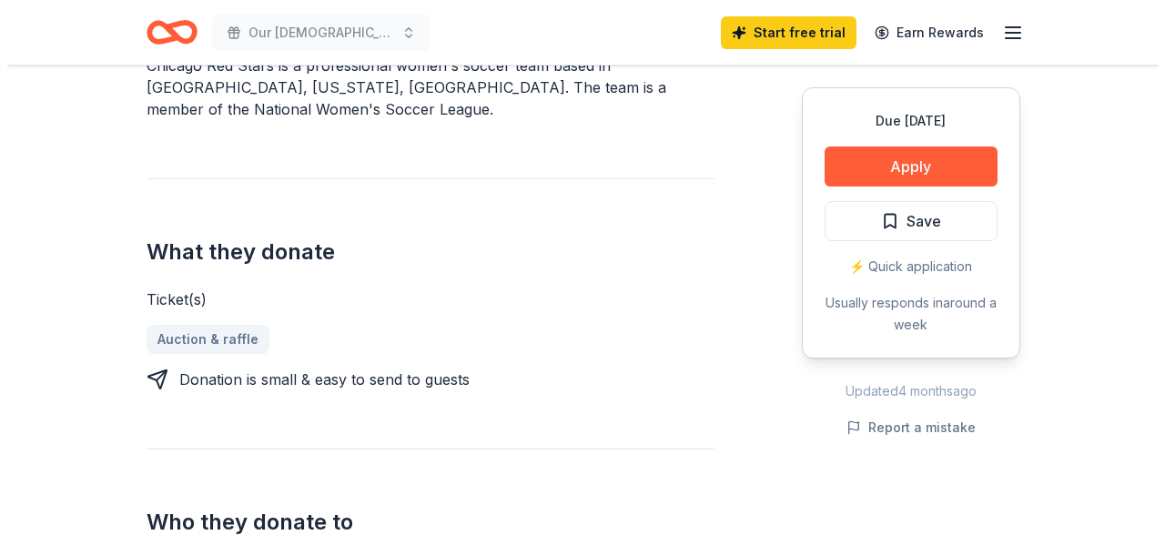
scroll to position [546, 0]
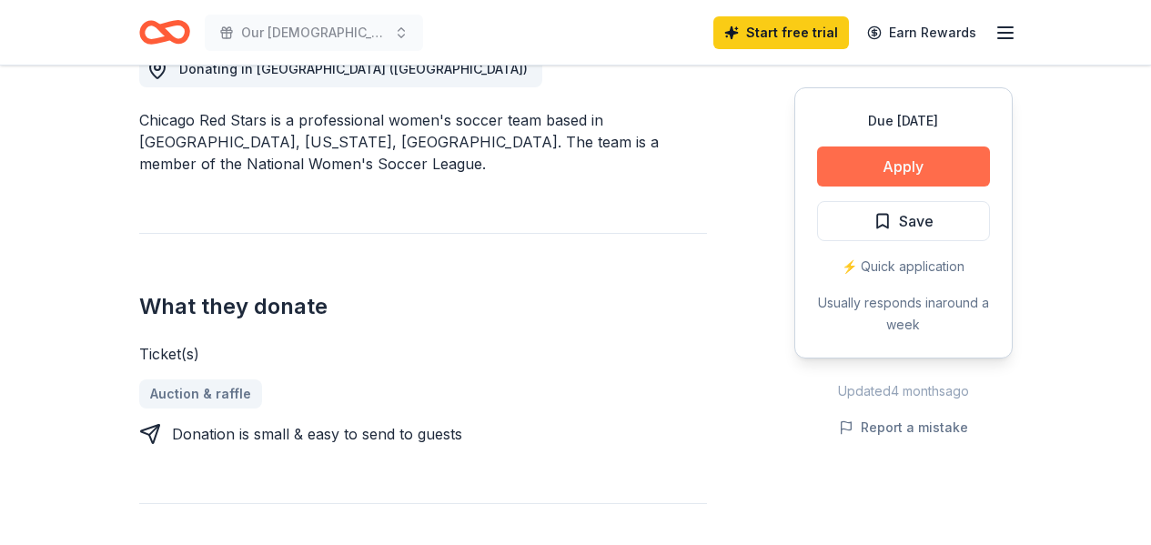
click at [934, 166] on button "Apply" at bounding box center [903, 166] width 173 height 40
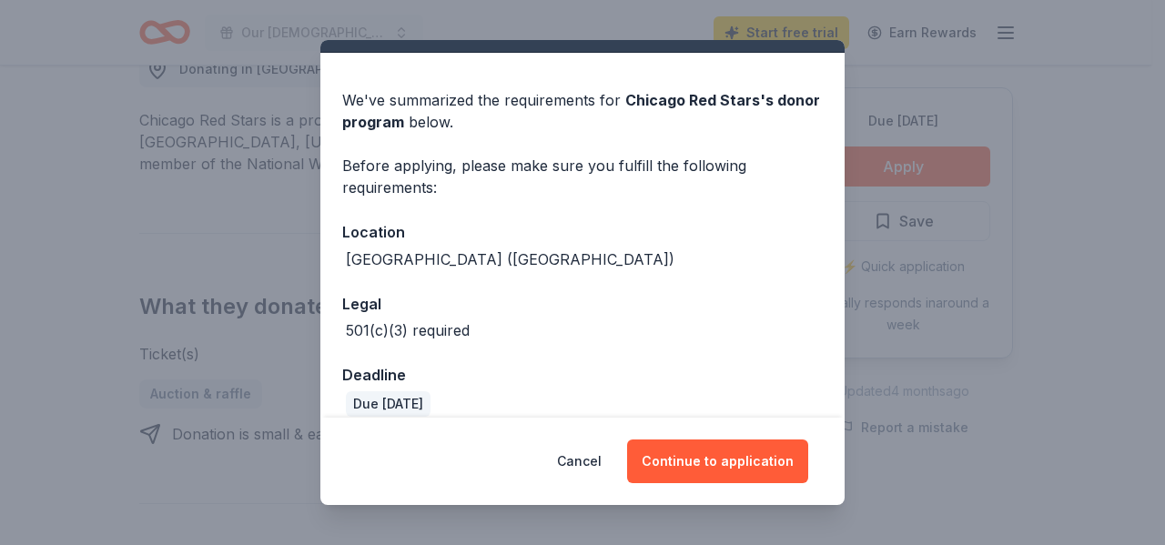
scroll to position [60, 0]
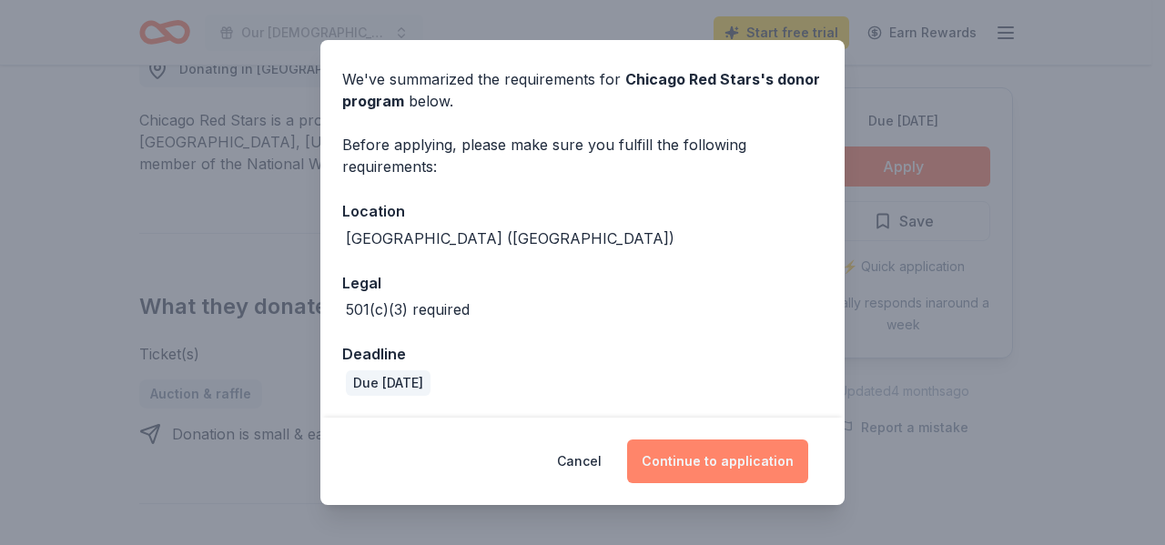
click at [721, 452] on button "Continue to application" at bounding box center [717, 461] width 181 height 44
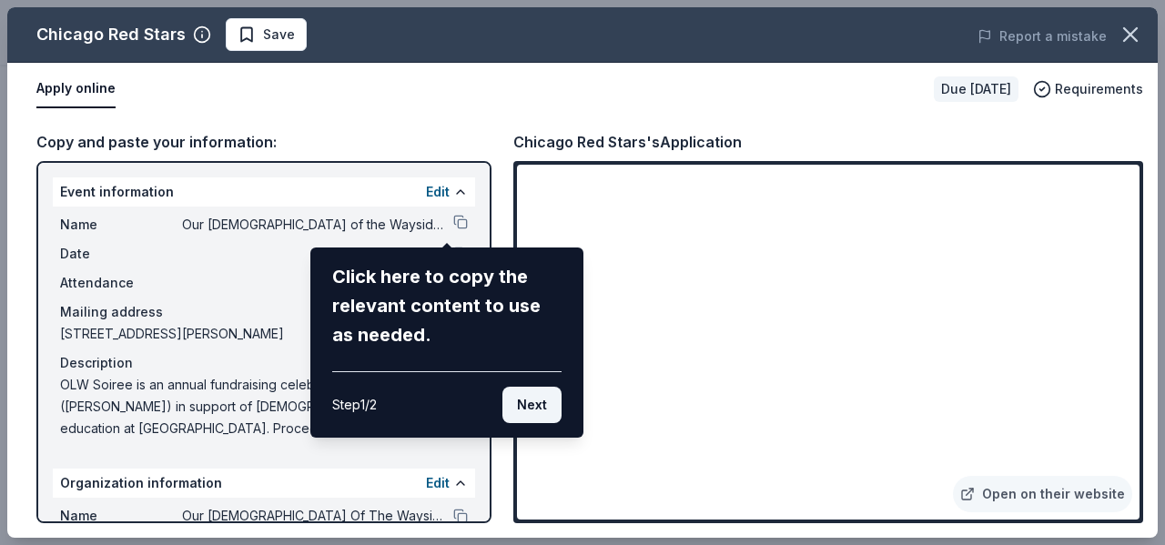
click at [534, 407] on button "Next" at bounding box center [531, 405] width 59 height 36
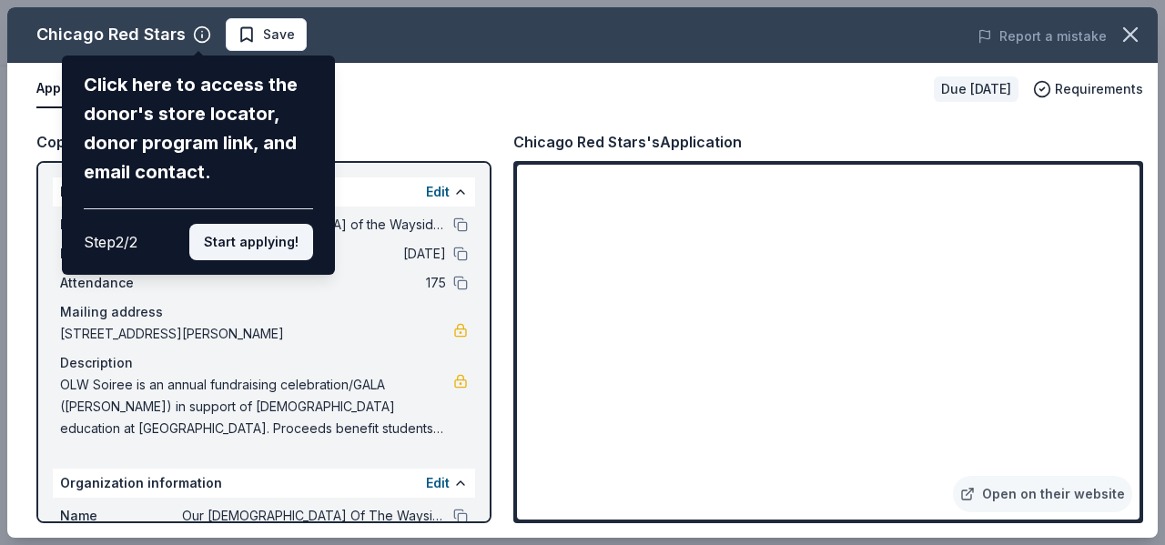
click at [243, 241] on button "Start applying!" at bounding box center [251, 242] width 124 height 36
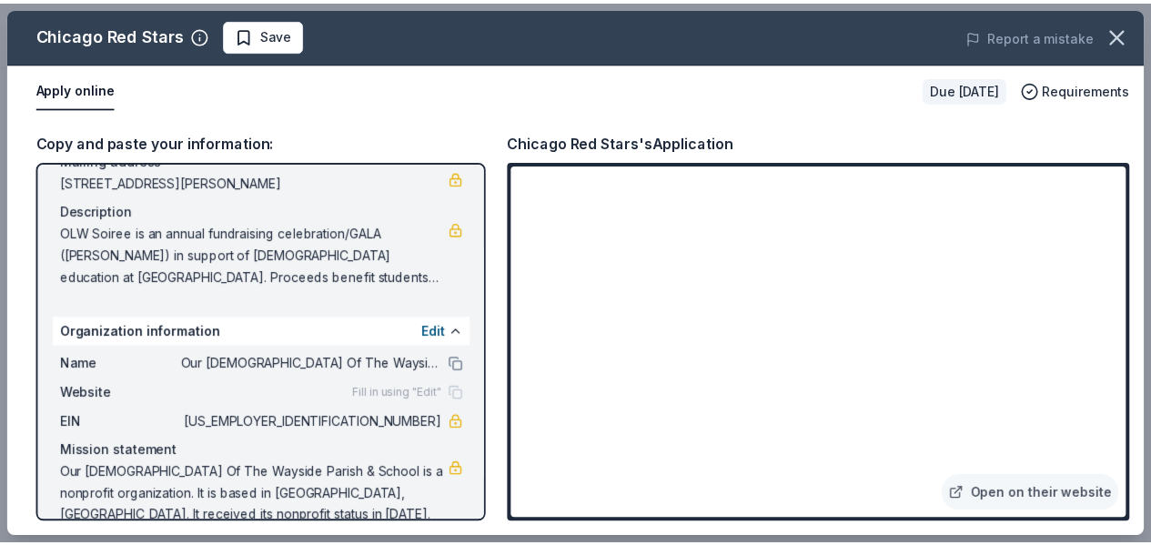
scroll to position [180, 0]
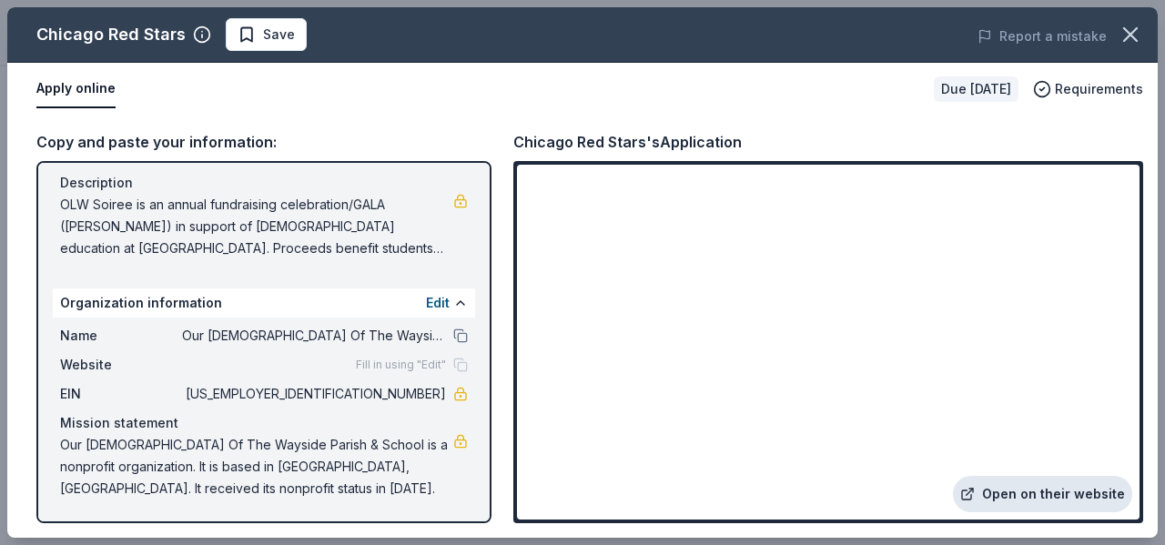
click at [1039, 496] on link "Open on their website" at bounding box center [1042, 494] width 179 height 36
click at [1131, 29] on icon "button" at bounding box center [1129, 34] width 25 height 25
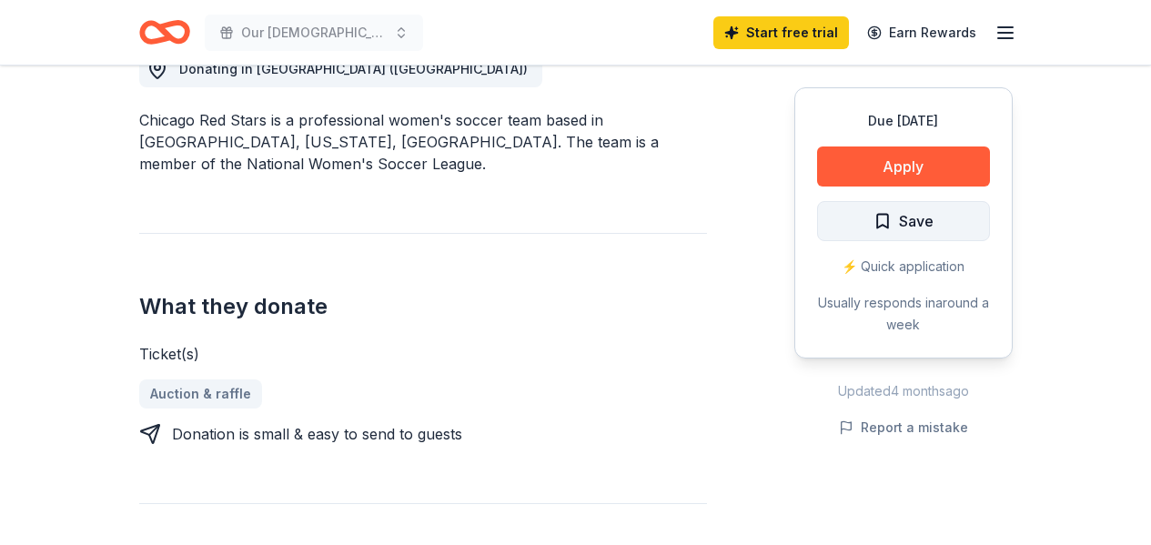
click at [885, 221] on span "Save" at bounding box center [903, 221] width 60 height 24
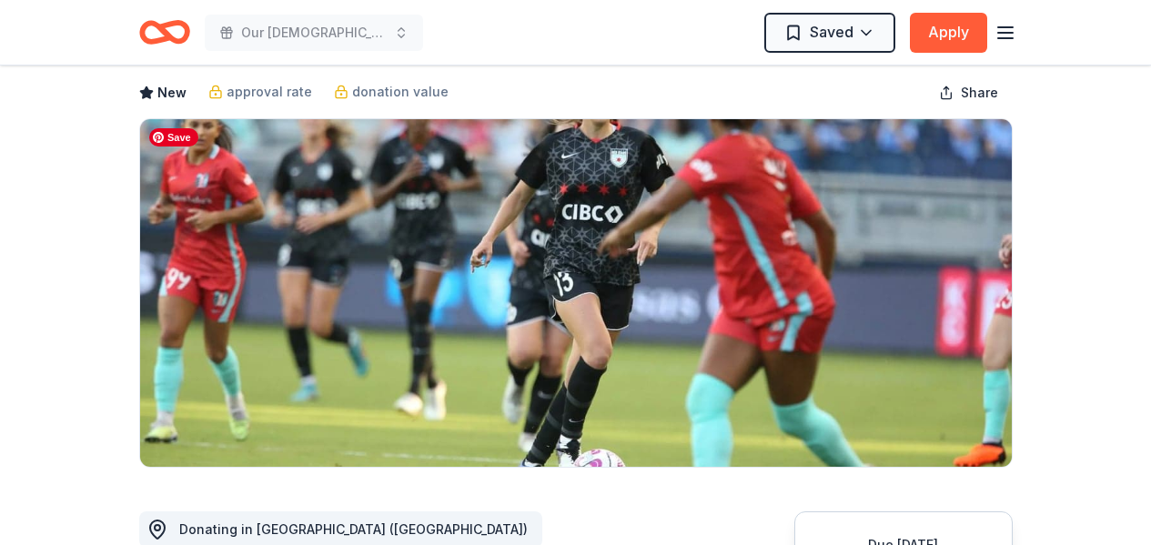
scroll to position [0, 0]
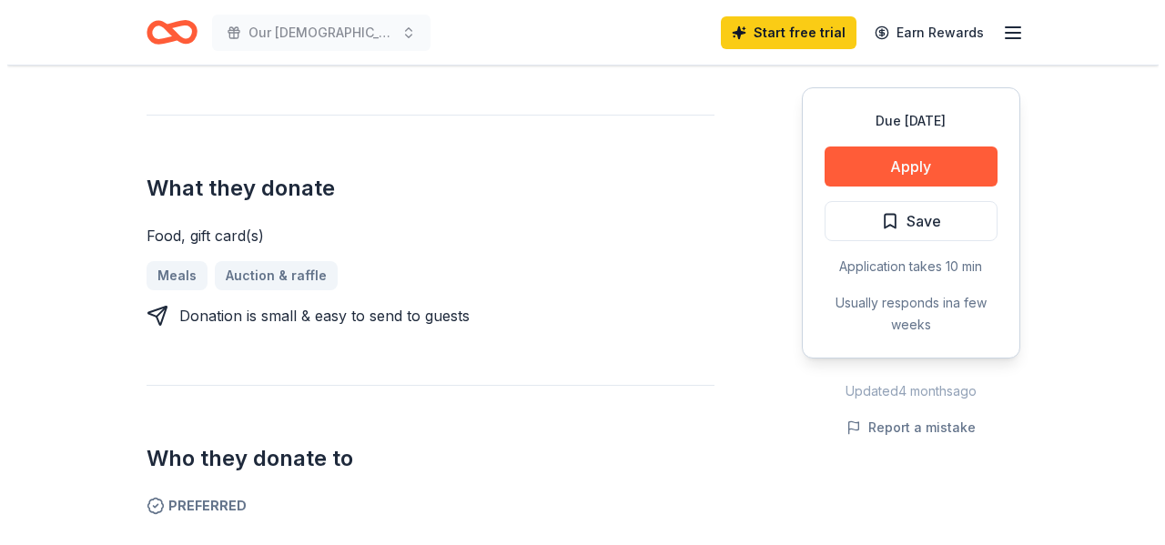
scroll to position [546, 0]
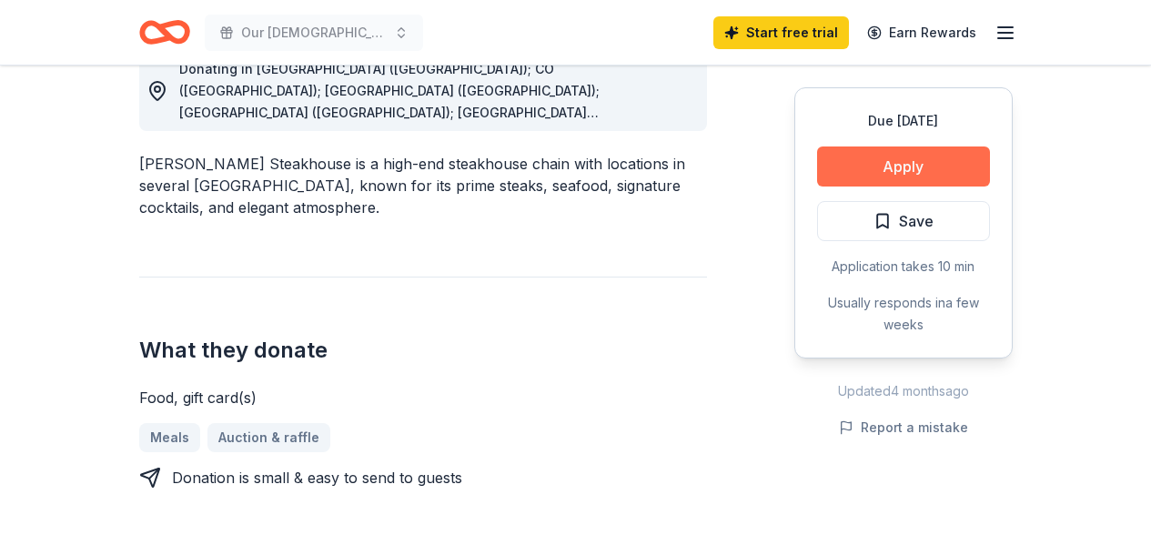
click at [930, 164] on button "Apply" at bounding box center [903, 166] width 173 height 40
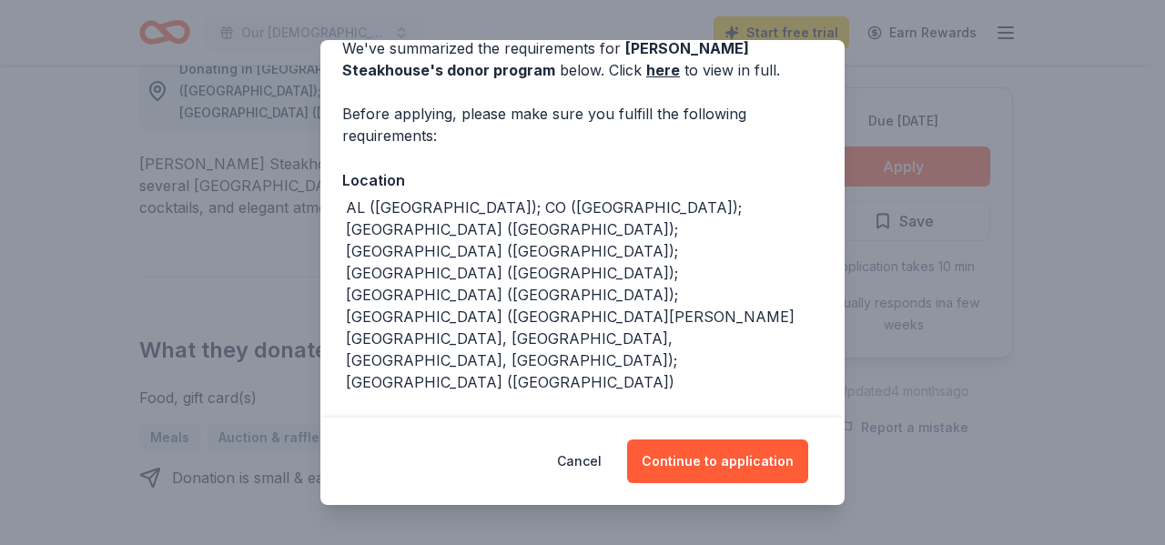
scroll to position [104, 0]
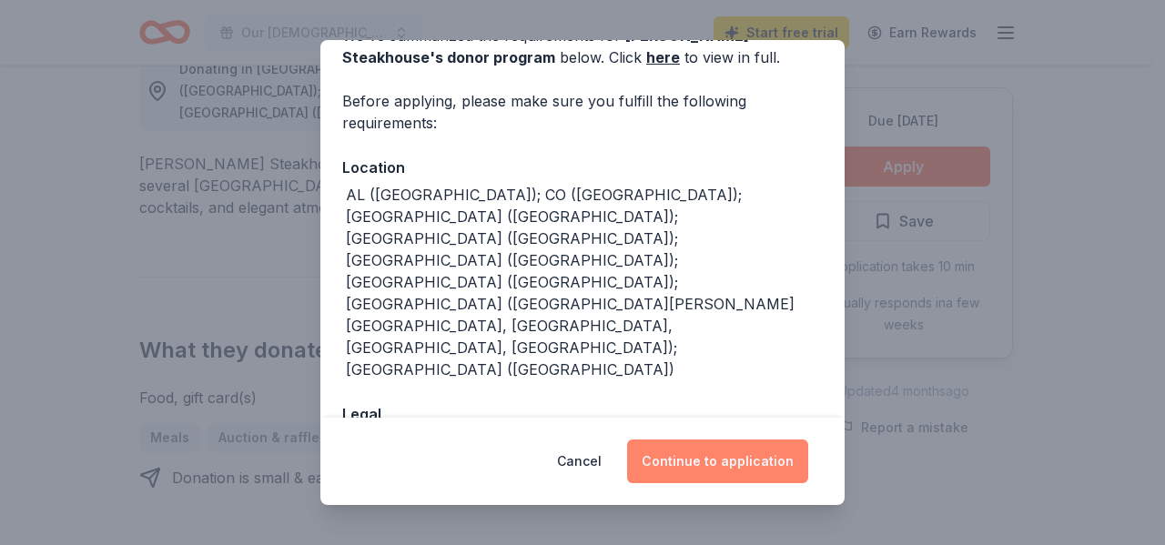
click at [728, 467] on button "Continue to application" at bounding box center [717, 461] width 181 height 44
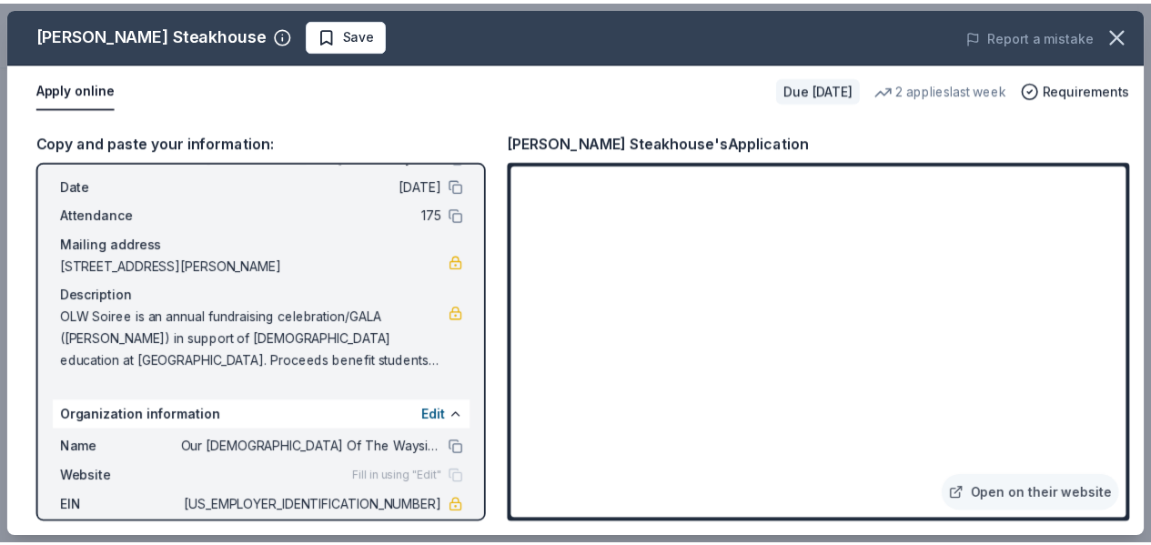
scroll to position [0, 0]
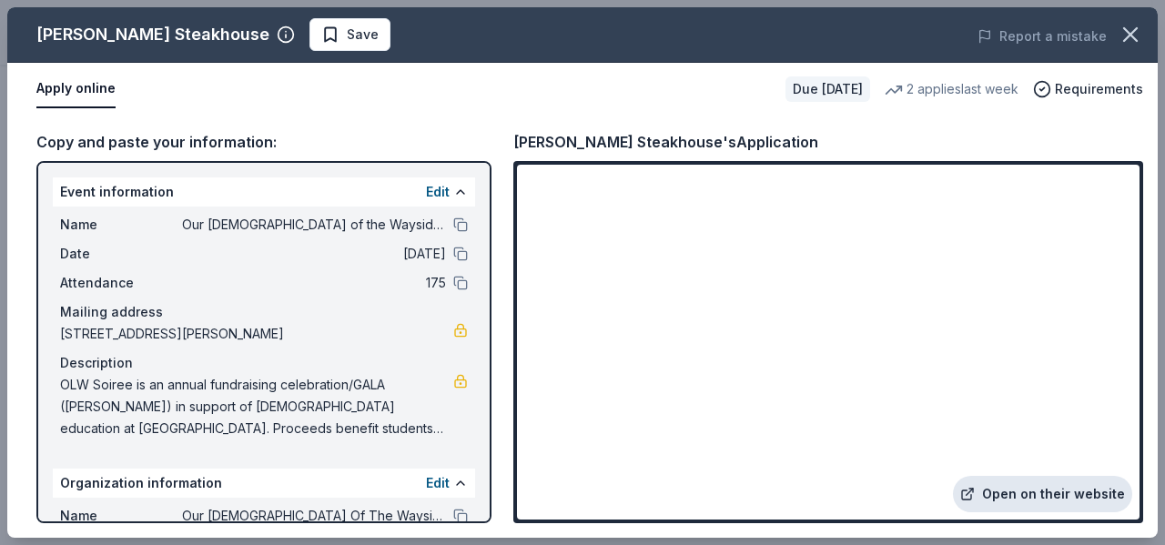
click at [1061, 494] on link "Open on their website" at bounding box center [1042, 494] width 179 height 36
click at [1127, 32] on icon "button" at bounding box center [1130, 34] width 13 height 13
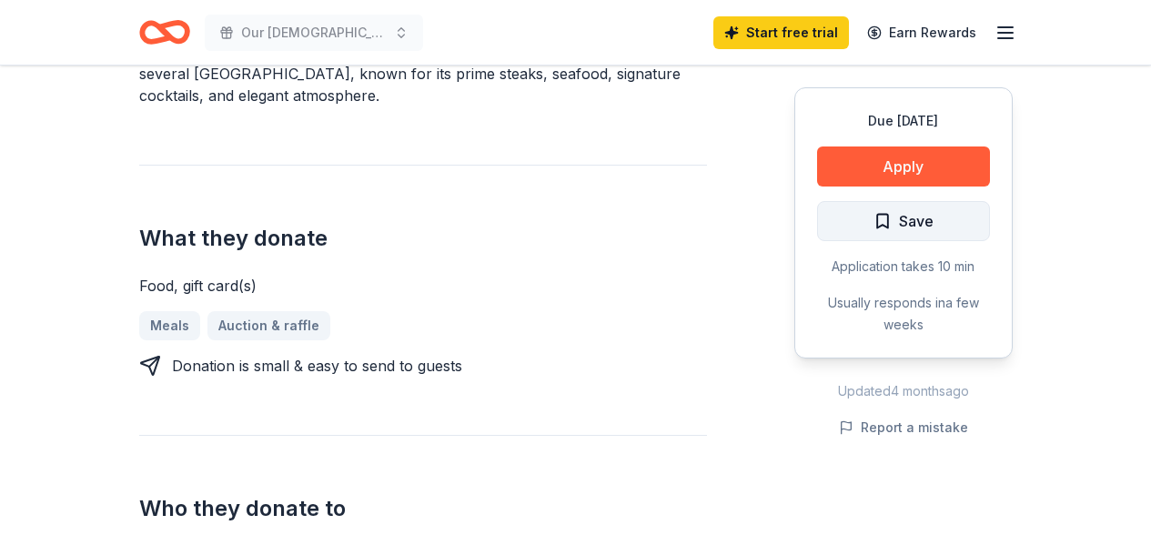
scroll to position [455, 0]
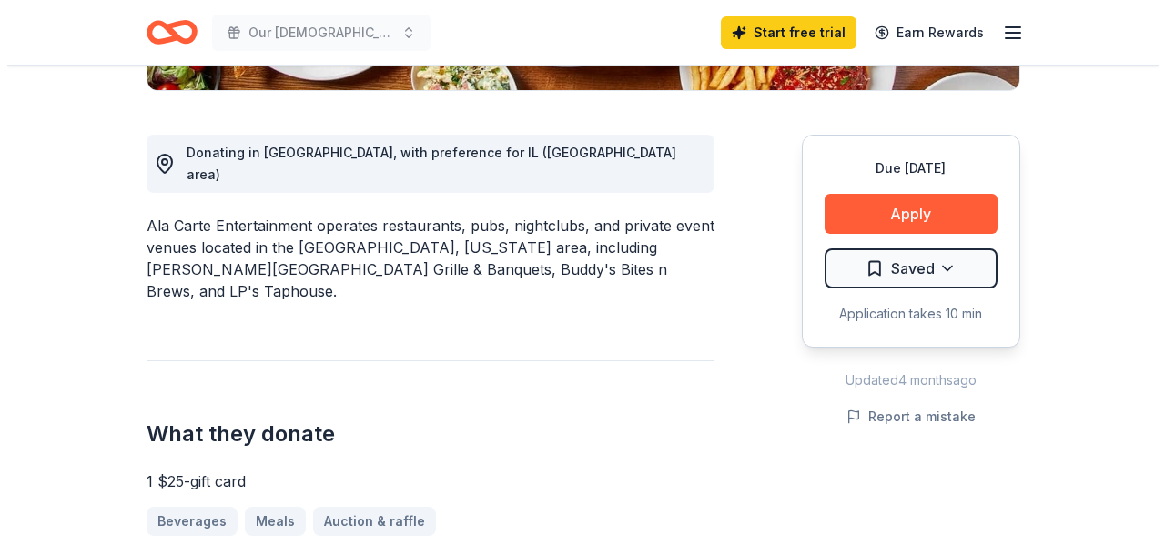
scroll to position [455, 0]
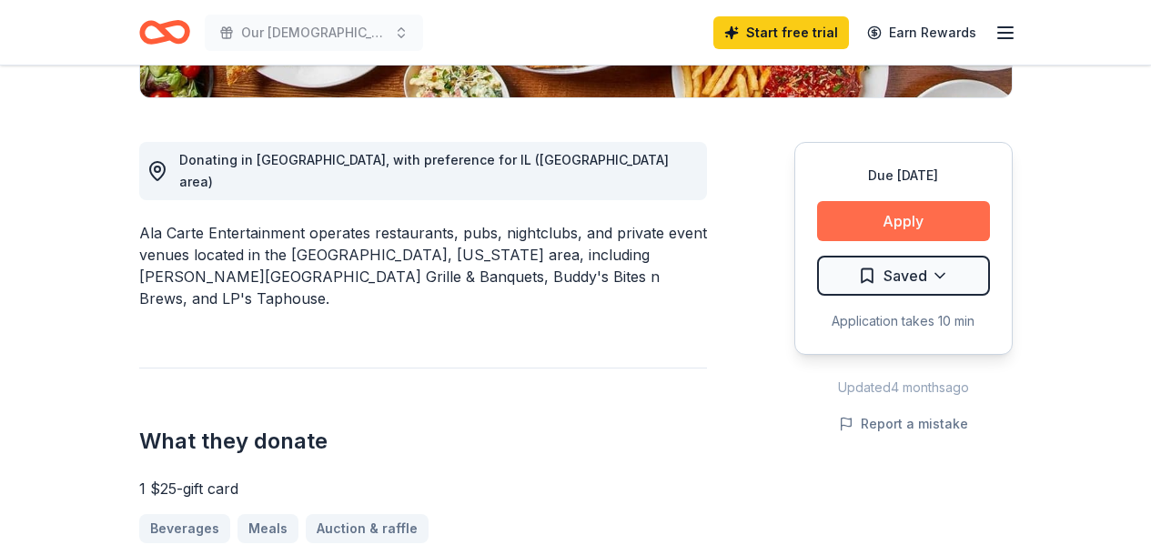
click at [901, 217] on button "Apply" at bounding box center [903, 221] width 173 height 40
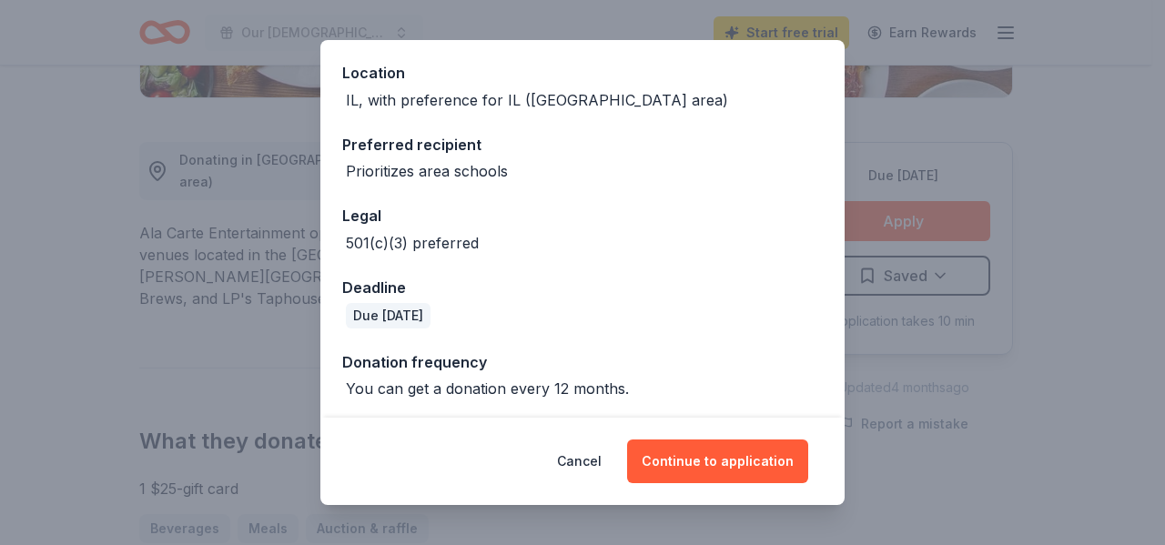
scroll to position [202, 0]
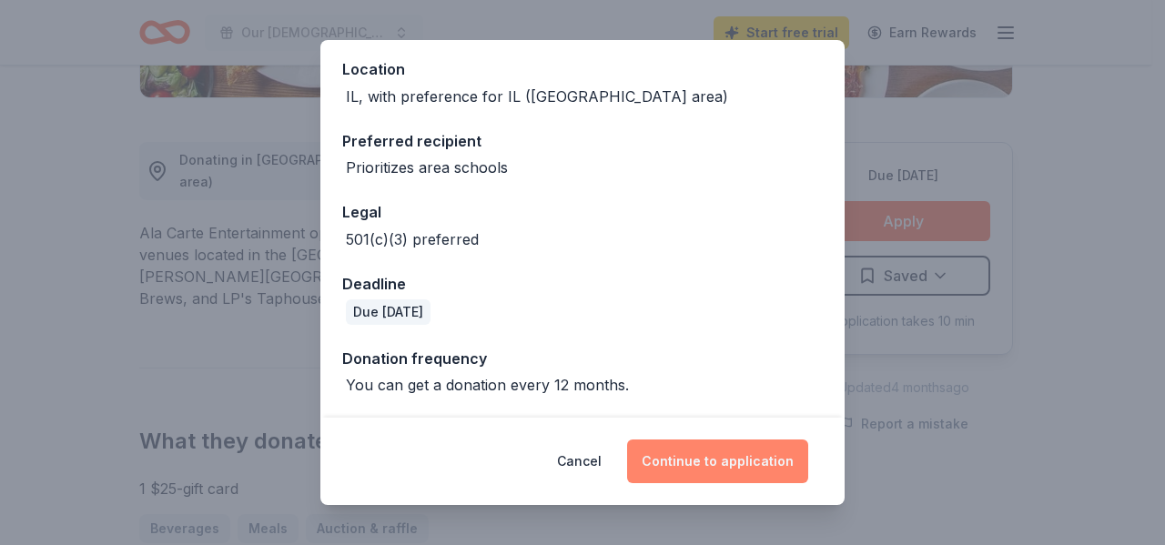
click at [729, 454] on button "Continue to application" at bounding box center [717, 461] width 181 height 44
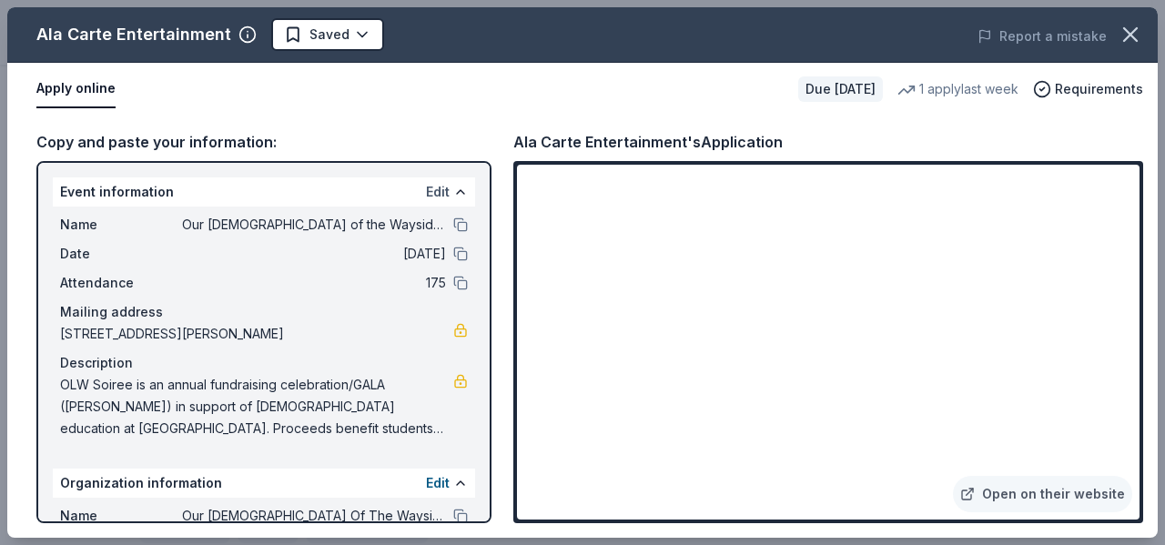
click at [426, 188] on button "Edit" at bounding box center [438, 192] width 24 height 22
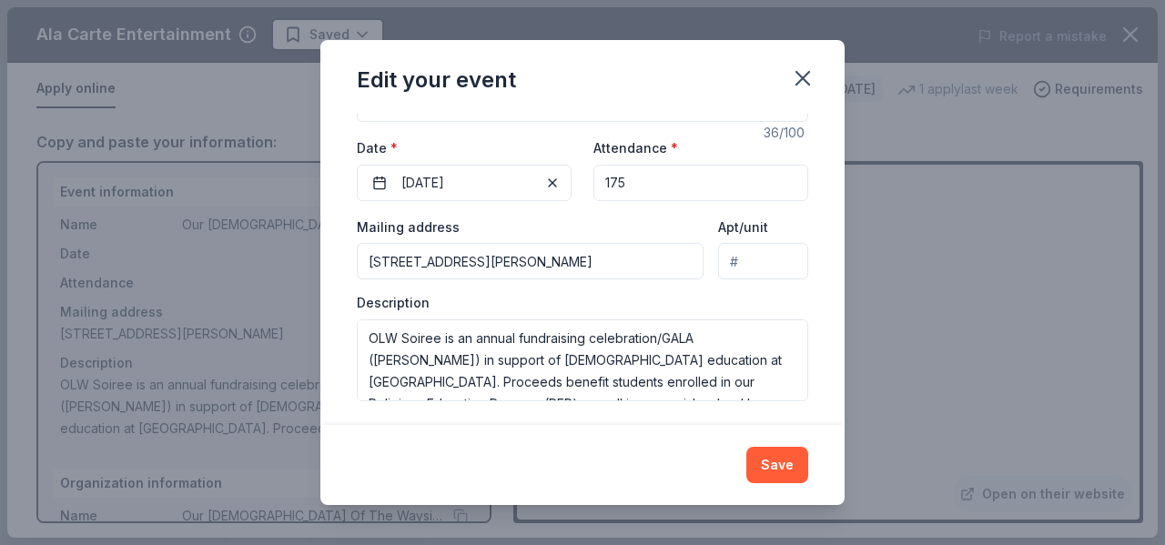
scroll to position [207, 0]
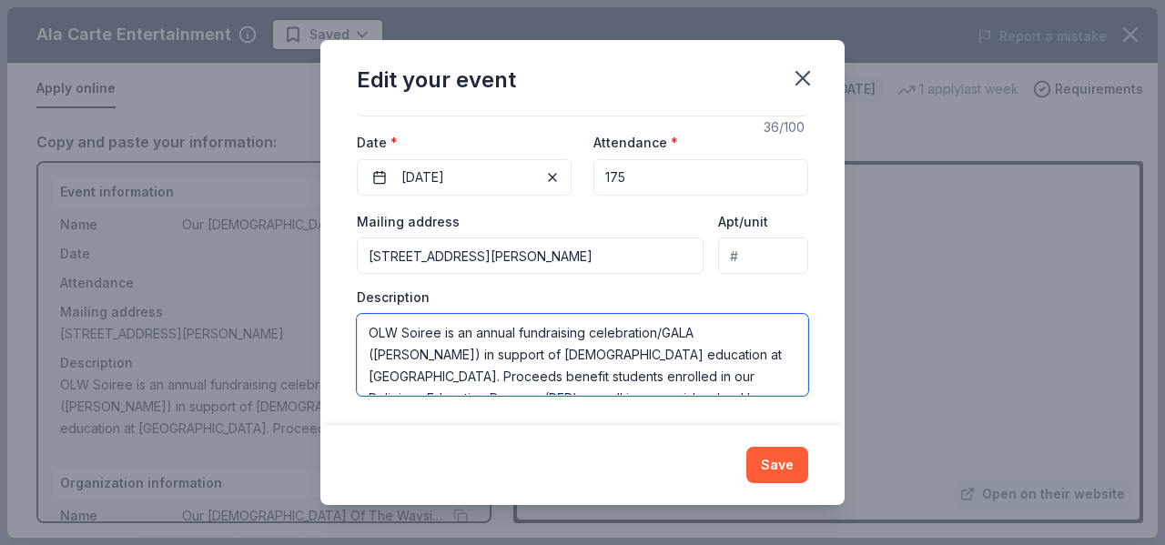
drag, startPoint x: 592, startPoint y: 333, endPoint x: 744, endPoint y: 334, distance: 152.0
click at [744, 334] on textarea "OLW Soiree is an annual fundraising celebration/GALA ([PERSON_NAME]) in support…" at bounding box center [582, 355] width 451 height 82
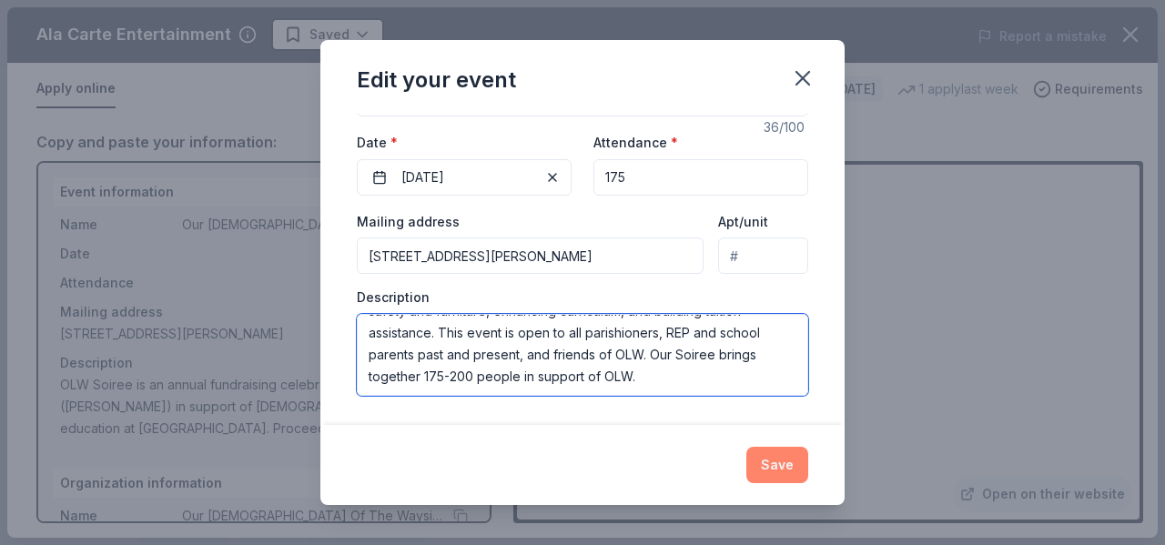
type textarea "OLW Soiree is an annual fundraising gala in support of [DEMOGRAPHIC_DATA] educa…"
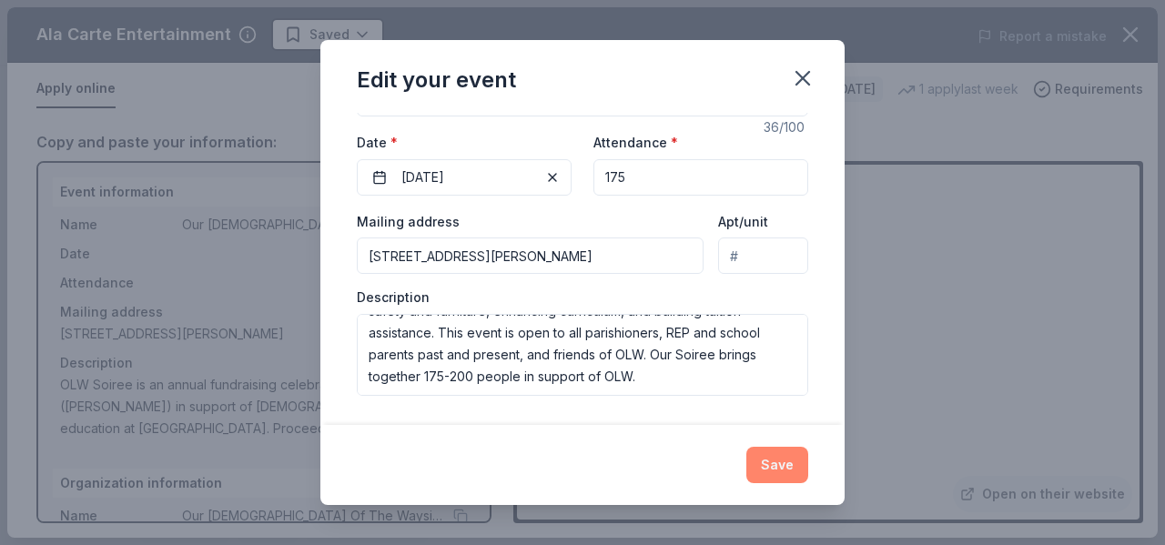
click at [783, 463] on button "Save" at bounding box center [777, 465] width 62 height 36
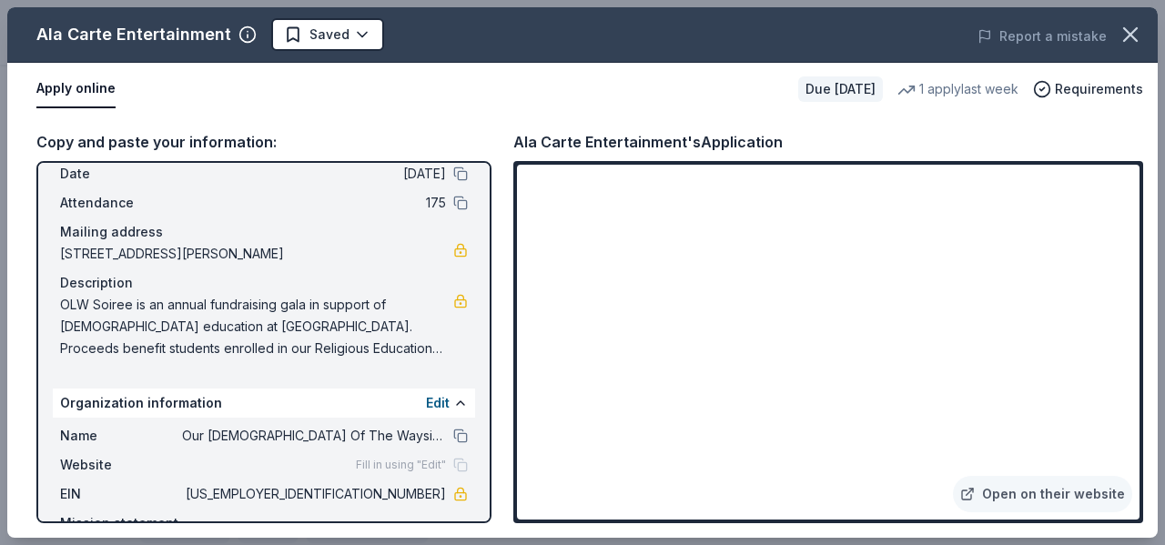
scroll to position [180, 0]
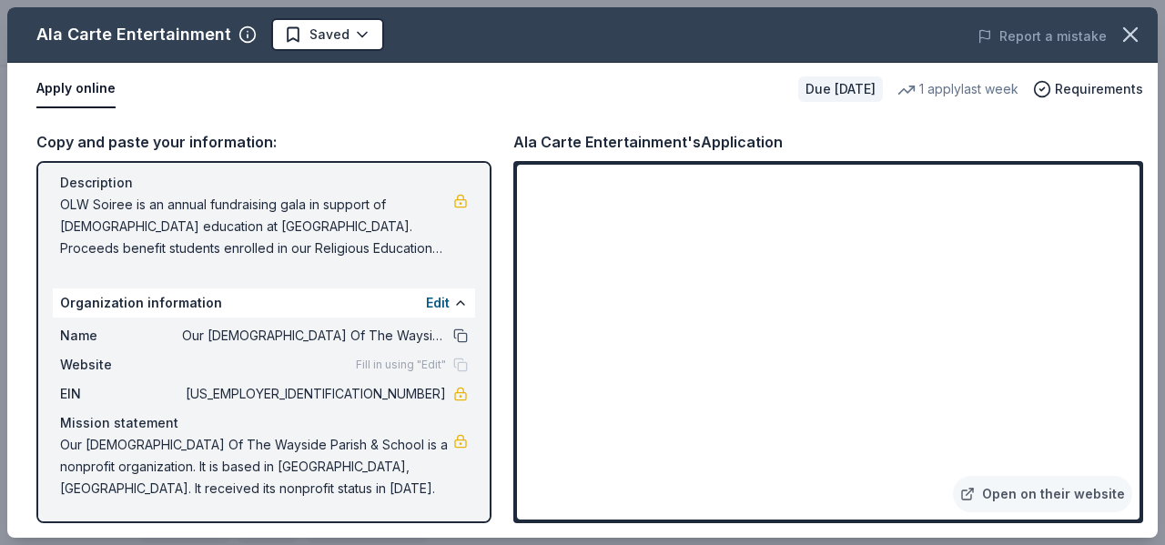
click at [453, 332] on button at bounding box center [460, 335] width 15 height 15
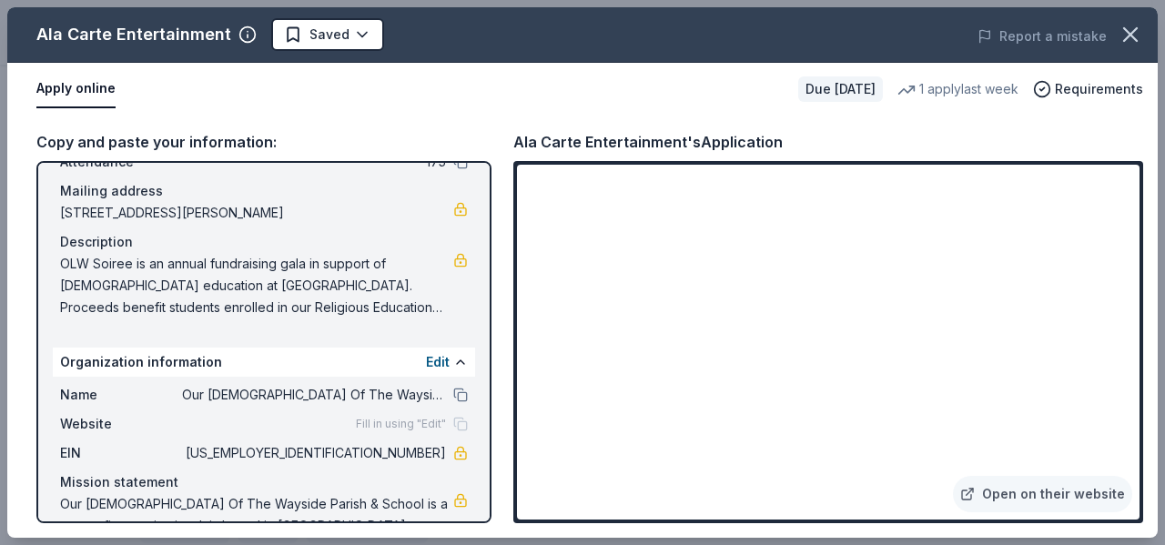
scroll to position [89, 0]
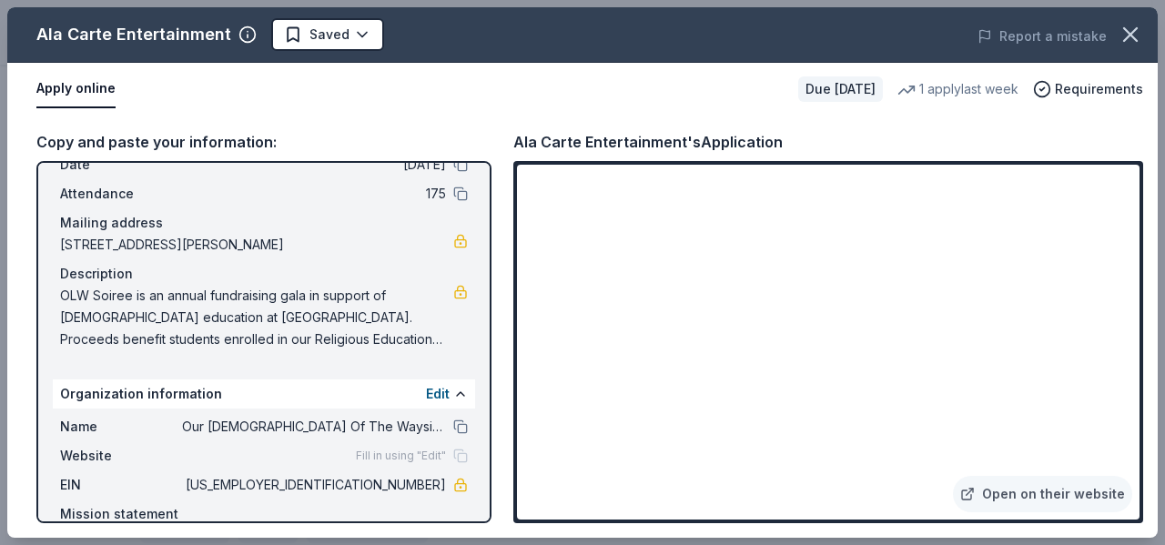
click at [166, 305] on span "OLW Soiree is an annual fundraising gala in support of Catholic education at OL…" at bounding box center [256, 318] width 393 height 66
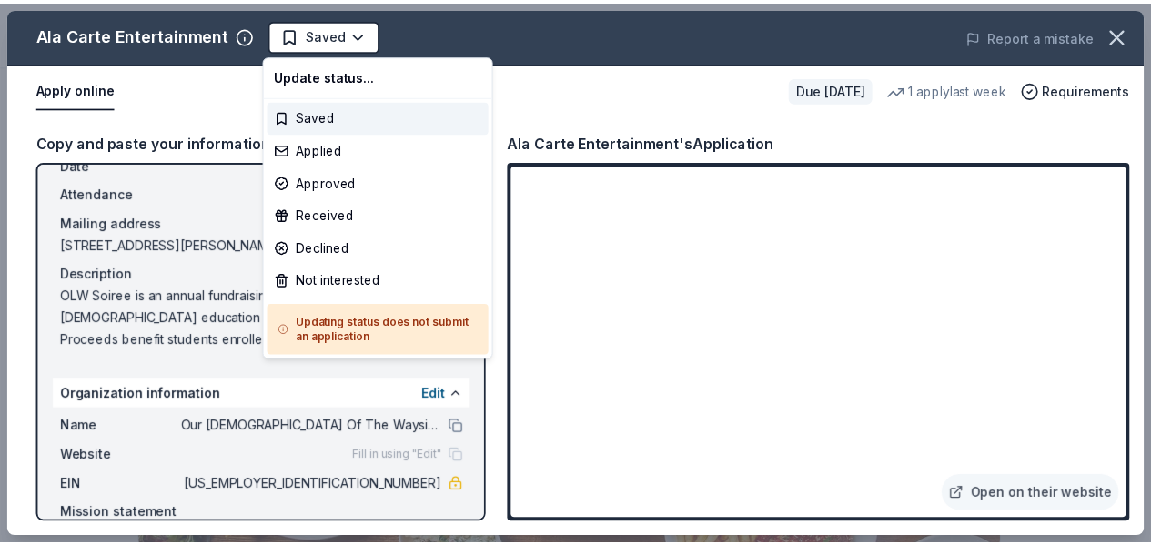
scroll to position [0, 0]
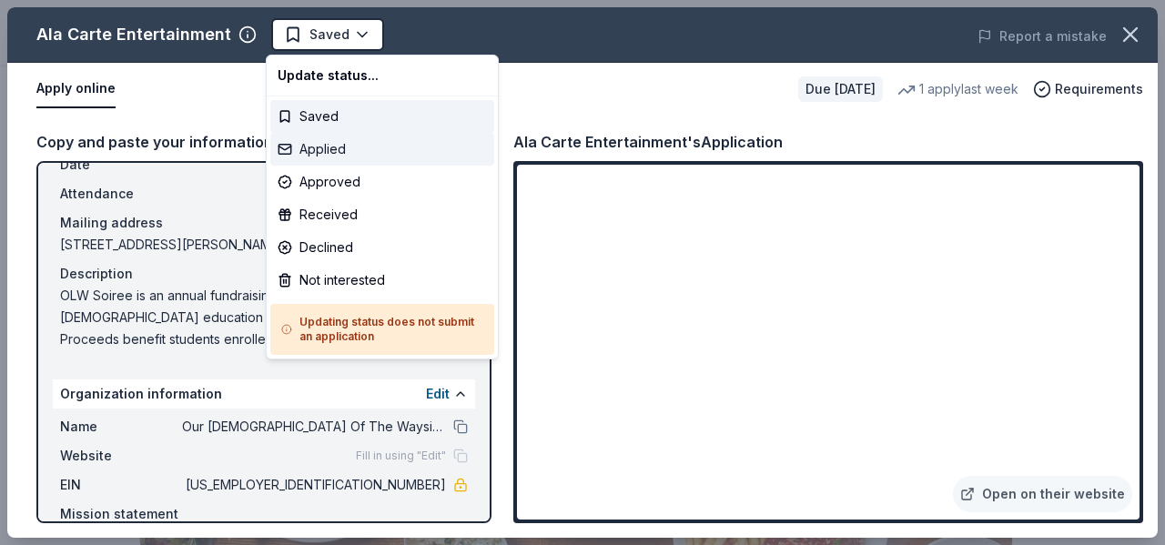
click at [340, 146] on div "Applied" at bounding box center [382, 149] width 224 height 33
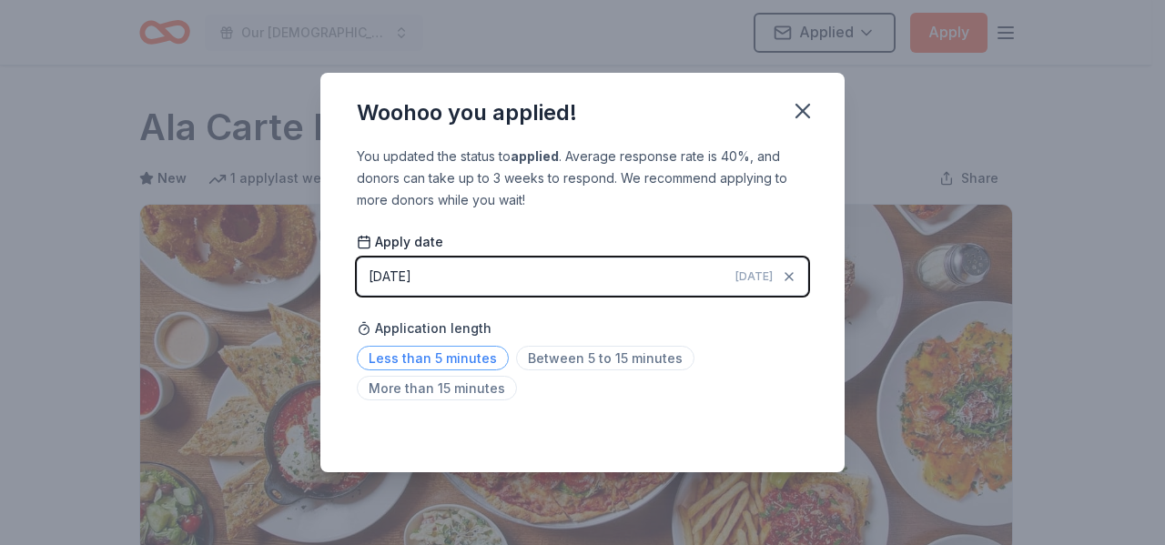
click at [480, 358] on span "Less than 5 minutes" at bounding box center [433, 358] width 152 height 25
click at [776, 431] on div "Saved" at bounding box center [582, 432] width 451 height 22
click at [469, 357] on span "Less than 5 minutes" at bounding box center [433, 358] width 152 height 25
click at [453, 387] on span "More than 15 minutes" at bounding box center [437, 388] width 160 height 25
click at [458, 358] on span "Less than 5 minutes" at bounding box center [433, 358] width 152 height 25
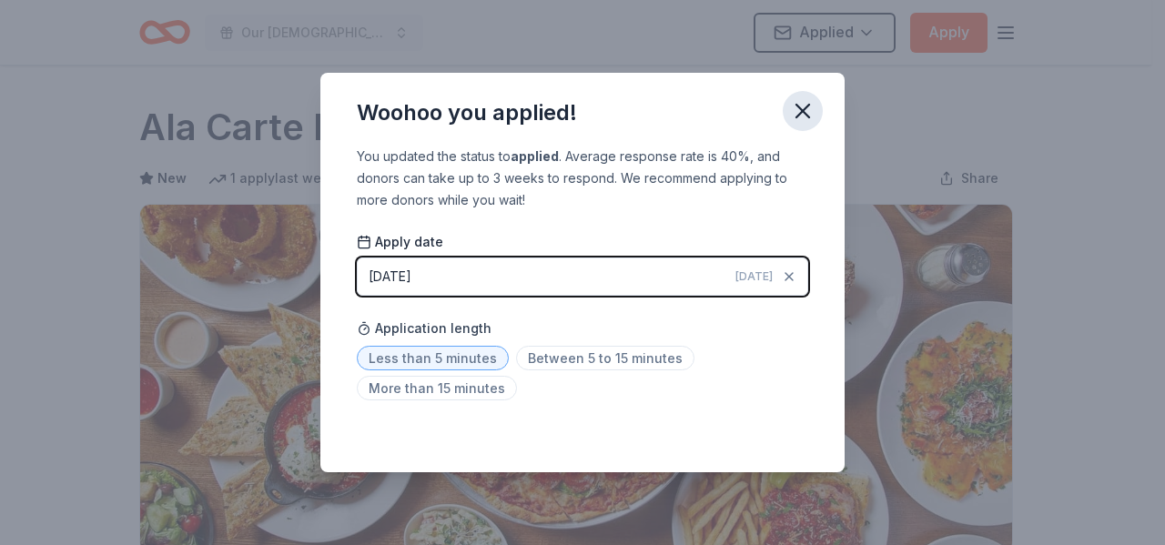
click at [804, 116] on icon "button" at bounding box center [802, 110] width 25 height 25
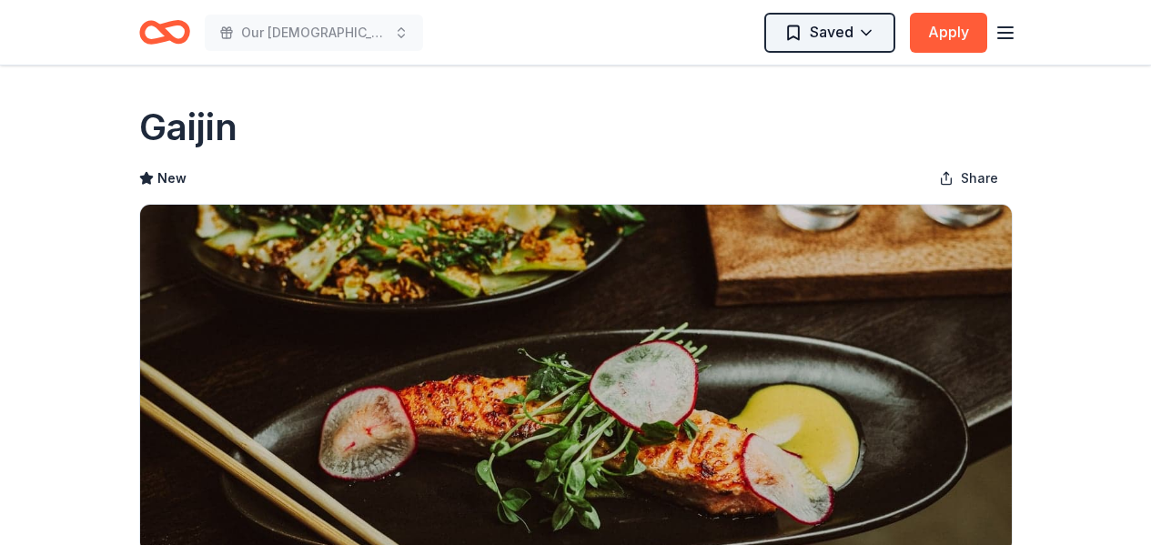
click at [862, 32] on html "Our [DEMOGRAPHIC_DATA] of the Wayside (OLW) Soiree Saved Apply Due [DATE] Share…" at bounding box center [575, 272] width 1151 height 545
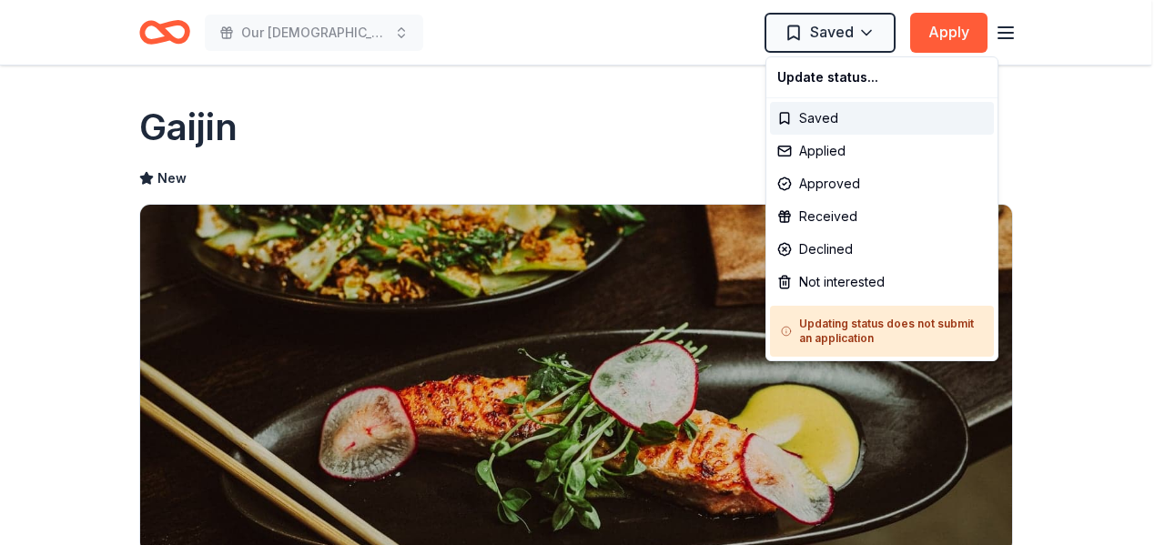
click at [865, 33] on html "Our Lady of the Wayside (OLW) Soiree Saved Apply Due in 115 days Share Gaijin N…" at bounding box center [582, 272] width 1165 height 545
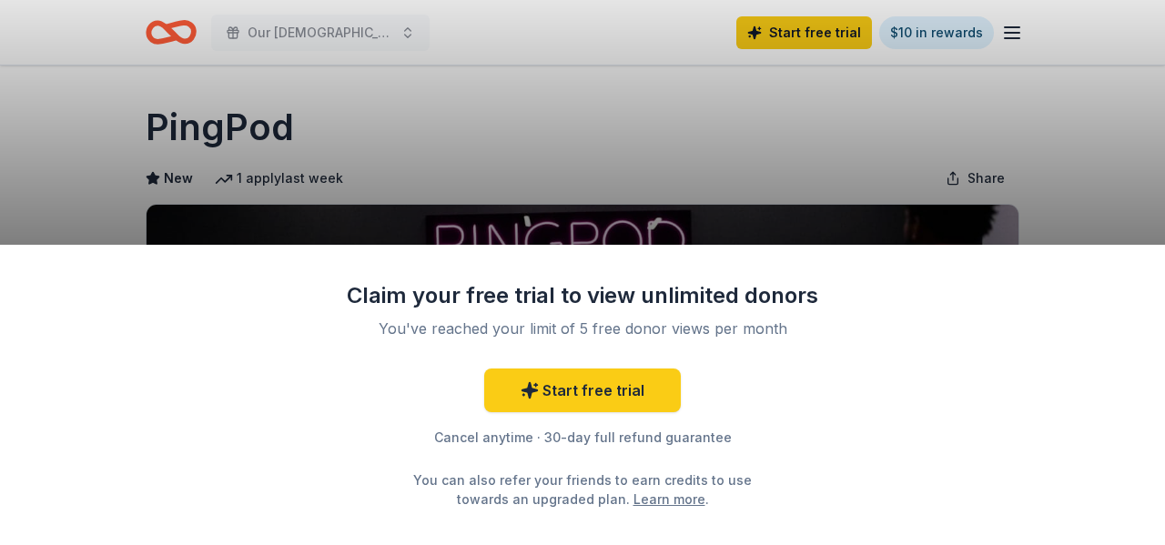
click at [106, 187] on div "Claim your free trial to view unlimited donors You've reached your limit of 5 f…" at bounding box center [582, 272] width 1165 height 545
